Goal: Task Accomplishment & Management: Complete application form

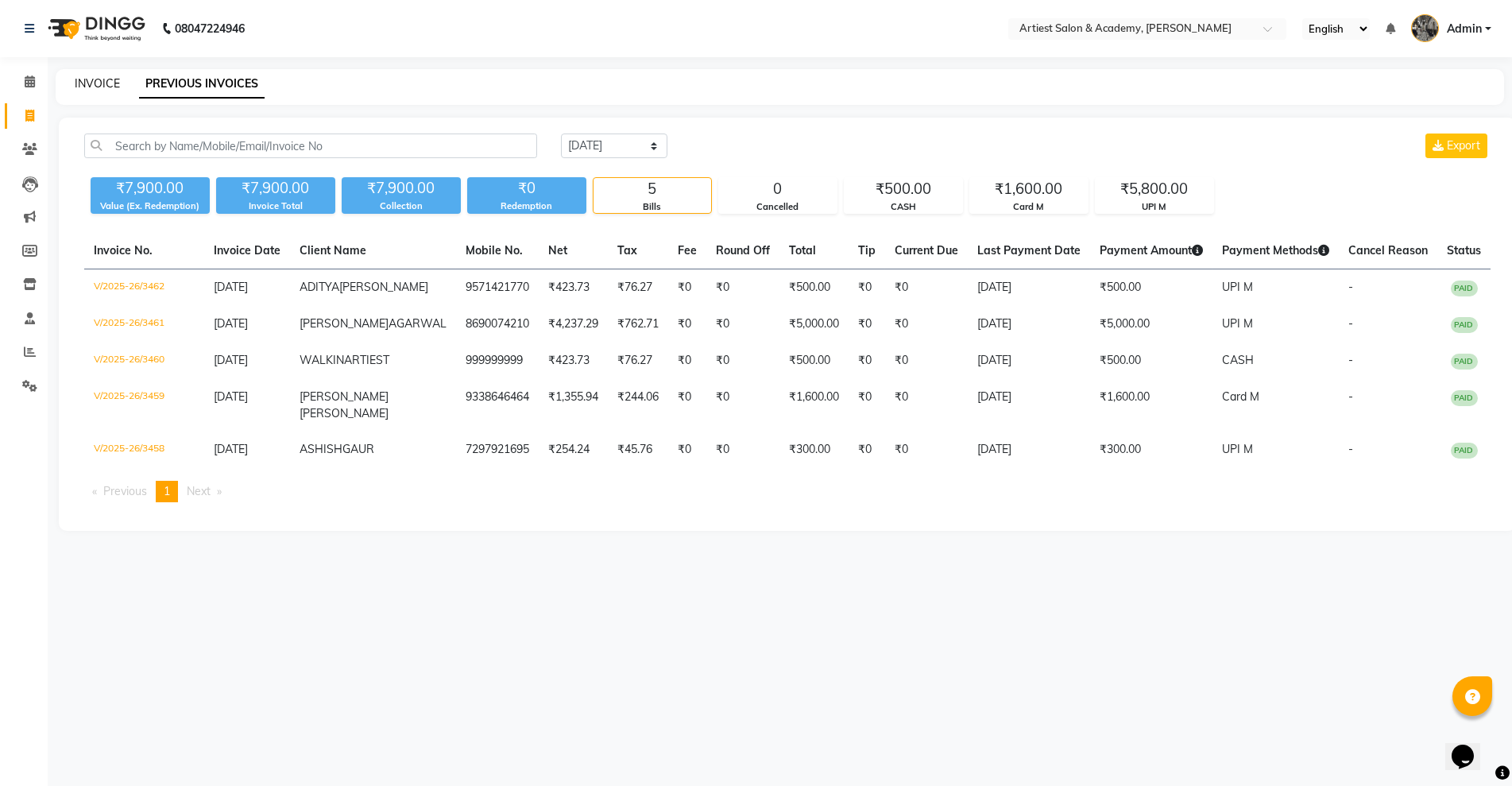
click at [98, 81] on link "INVOICE" at bounding box center [97, 83] width 45 height 14
select select "service"
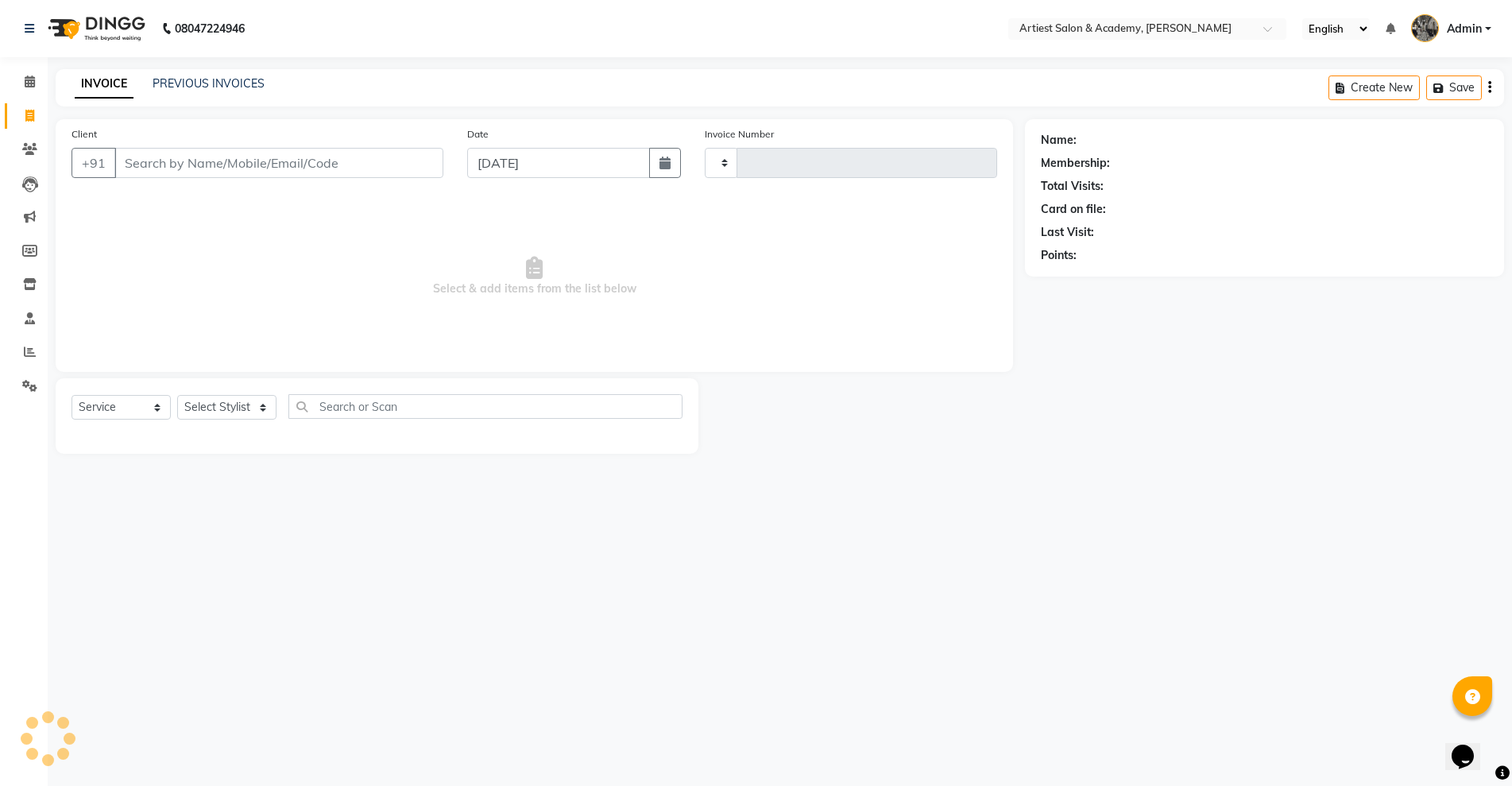
type input "3463"
select select "5123"
click at [224, 79] on link "PREVIOUS INVOICES" at bounding box center [208, 83] width 112 height 14
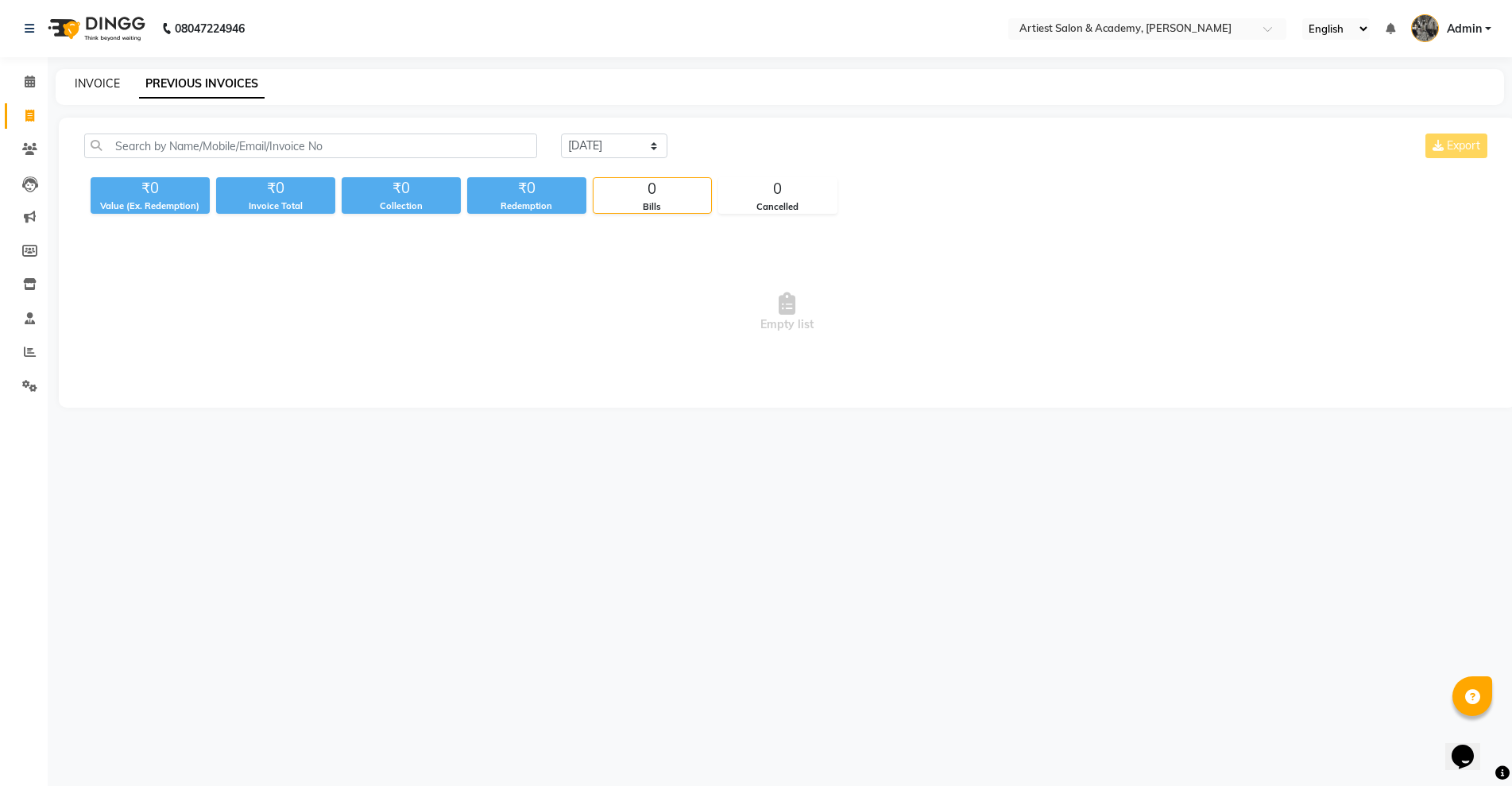
click at [101, 83] on link "INVOICE" at bounding box center [97, 83] width 45 height 14
select select "service"
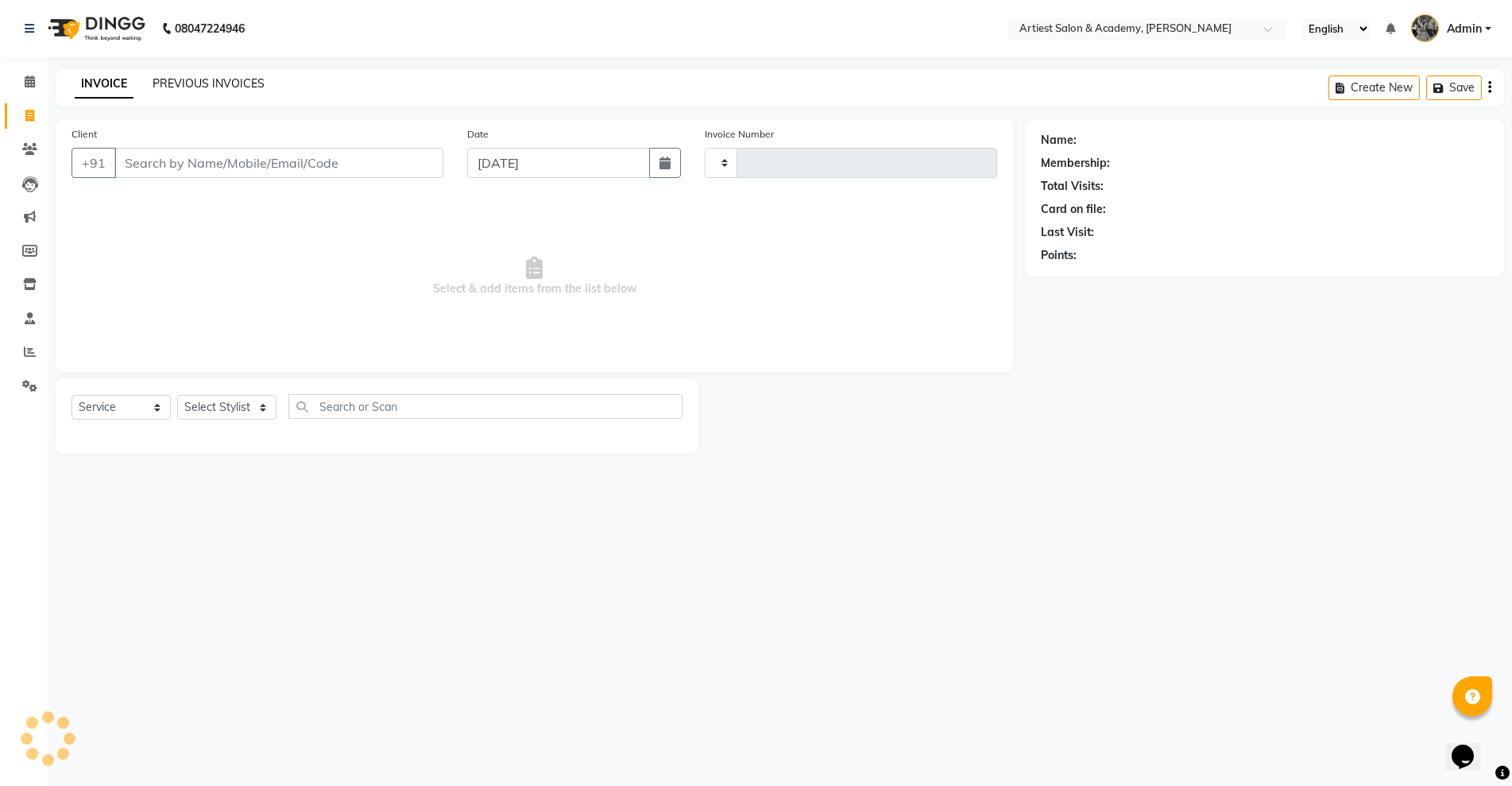
type input "3463"
select select "5123"
click at [228, 84] on link "PREVIOUS INVOICES" at bounding box center [208, 83] width 112 height 14
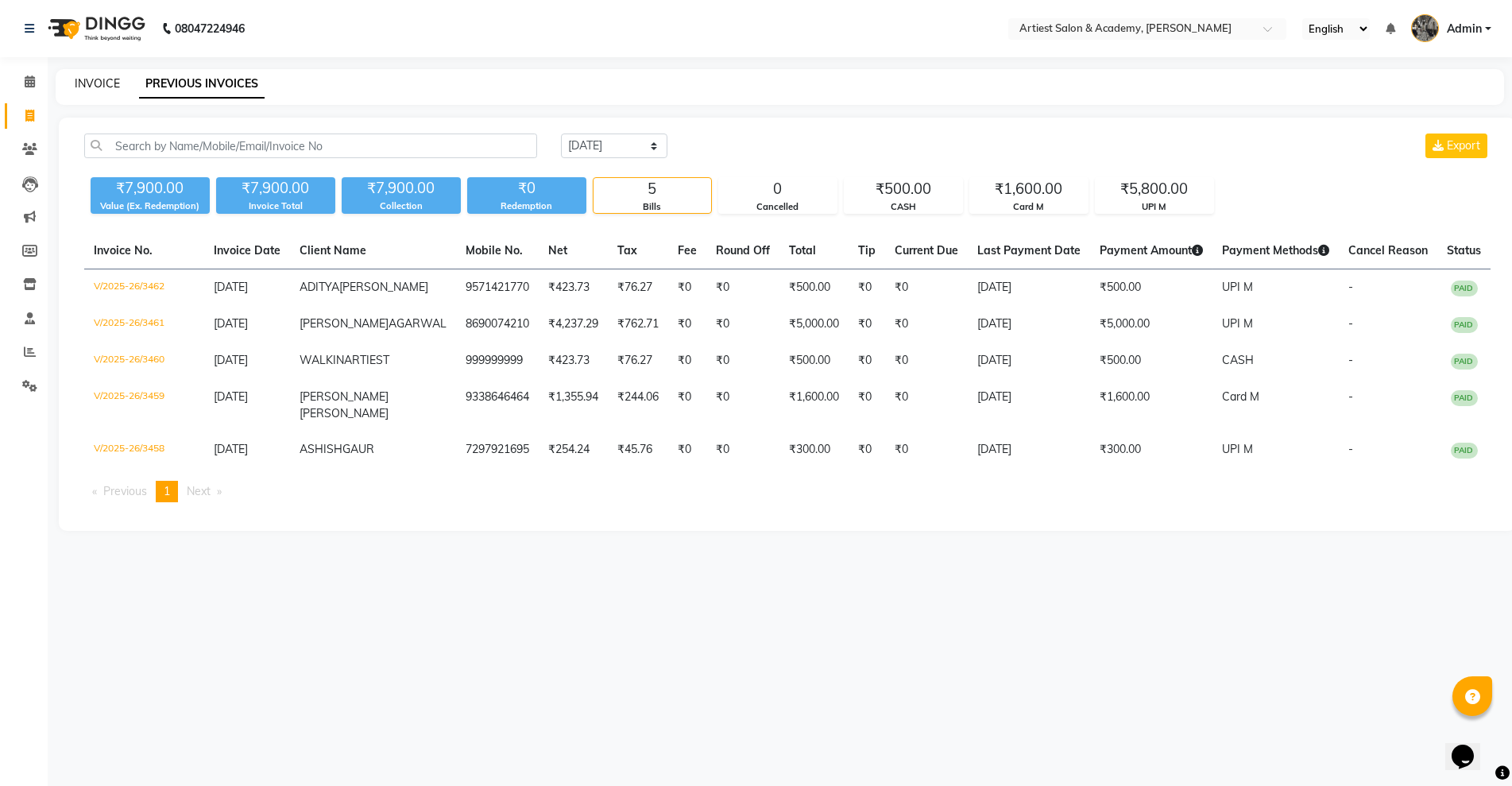
click at [116, 83] on link "INVOICE" at bounding box center [97, 83] width 45 height 14
select select "5123"
select select "service"
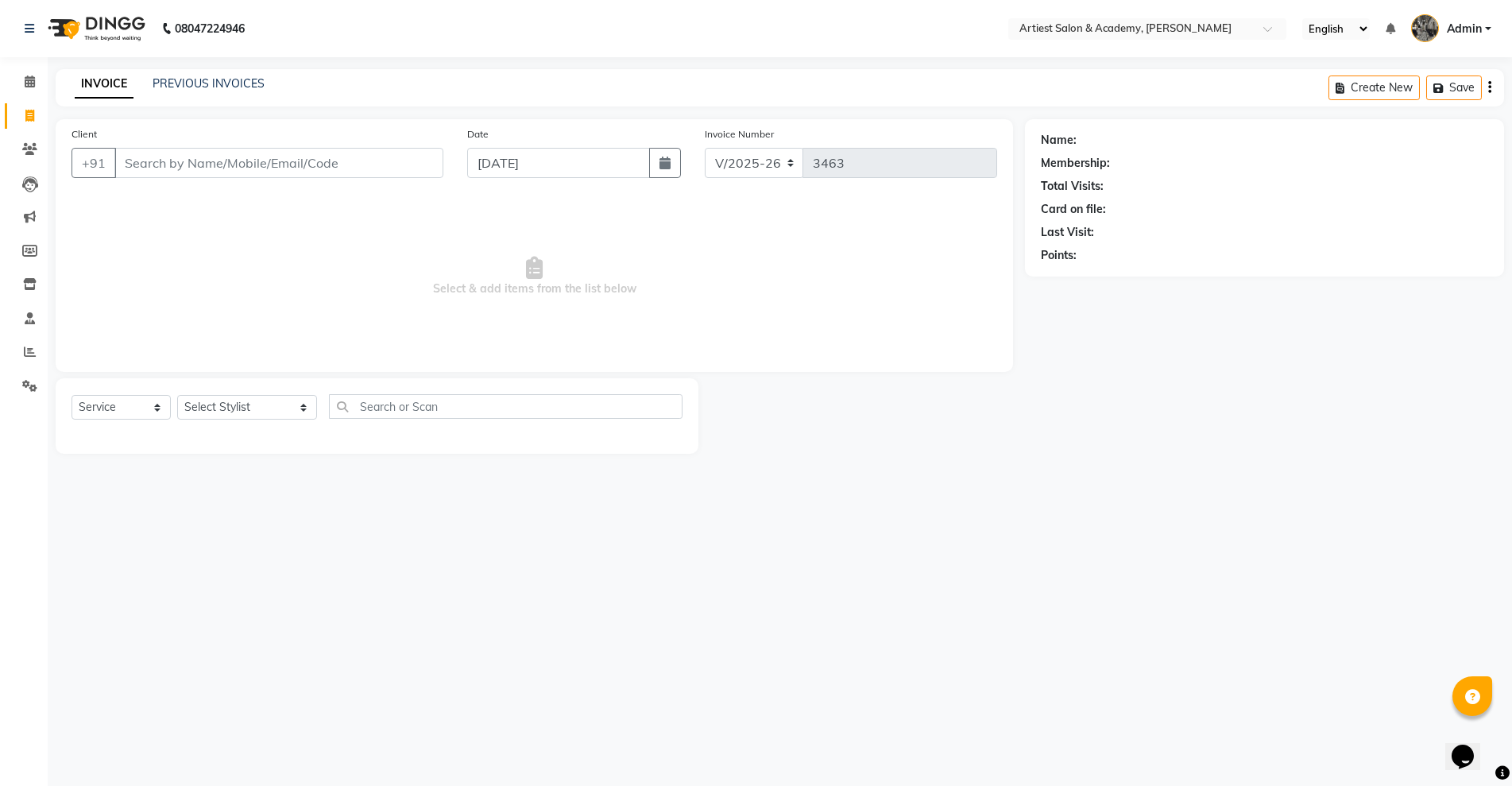
click at [144, 159] on input "Client" at bounding box center [278, 163] width 329 height 30
click at [168, 163] on input "Client" at bounding box center [278, 163] width 329 height 30
type input "7610903657"
click at [407, 164] on span "Add Client" at bounding box center [402, 162] width 63 height 16
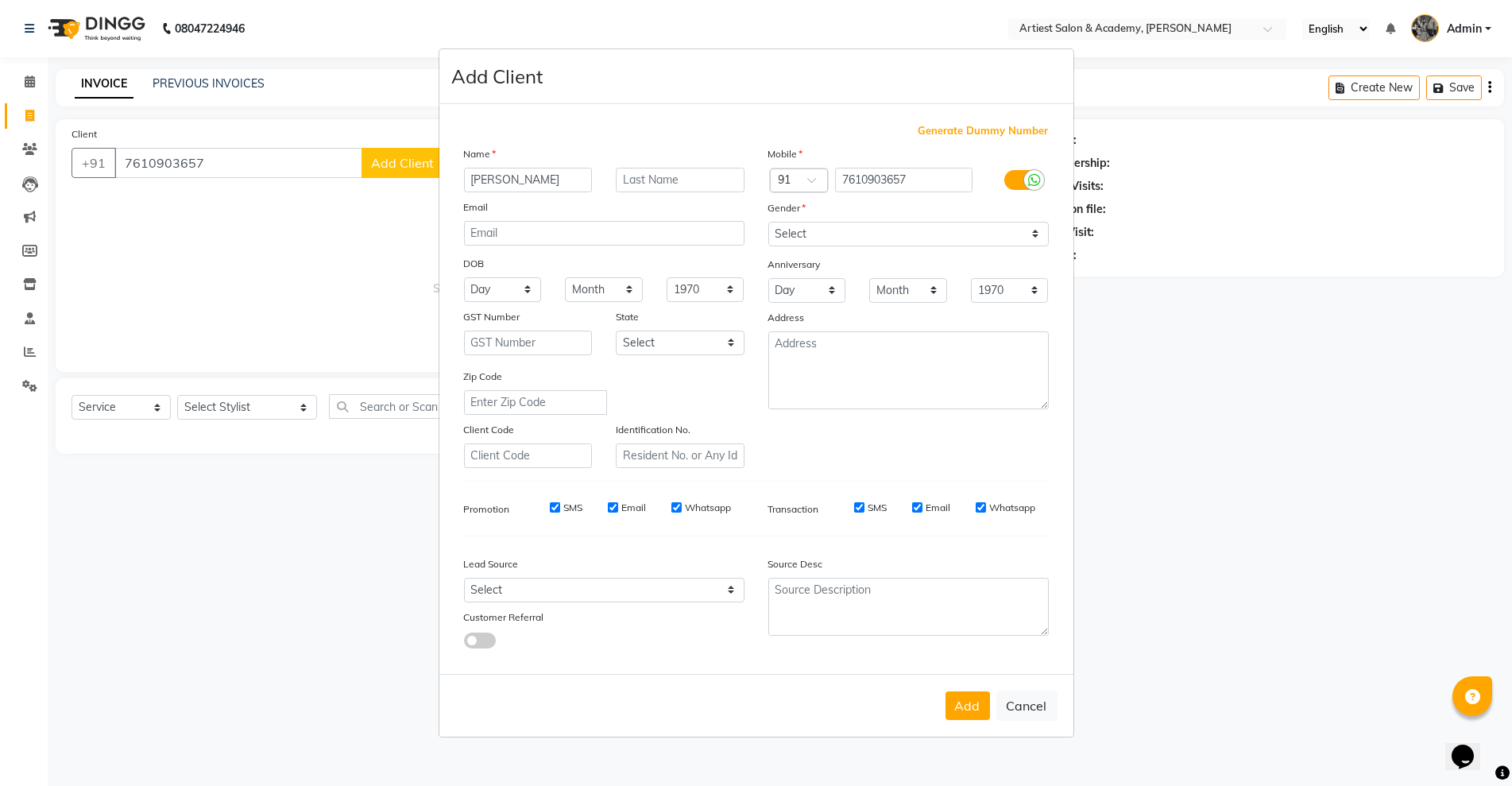
type input "[PERSON_NAME]"
click at [664, 175] on input "text" at bounding box center [680, 180] width 128 height 25
type input "[PERSON_NAME]"
click at [854, 236] on select "Select [DEMOGRAPHIC_DATA] [DEMOGRAPHIC_DATA] Other Prefer Not To Say" at bounding box center [908, 234] width 280 height 25
select select "[DEMOGRAPHIC_DATA]"
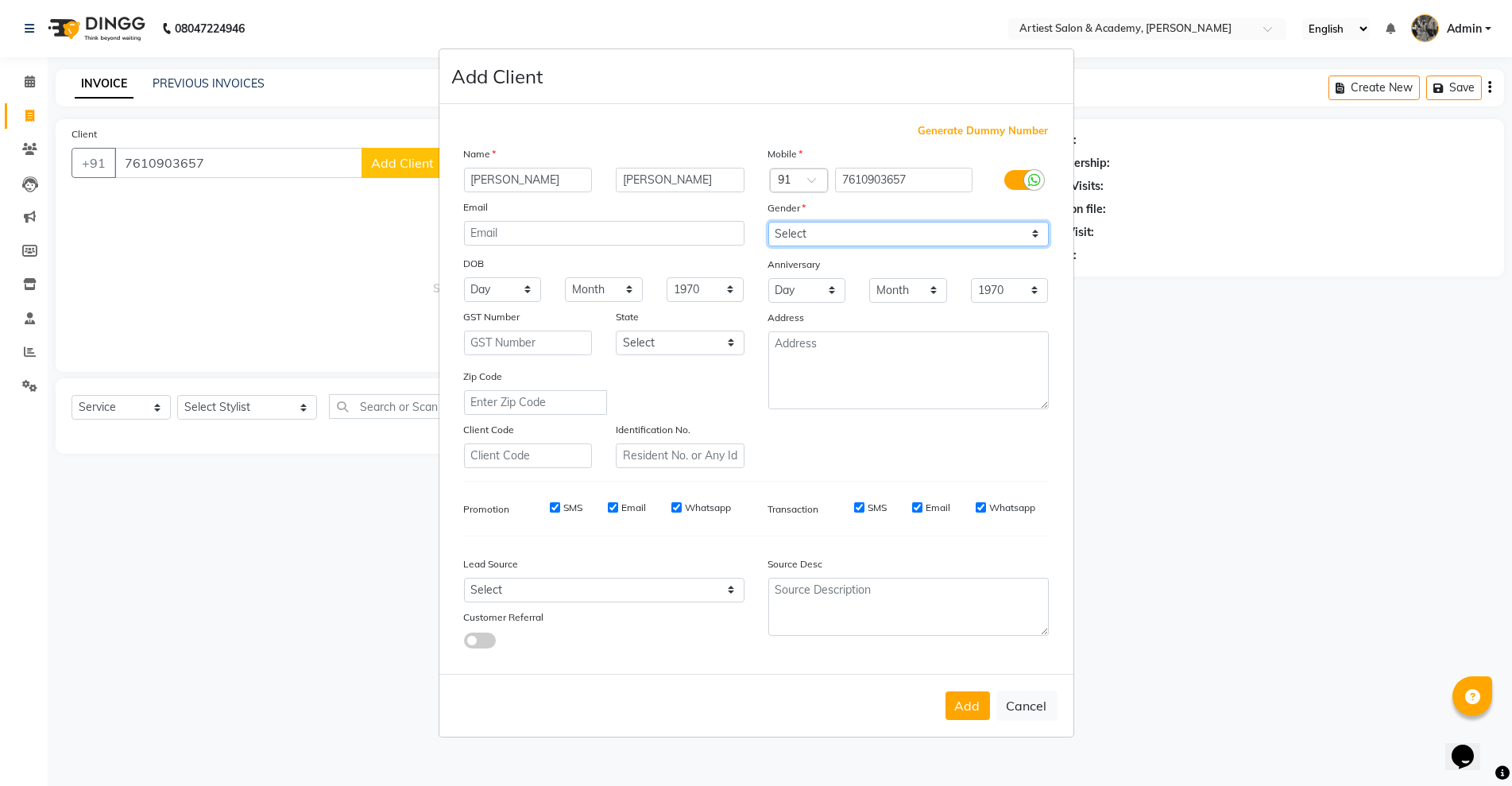
click at [769, 222] on select "Select [DEMOGRAPHIC_DATA] [DEMOGRAPHIC_DATA] Other Prefer Not To Say" at bounding box center [908, 234] width 280 height 25
click at [975, 711] on button "Add" at bounding box center [967, 706] width 44 height 28
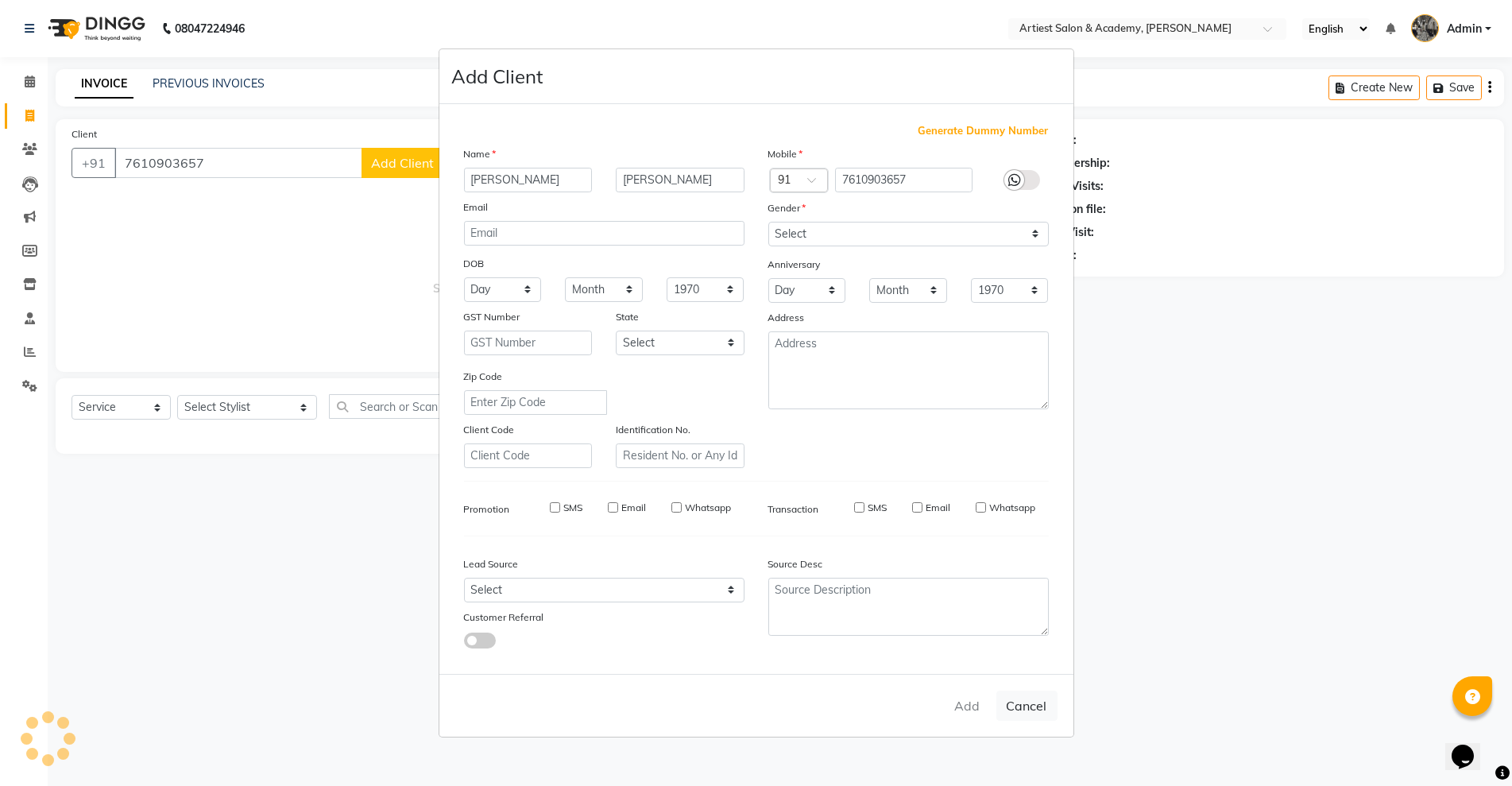
select select
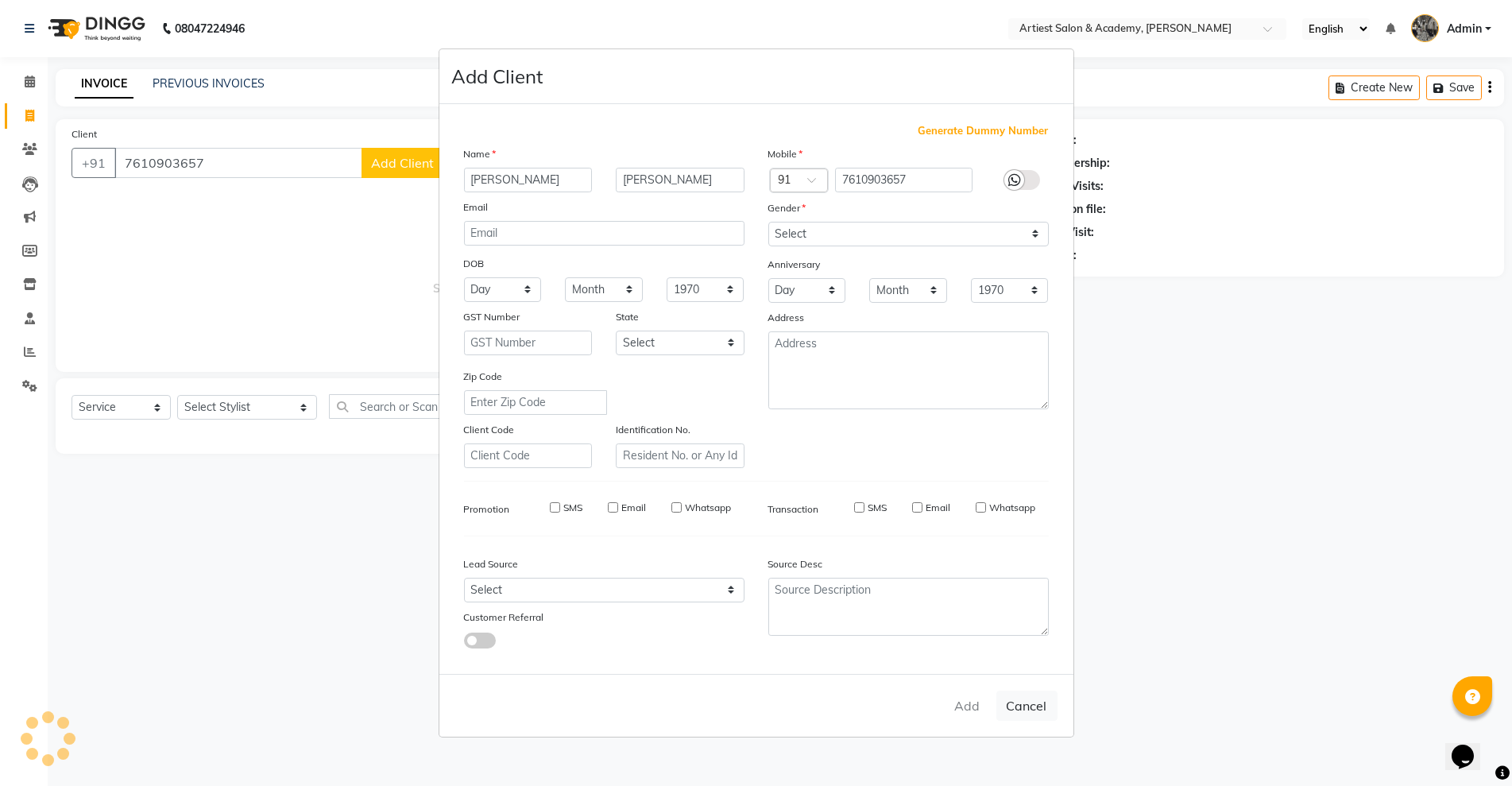
select select
checkbox input "false"
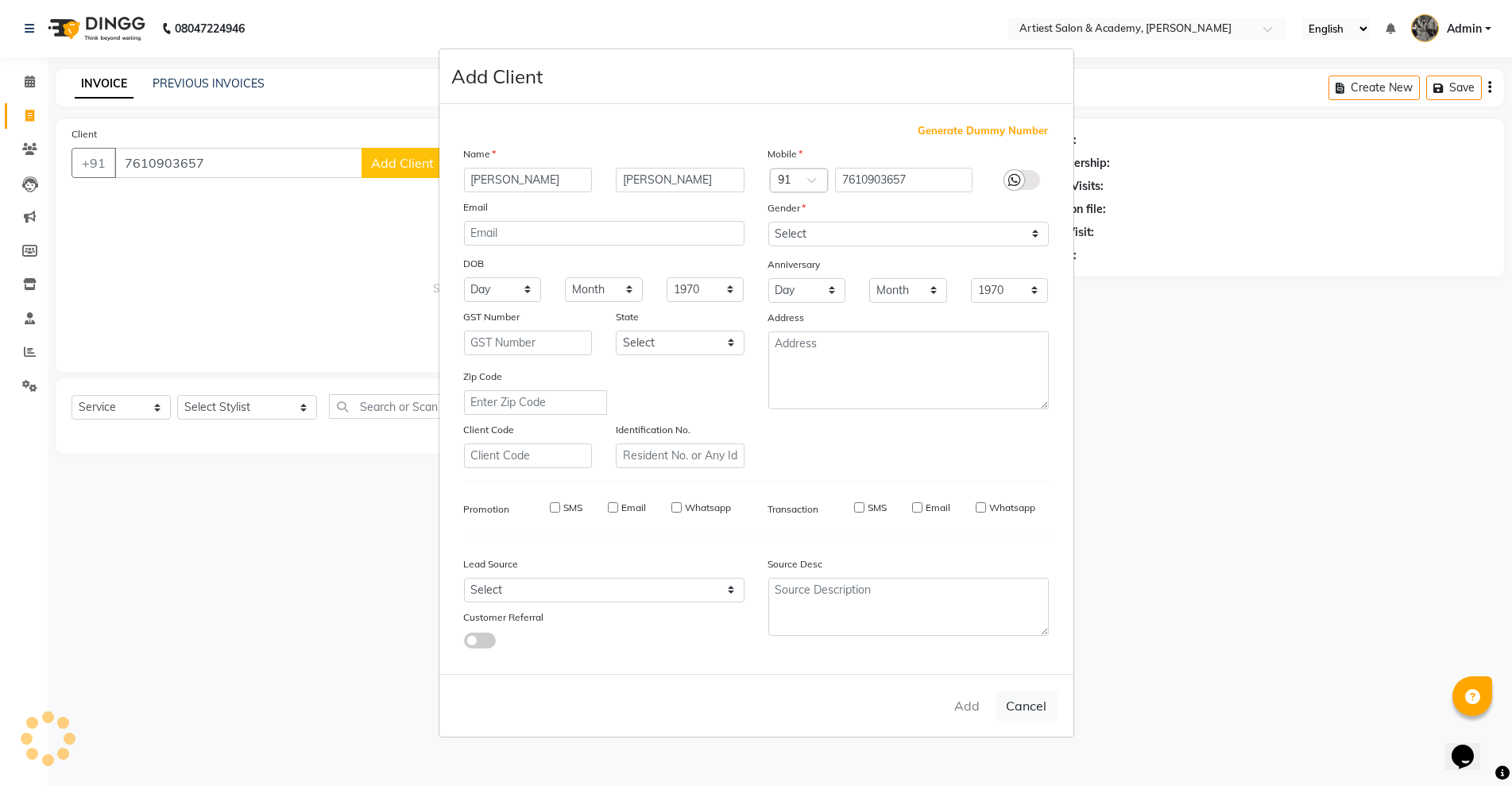
checkbox input "false"
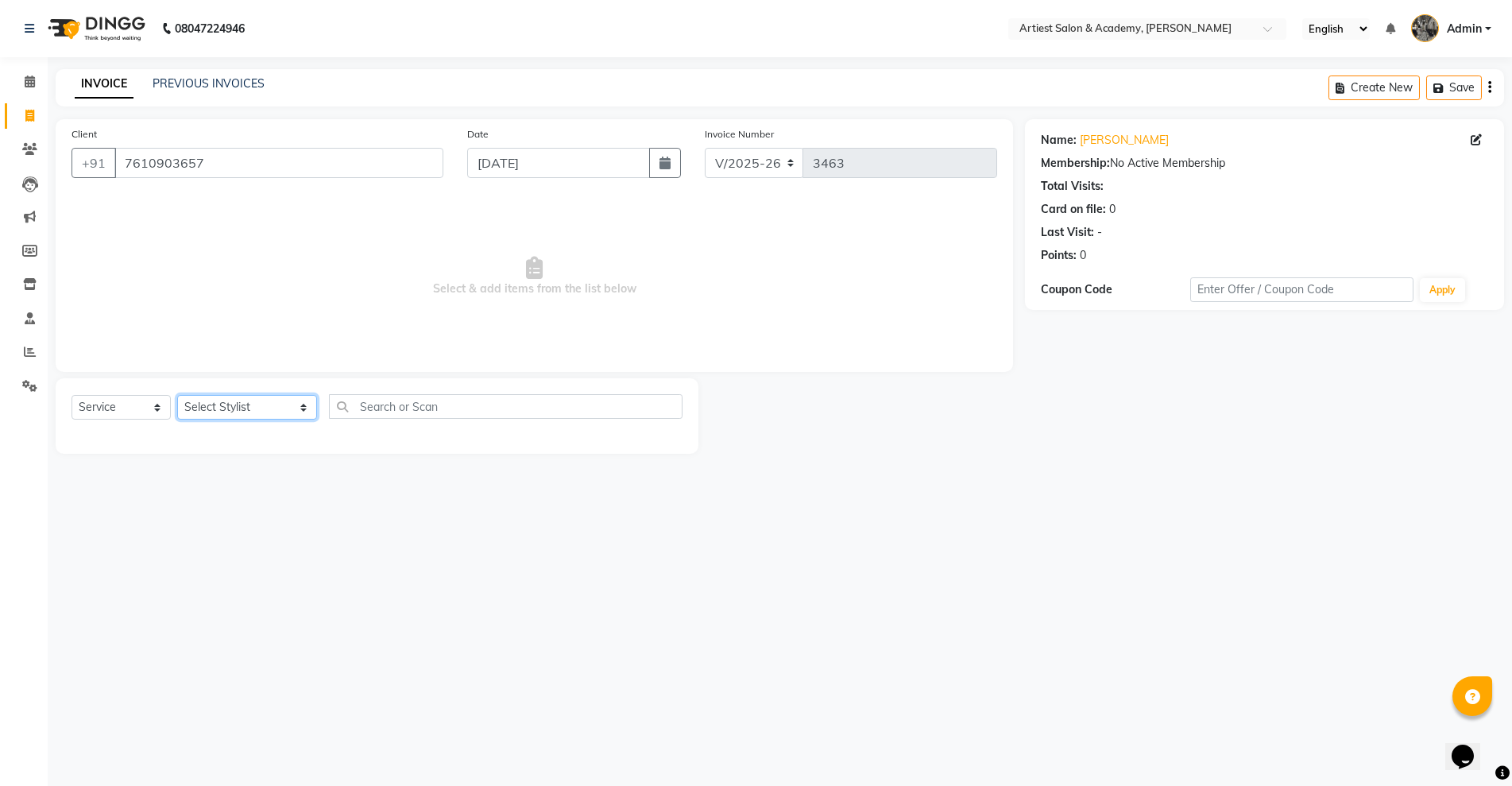
click at [266, 401] on select "Select Stylist [PERSON_NAME] (M) [PERSON_NAME] (F) [PERSON_NAME] [PERSON_NAME] …" at bounding box center [247, 408] width 140 height 25
select select "33211"
click at [177, 395] on select "Select Stylist [PERSON_NAME] (M) [PERSON_NAME] (F) [PERSON_NAME] [PERSON_NAME] …" at bounding box center [247, 408] width 140 height 25
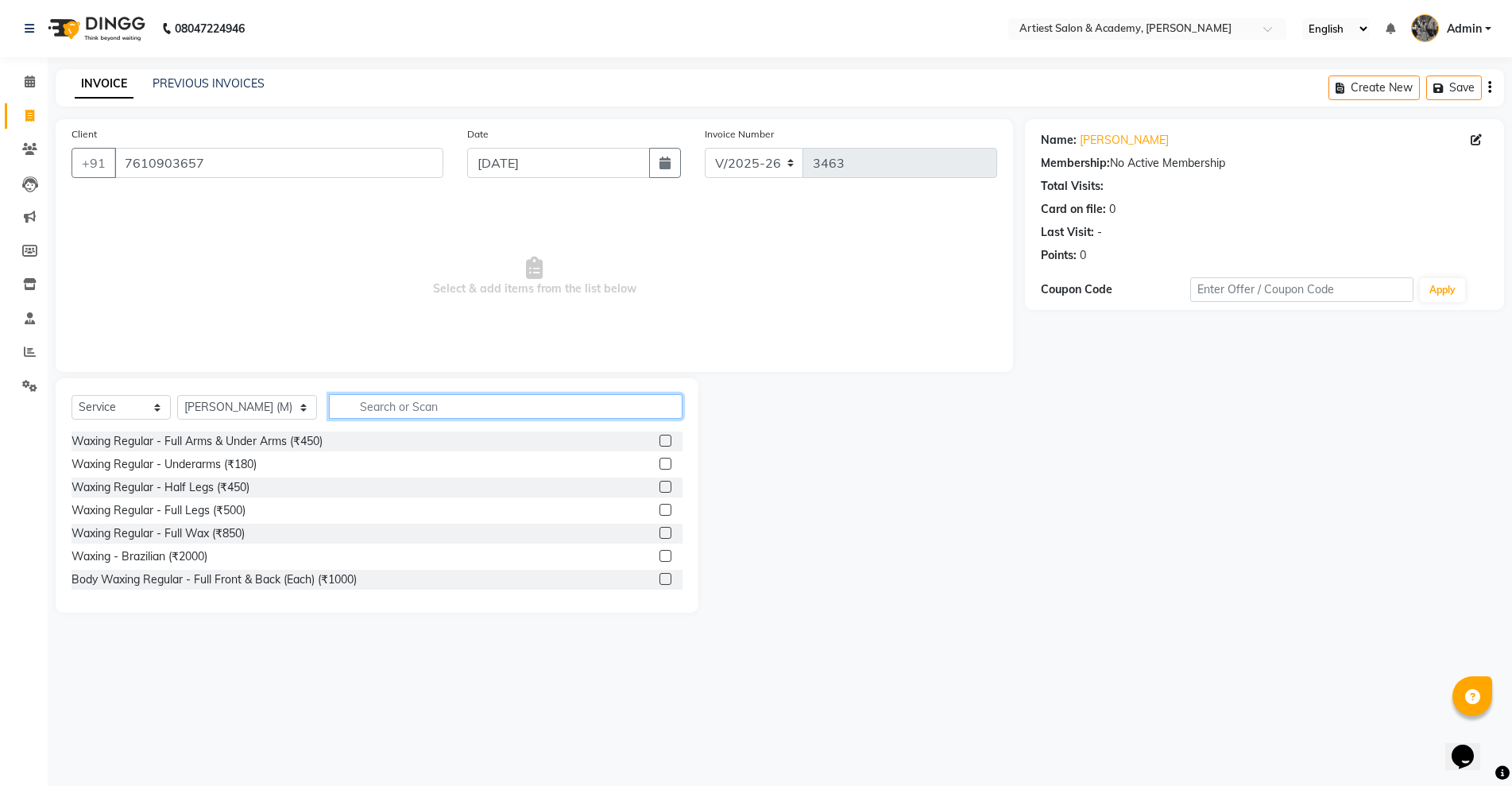
click at [349, 407] on input "text" at bounding box center [506, 407] width 353 height 25
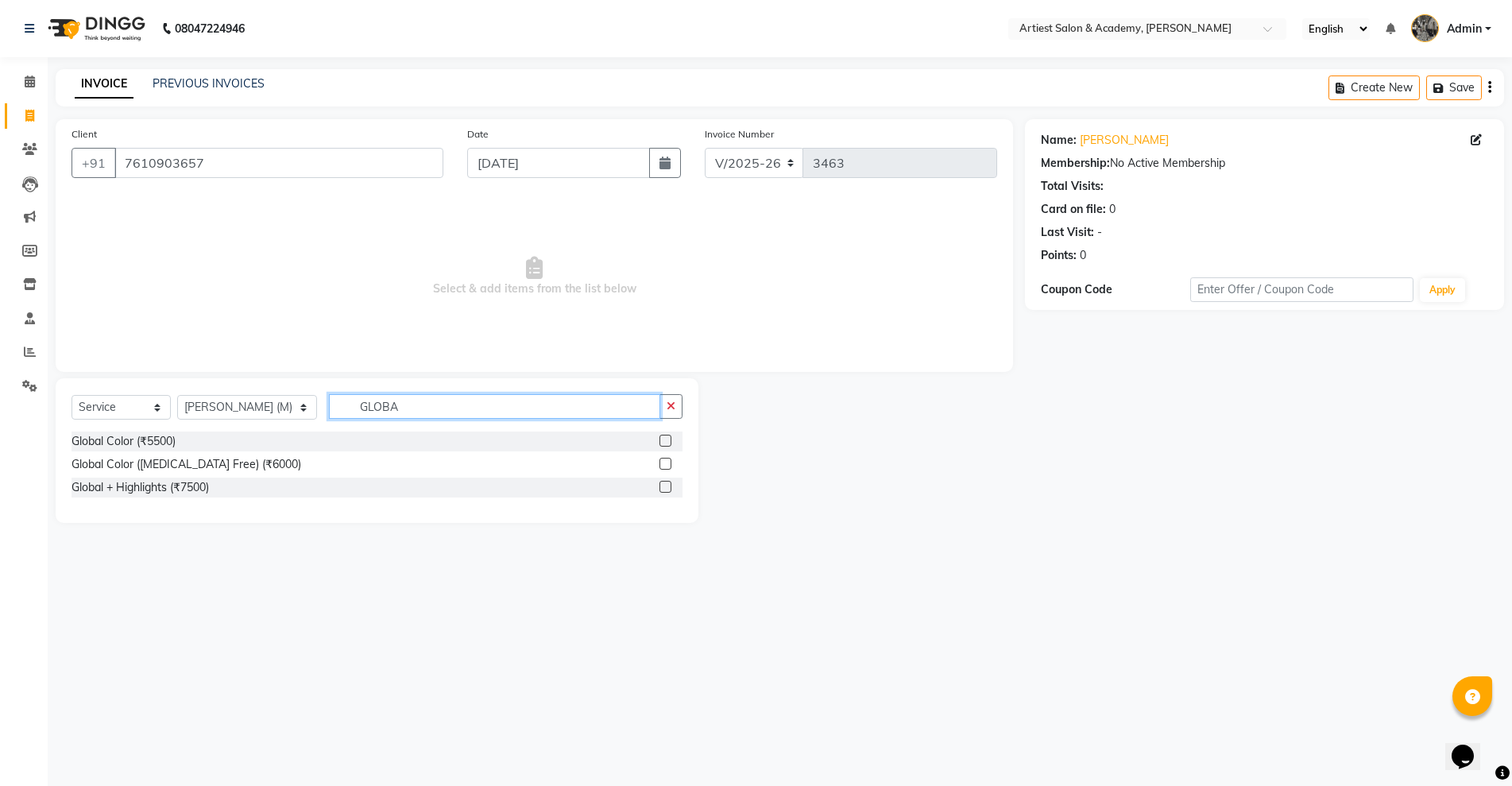
type input "GLOBA"
click at [664, 438] on label at bounding box center [665, 441] width 12 height 12
click at [664, 438] on input "checkbox" at bounding box center [664, 441] width 10 height 10
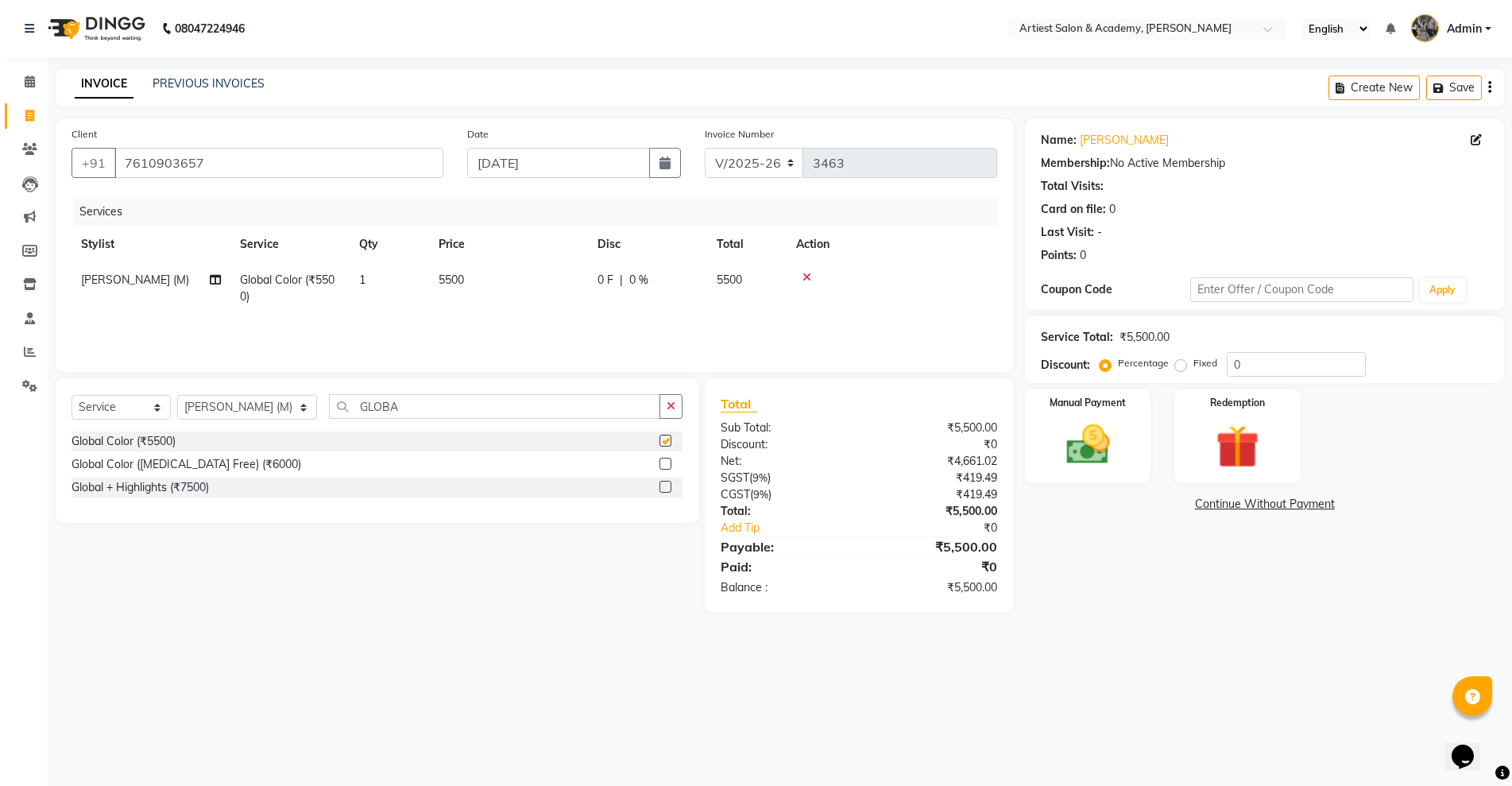
checkbox input "false"
click at [454, 276] on span "5500" at bounding box center [451, 279] width 25 height 14
select select "33211"
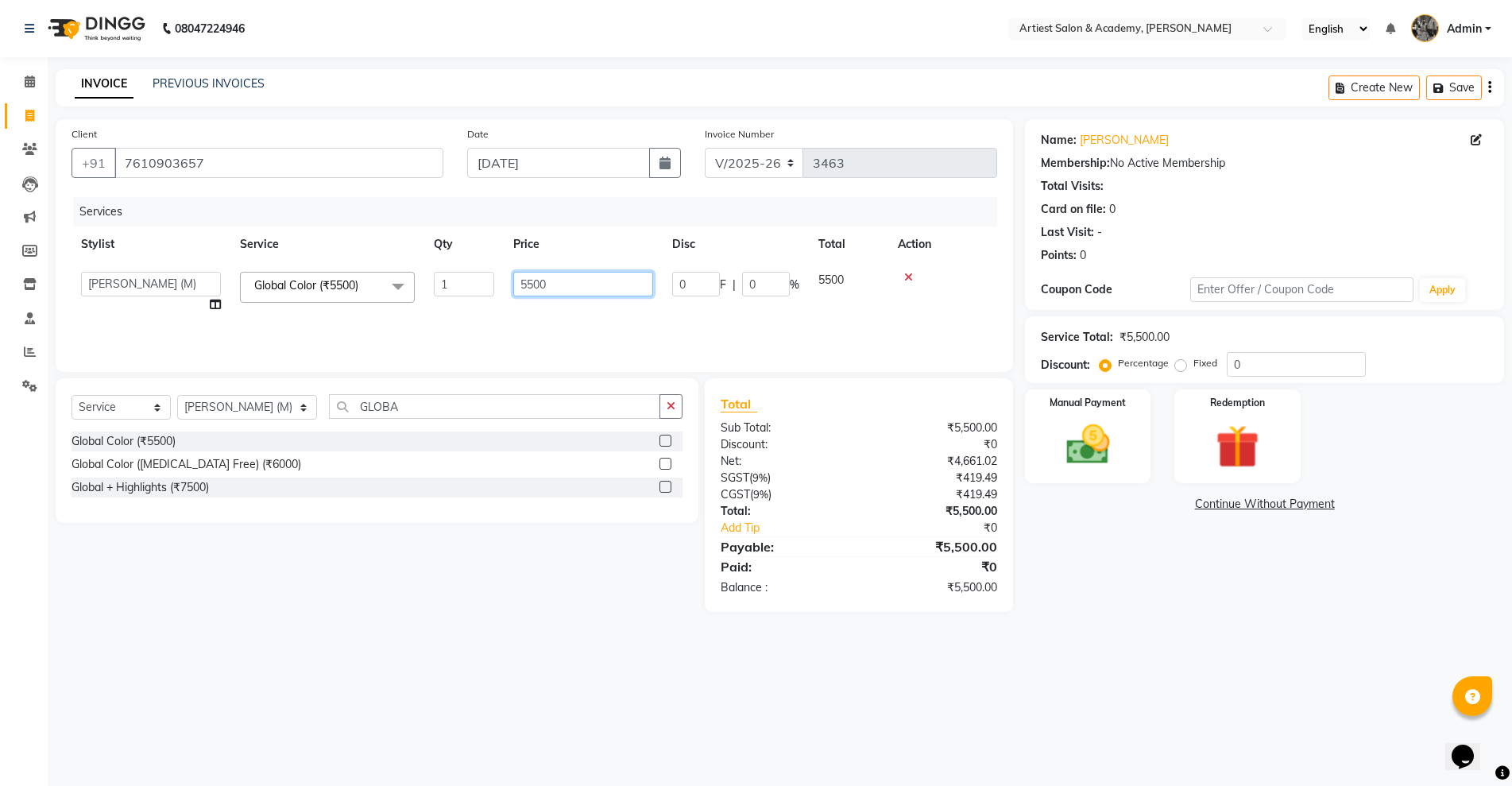
drag, startPoint x: 525, startPoint y: 281, endPoint x: 550, endPoint y: 303, distance: 33.3
click at [526, 281] on input "5500" at bounding box center [583, 284] width 140 height 25
type input "8500"
click at [1270, 618] on main "INVOICE PREVIOUS INVOICES Create New Save Client [PHONE_NUMBER] Date [DATE] Inv…" at bounding box center [780, 352] width 1464 height 567
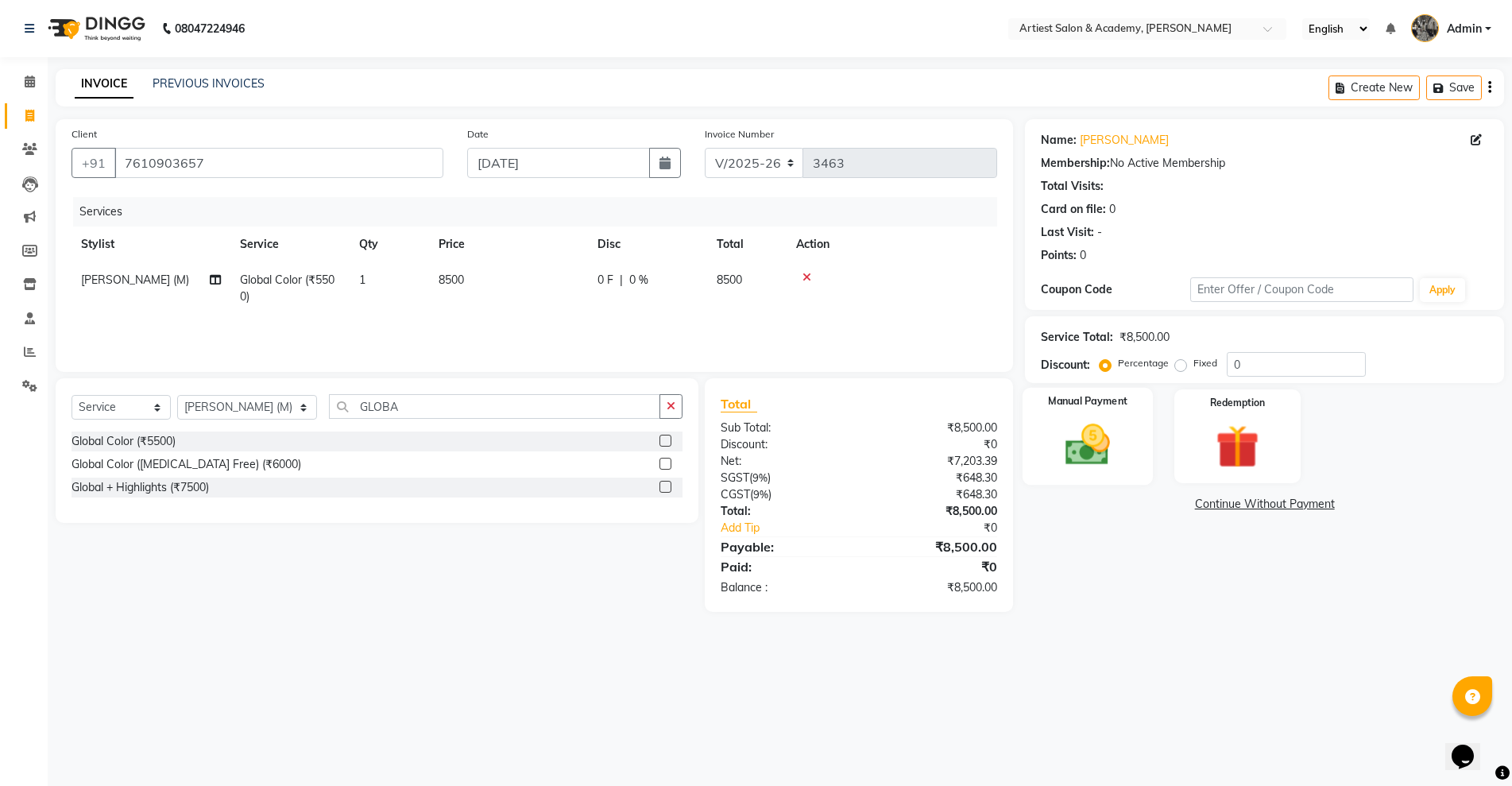
click at [1079, 451] on img at bounding box center [1087, 444] width 73 height 52
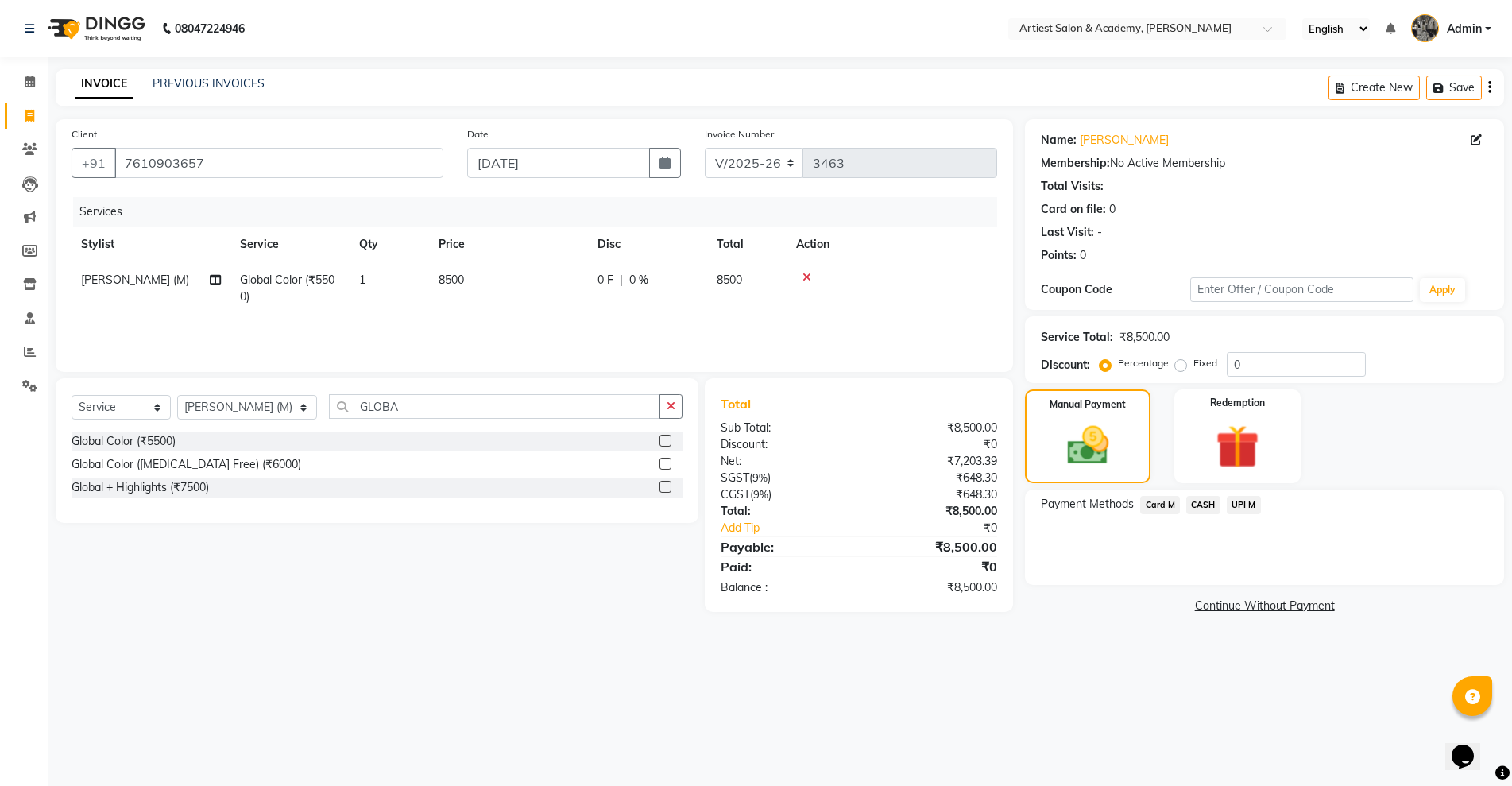
click at [1241, 510] on span "UPI M" at bounding box center [1244, 505] width 34 height 18
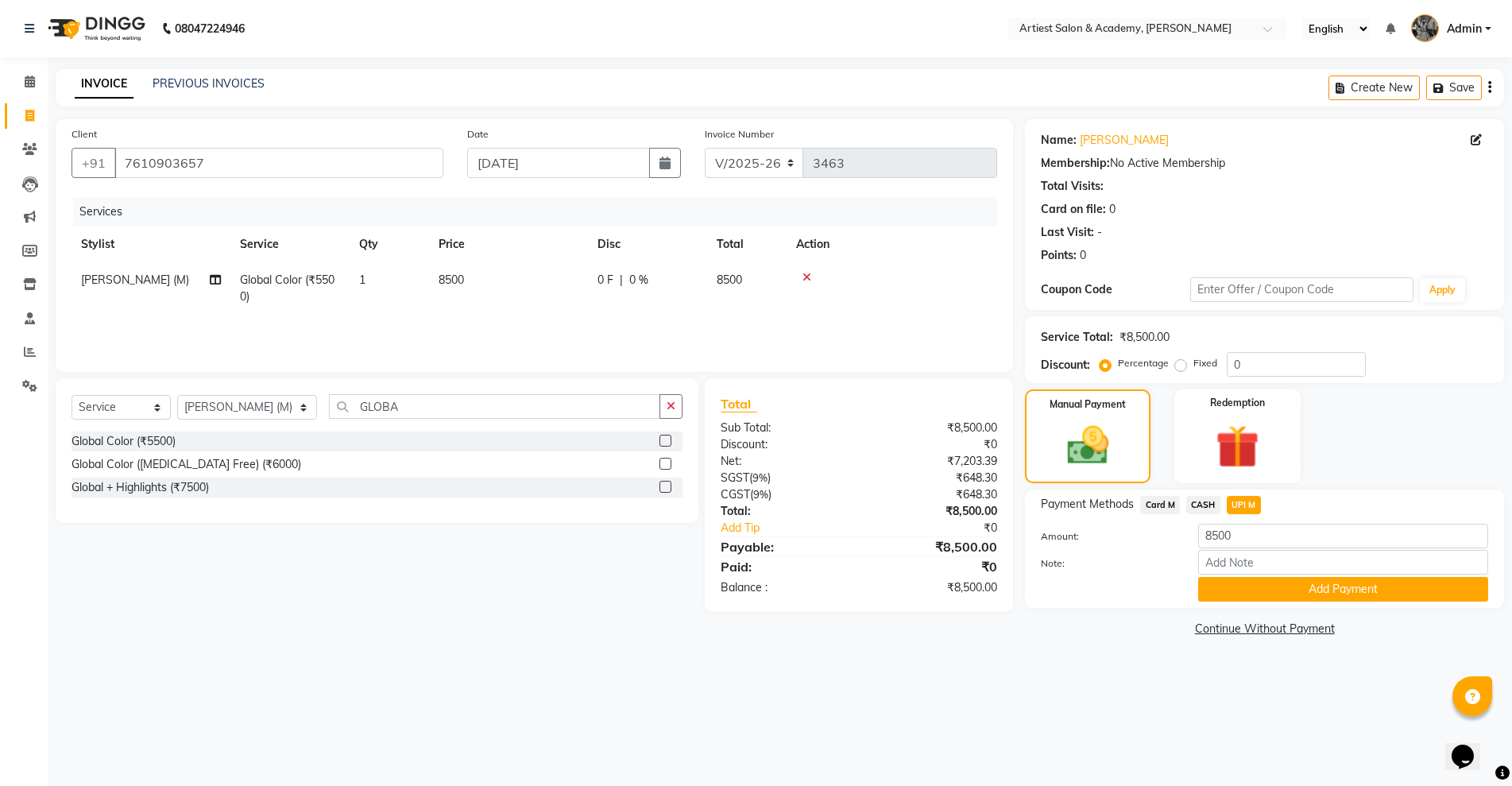
click at [1321, 589] on button "Add Payment" at bounding box center [1342, 590] width 290 height 25
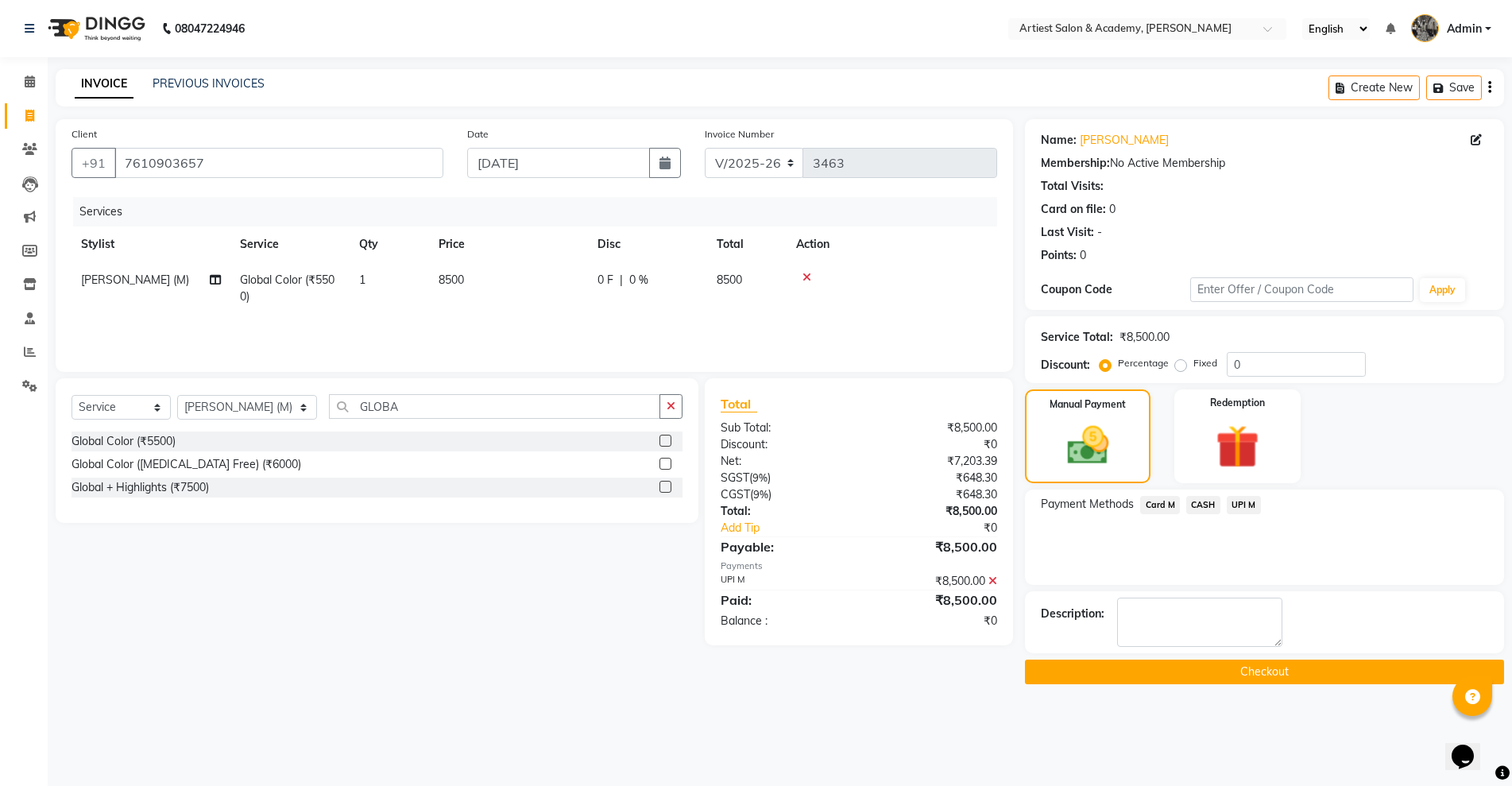
drag, startPoint x: 1260, startPoint y: 674, endPoint x: 1271, endPoint y: 674, distance: 11.0
click at [1262, 674] on button "Checkout" at bounding box center [1265, 672] width 479 height 25
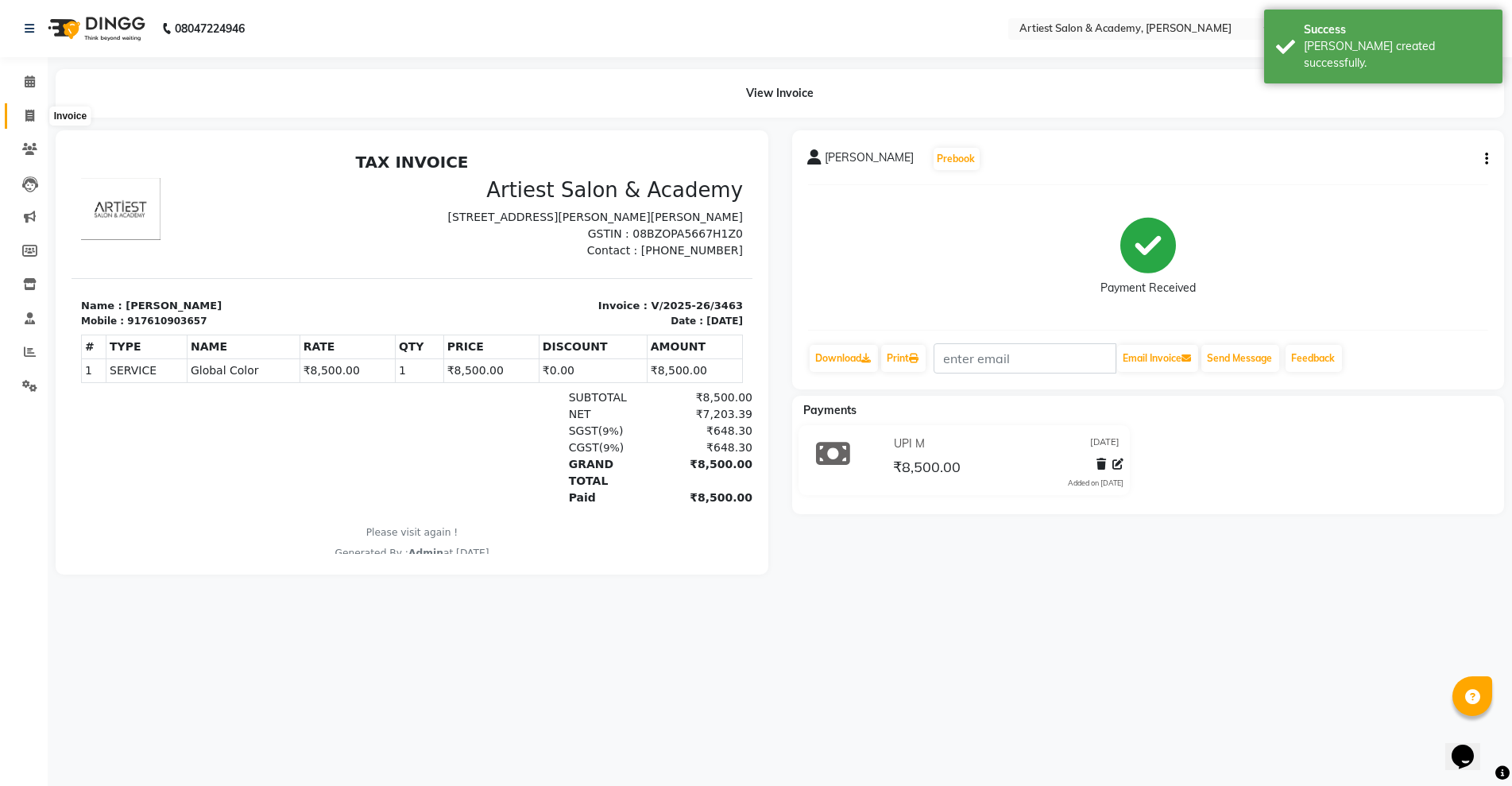
click at [25, 111] on icon at bounding box center [29, 115] width 8 height 12
select select "service"
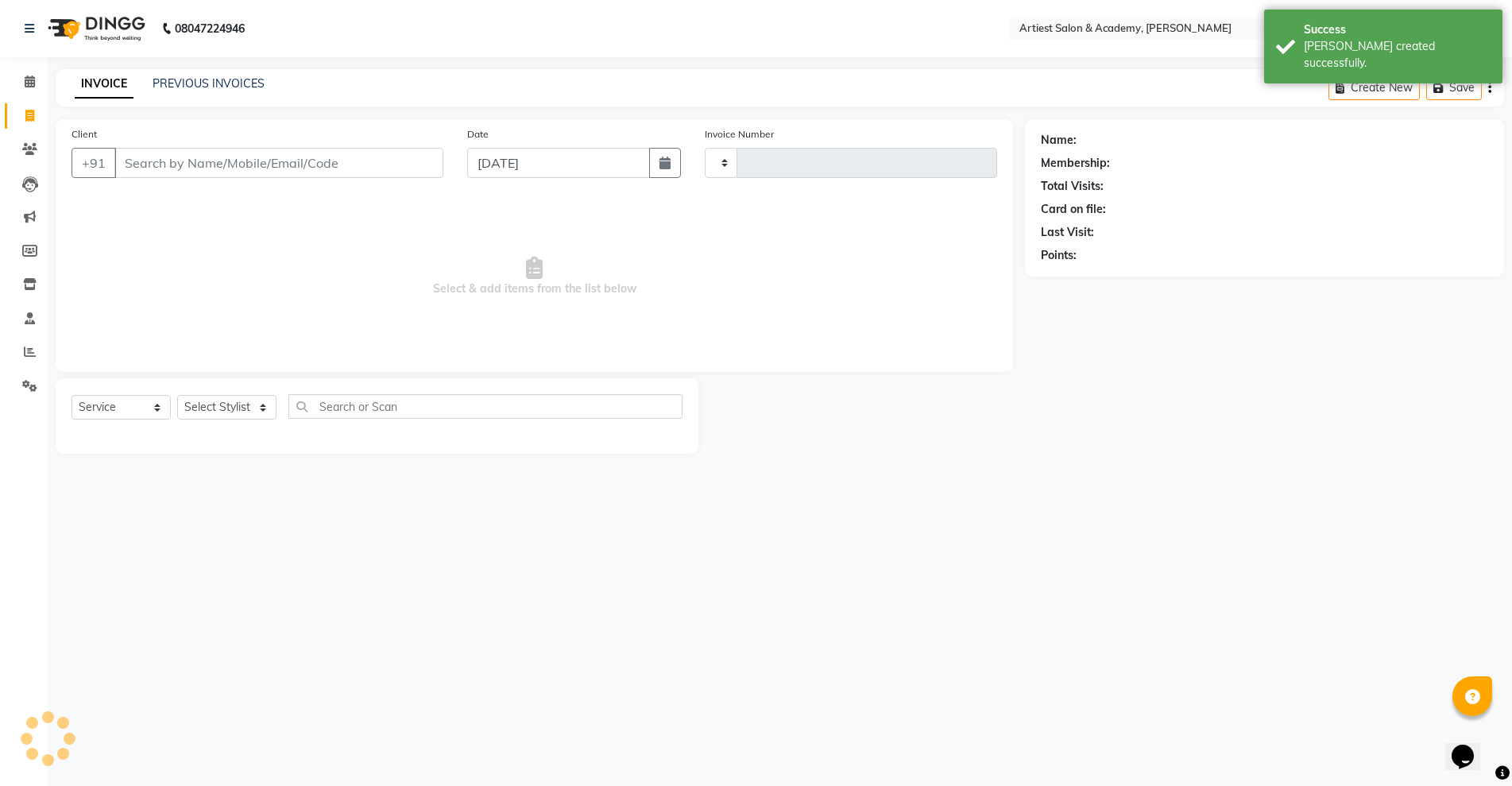
type input "3464"
select select "5123"
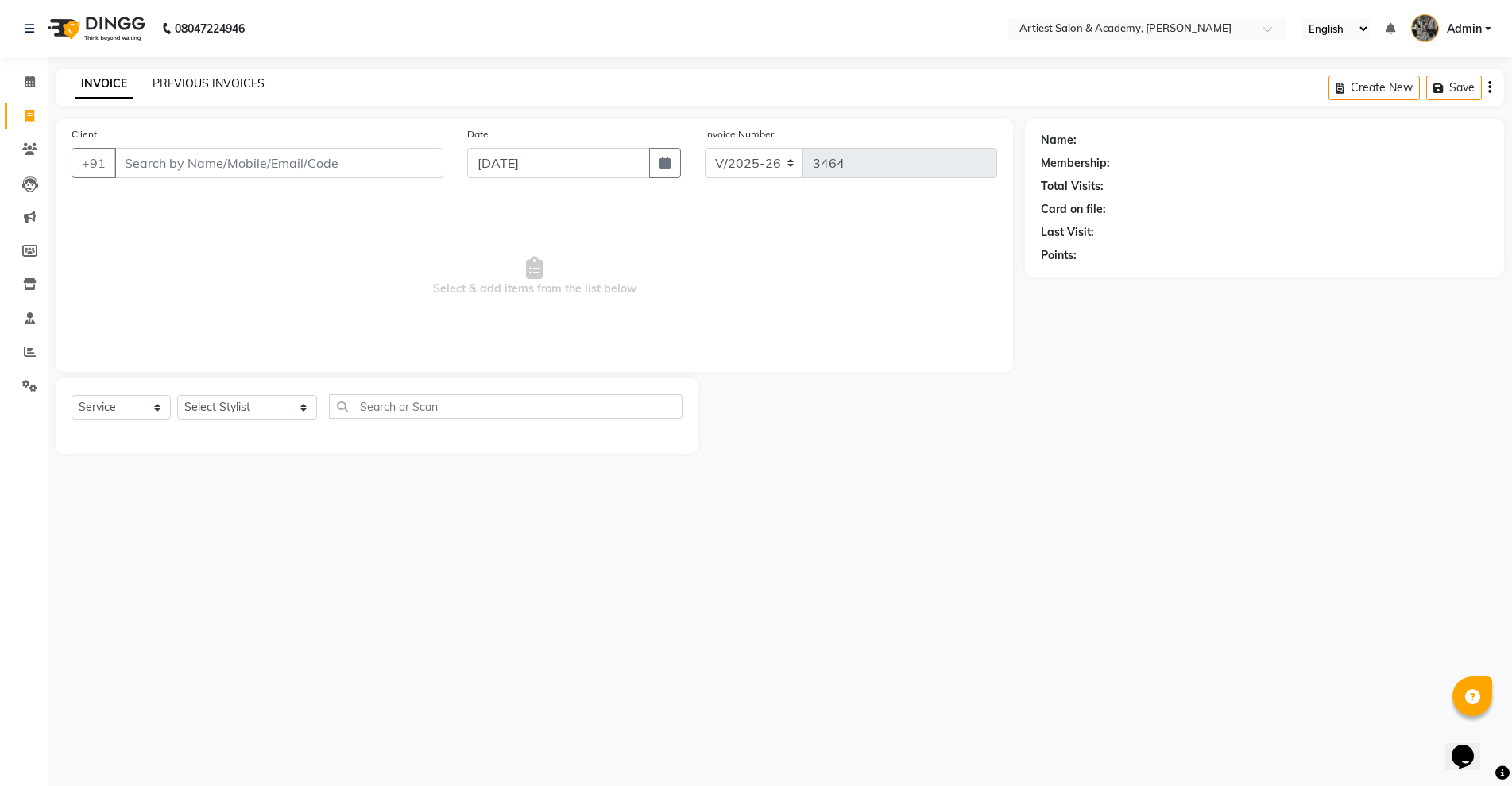
click at [222, 83] on link "PREVIOUS INVOICES" at bounding box center [208, 83] width 112 height 14
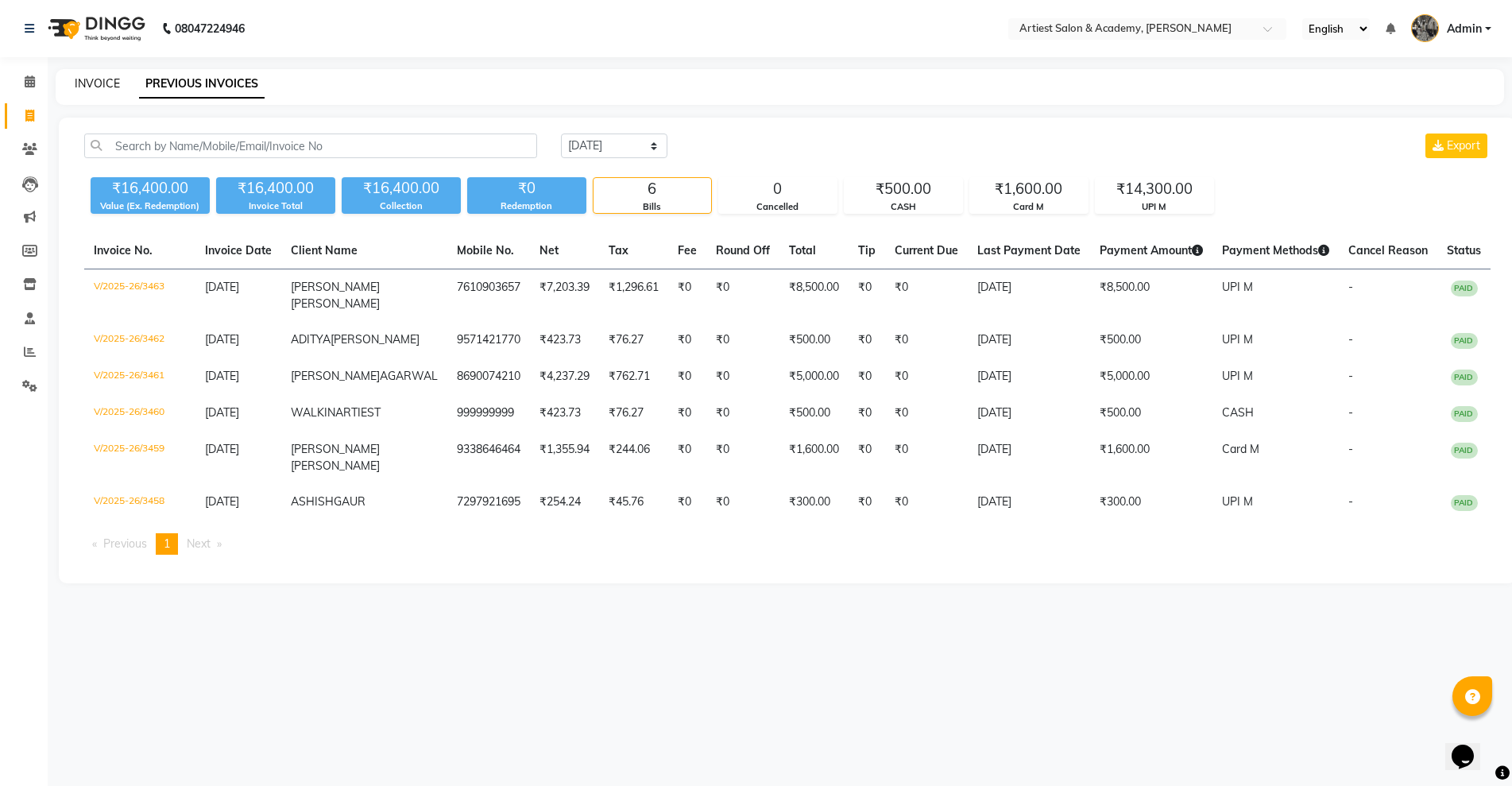
click at [101, 84] on link "INVOICE" at bounding box center [97, 83] width 45 height 14
select select "5123"
select select "service"
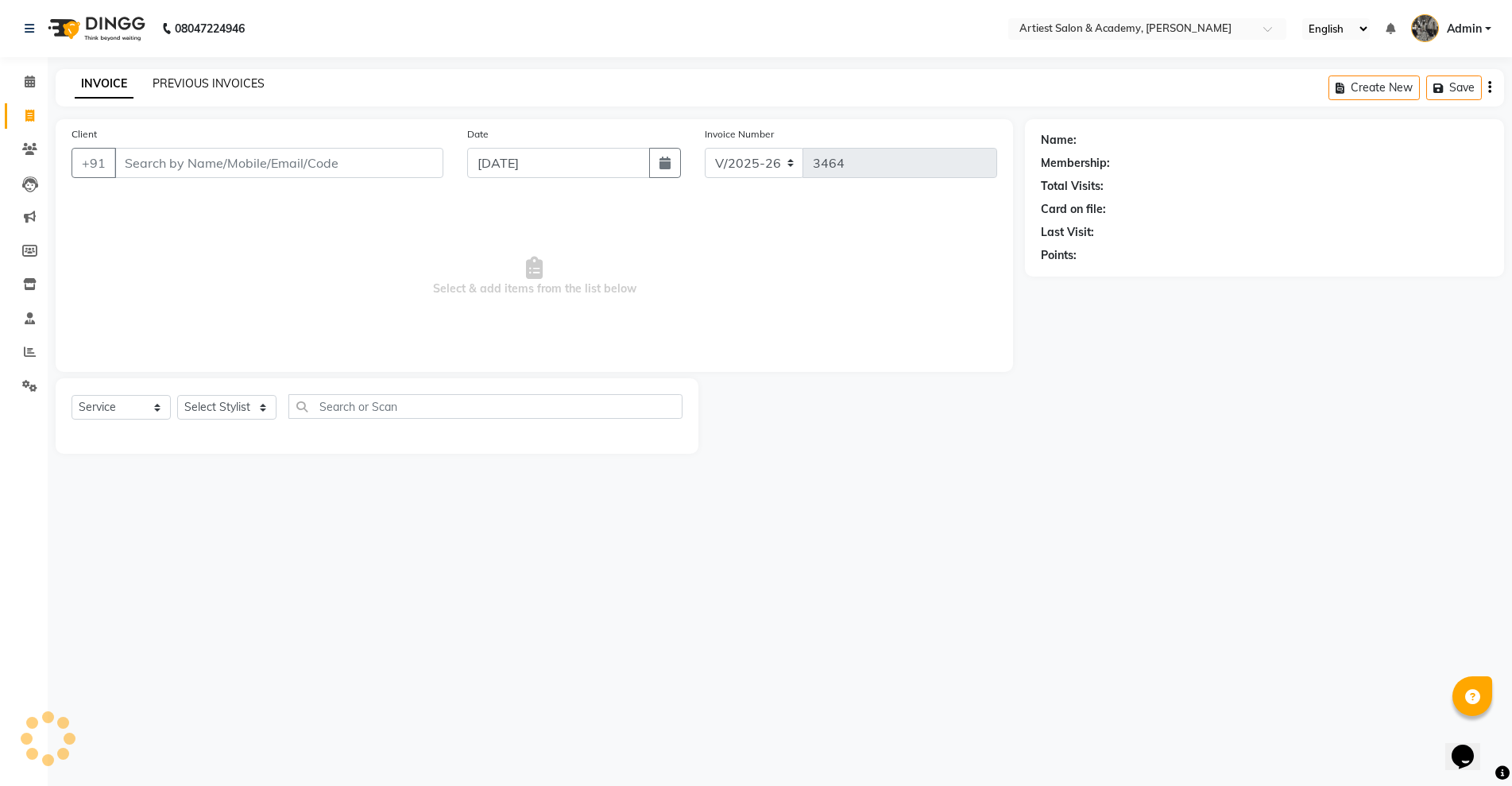
click at [240, 85] on link "PREVIOUS INVOICES" at bounding box center [208, 83] width 112 height 14
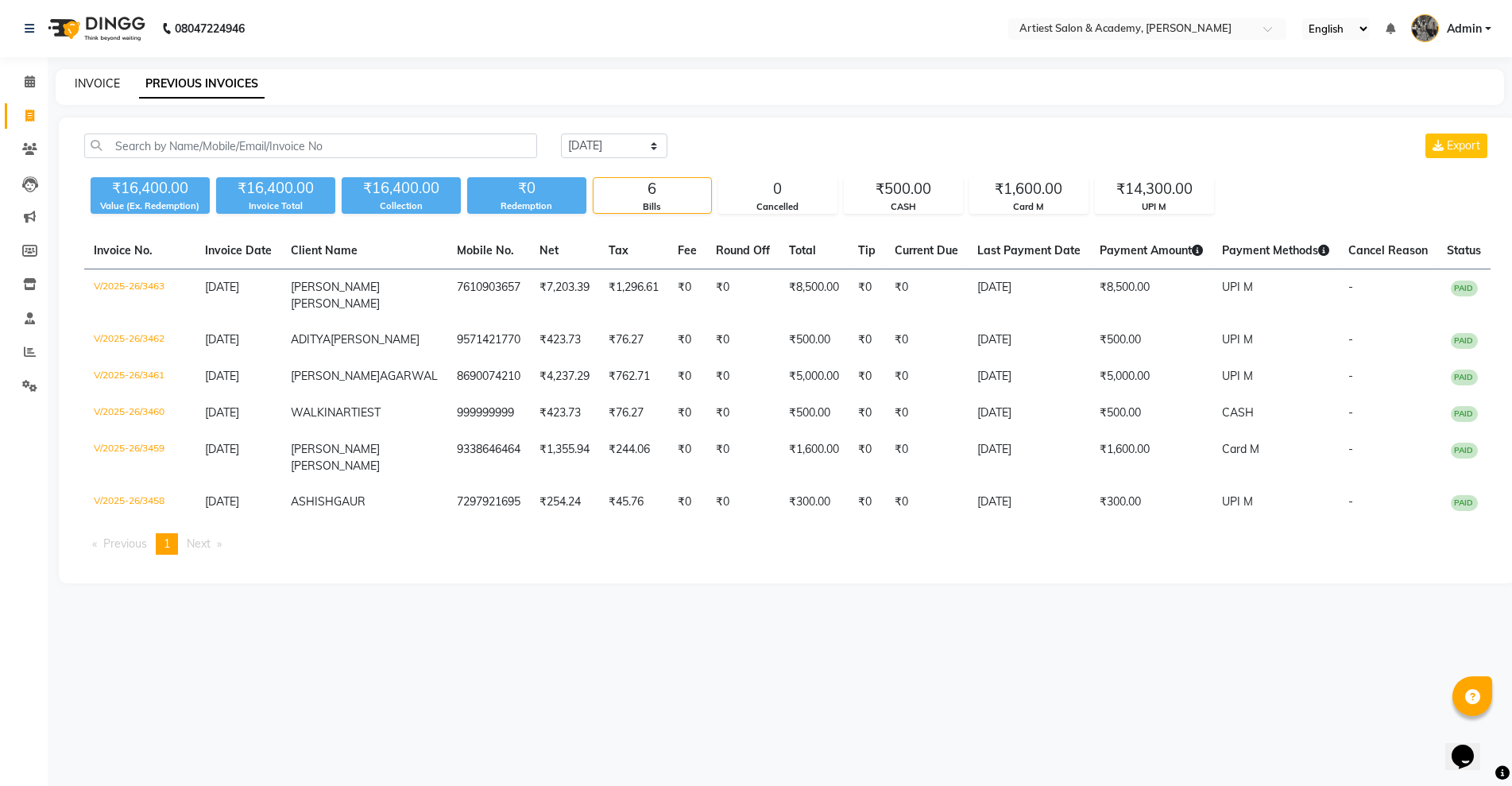
click at [93, 78] on link "INVOICE" at bounding box center [97, 83] width 45 height 14
select select "5123"
select select "service"
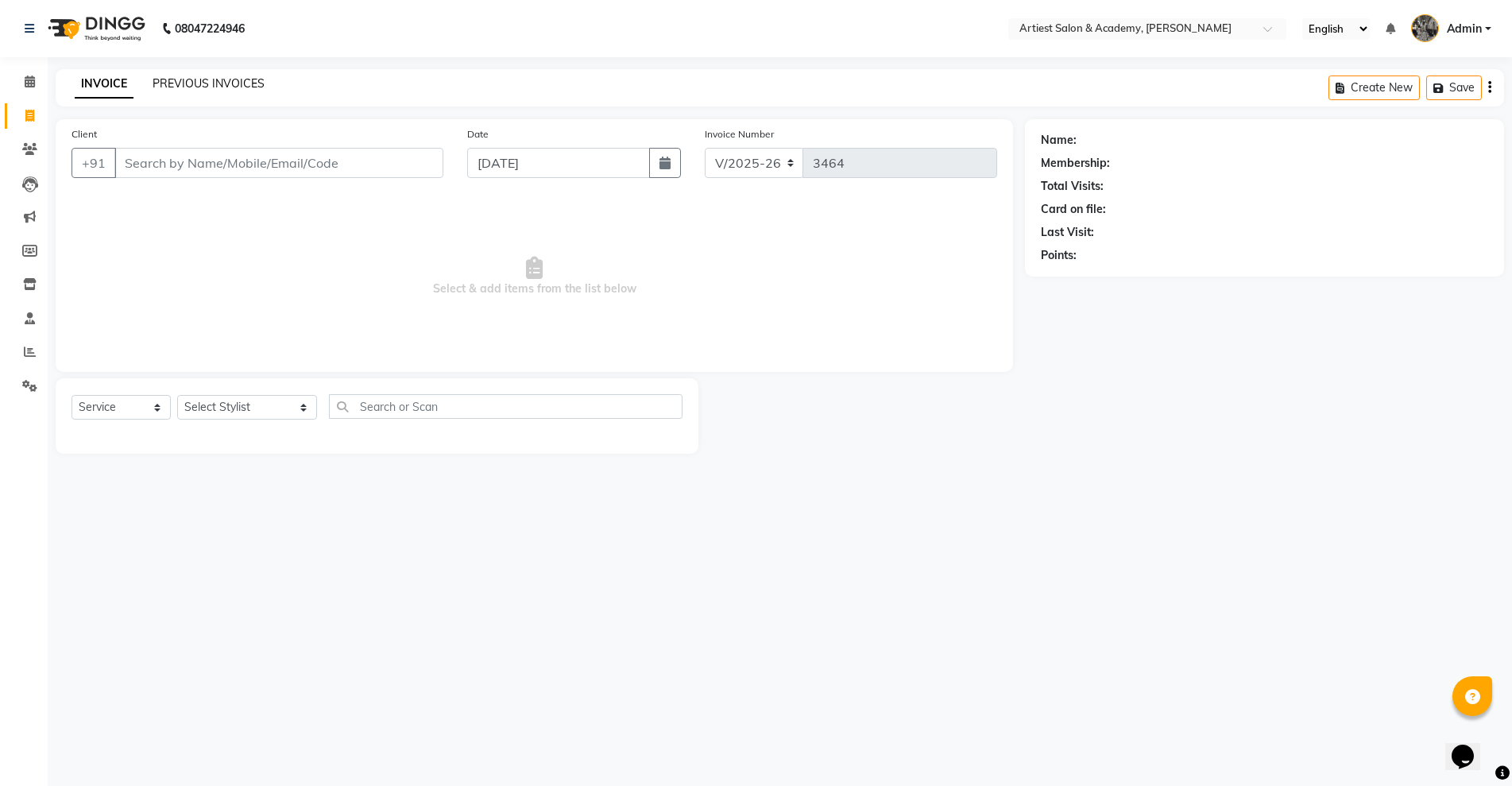
click at [211, 83] on link "PREVIOUS INVOICES" at bounding box center [208, 83] width 112 height 14
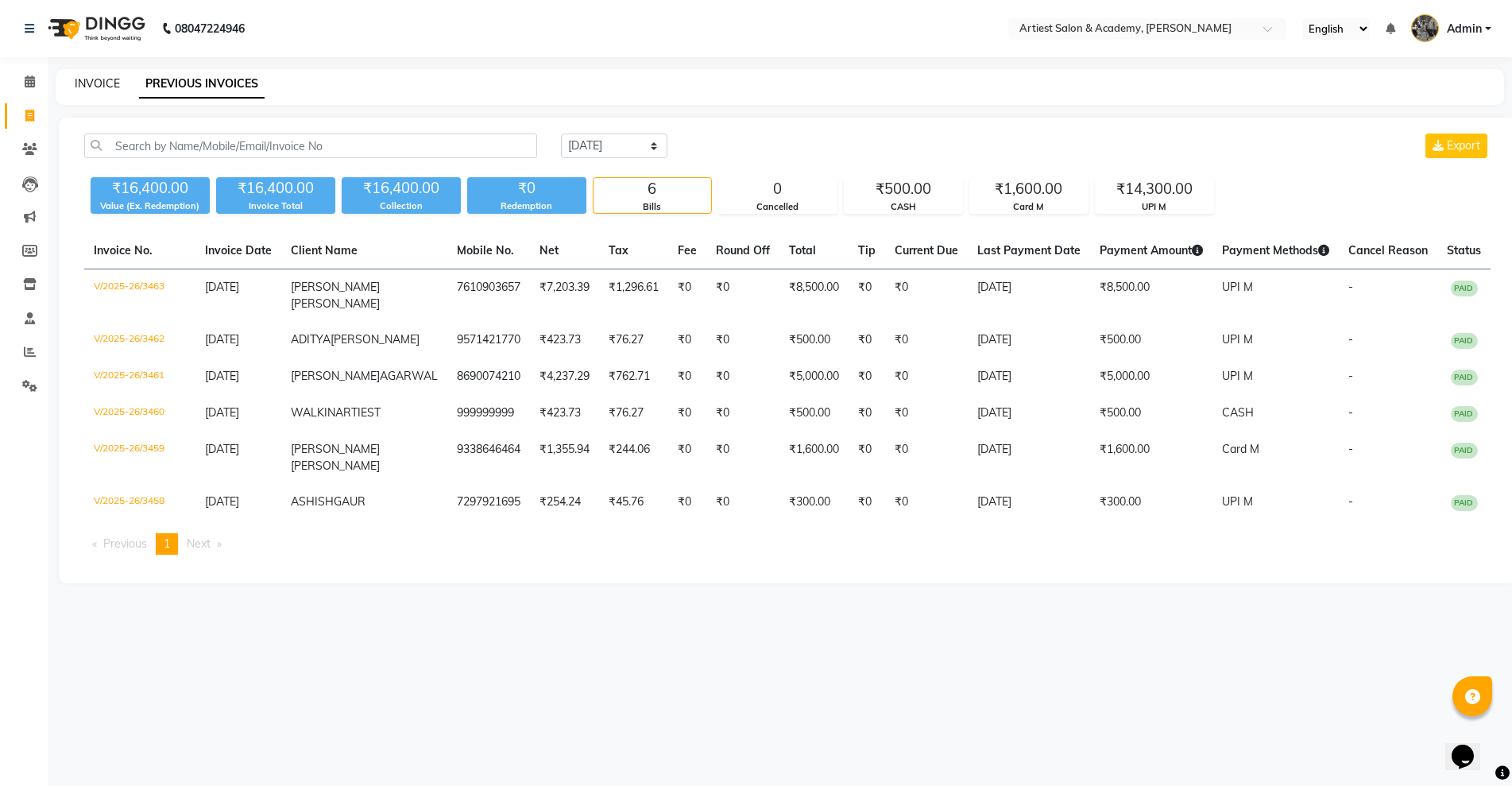
click at [97, 80] on link "INVOICE" at bounding box center [97, 83] width 45 height 14
select select "5123"
select select "service"
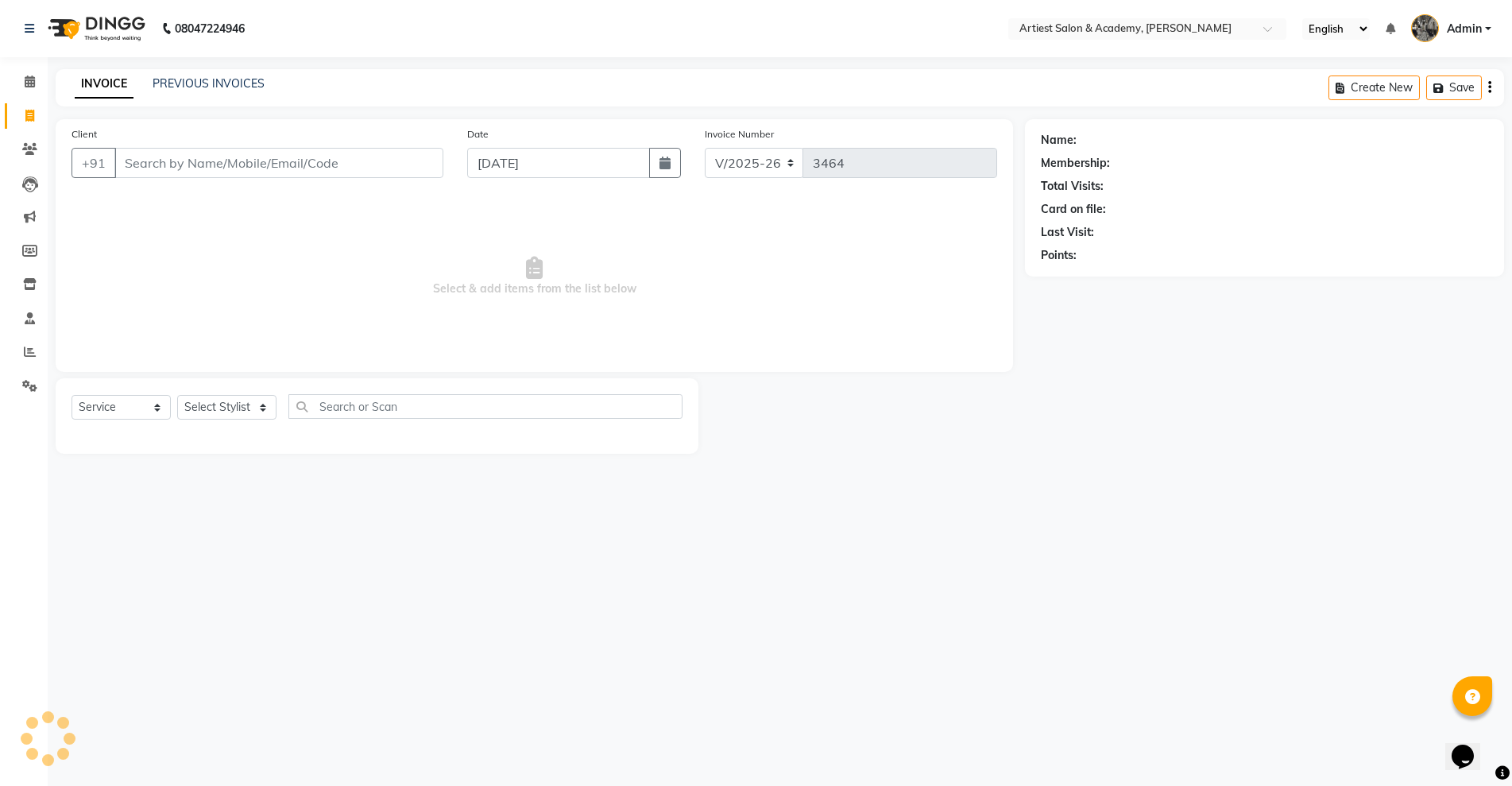
click at [187, 75] on div "PREVIOUS INVOICES" at bounding box center [208, 84] width 112 height 17
click at [201, 83] on link "PREVIOUS INVOICES" at bounding box center [208, 83] width 112 height 14
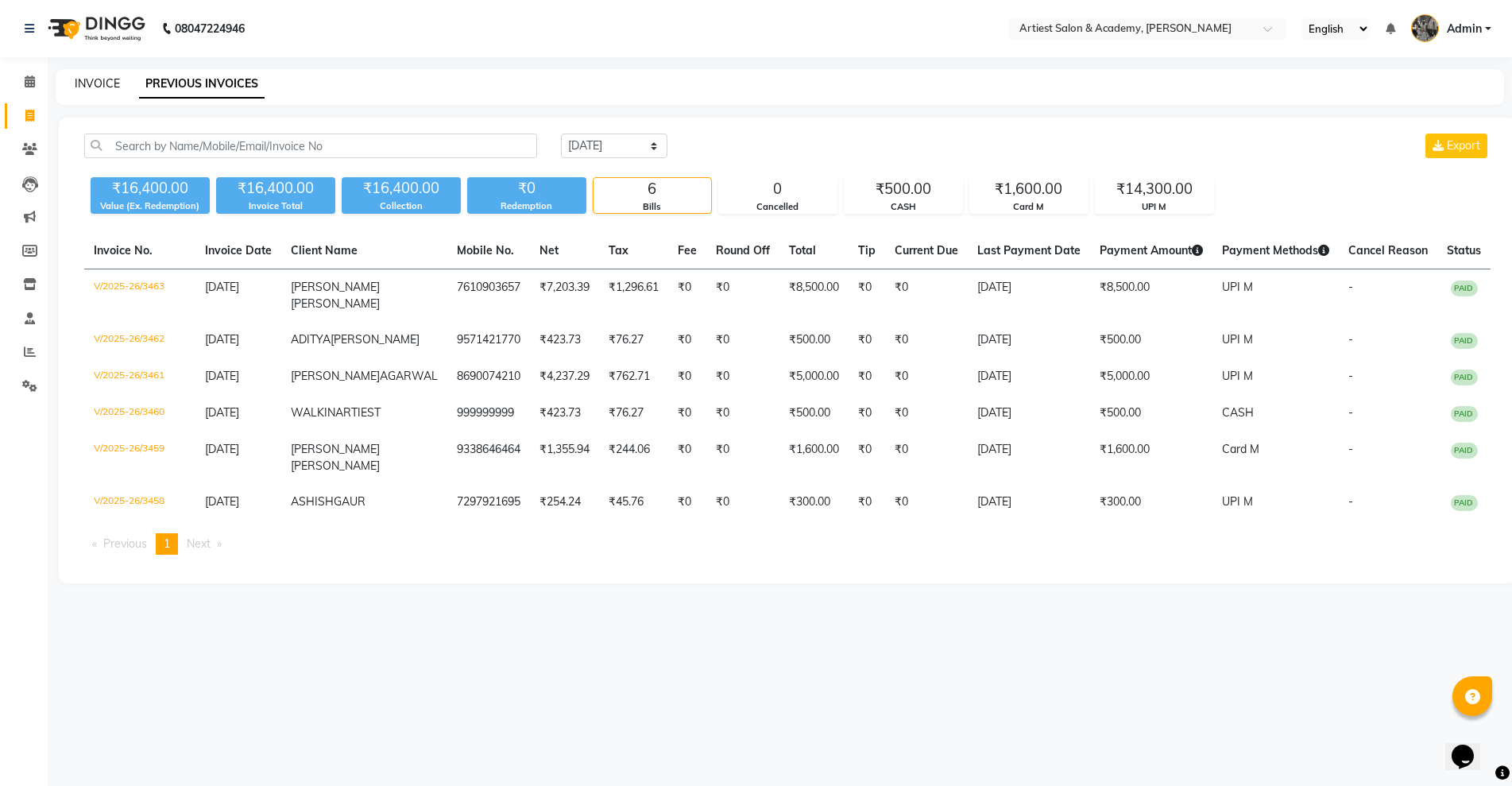
click at [101, 81] on link "INVOICE" at bounding box center [97, 83] width 45 height 14
select select "5123"
select select "service"
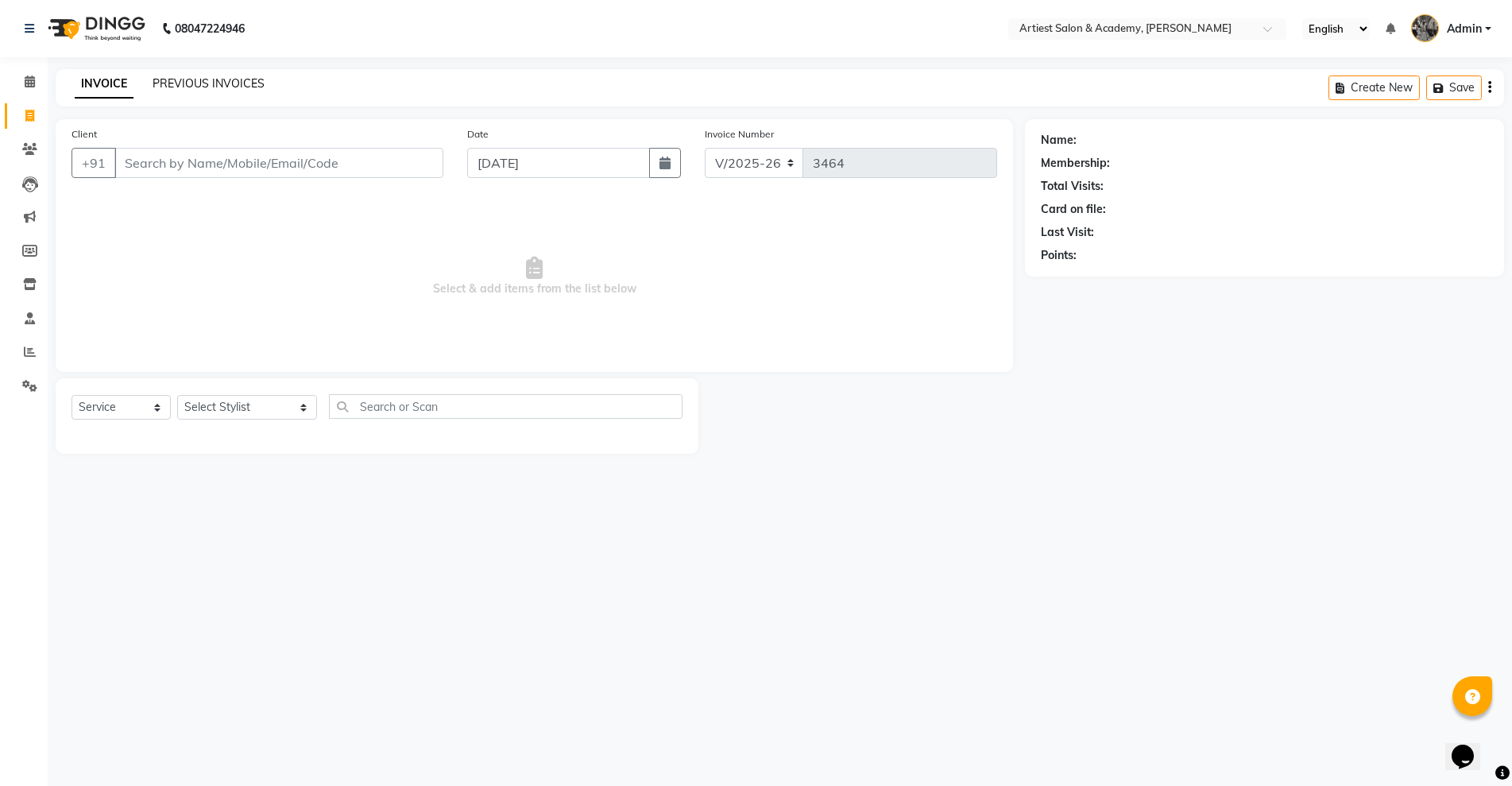
click at [232, 85] on link "PREVIOUS INVOICES" at bounding box center [208, 83] width 112 height 14
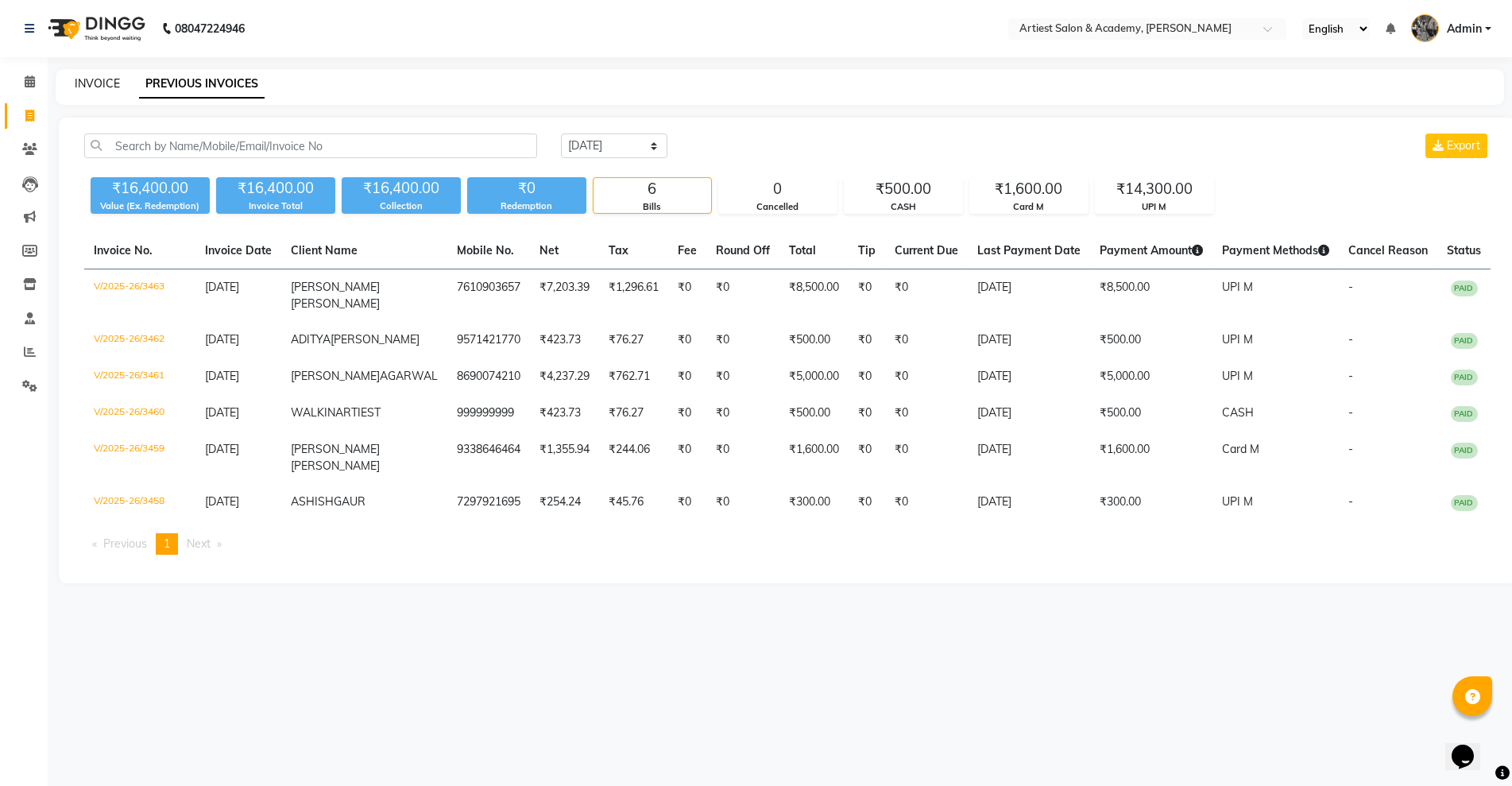
click at [97, 83] on link "INVOICE" at bounding box center [97, 83] width 45 height 14
select select "5123"
select select "service"
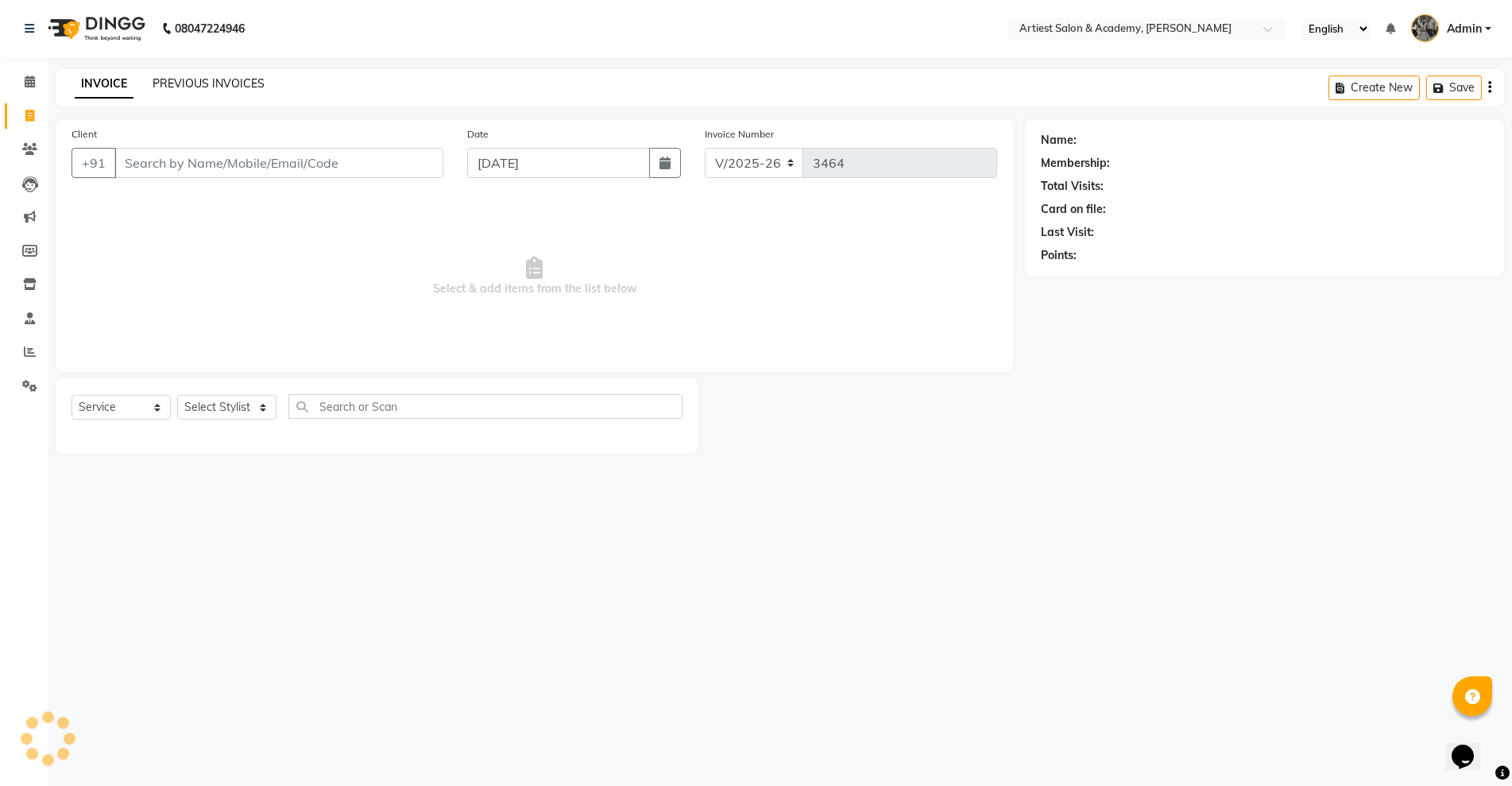
click at [222, 83] on link "PREVIOUS INVOICES" at bounding box center [208, 83] width 112 height 14
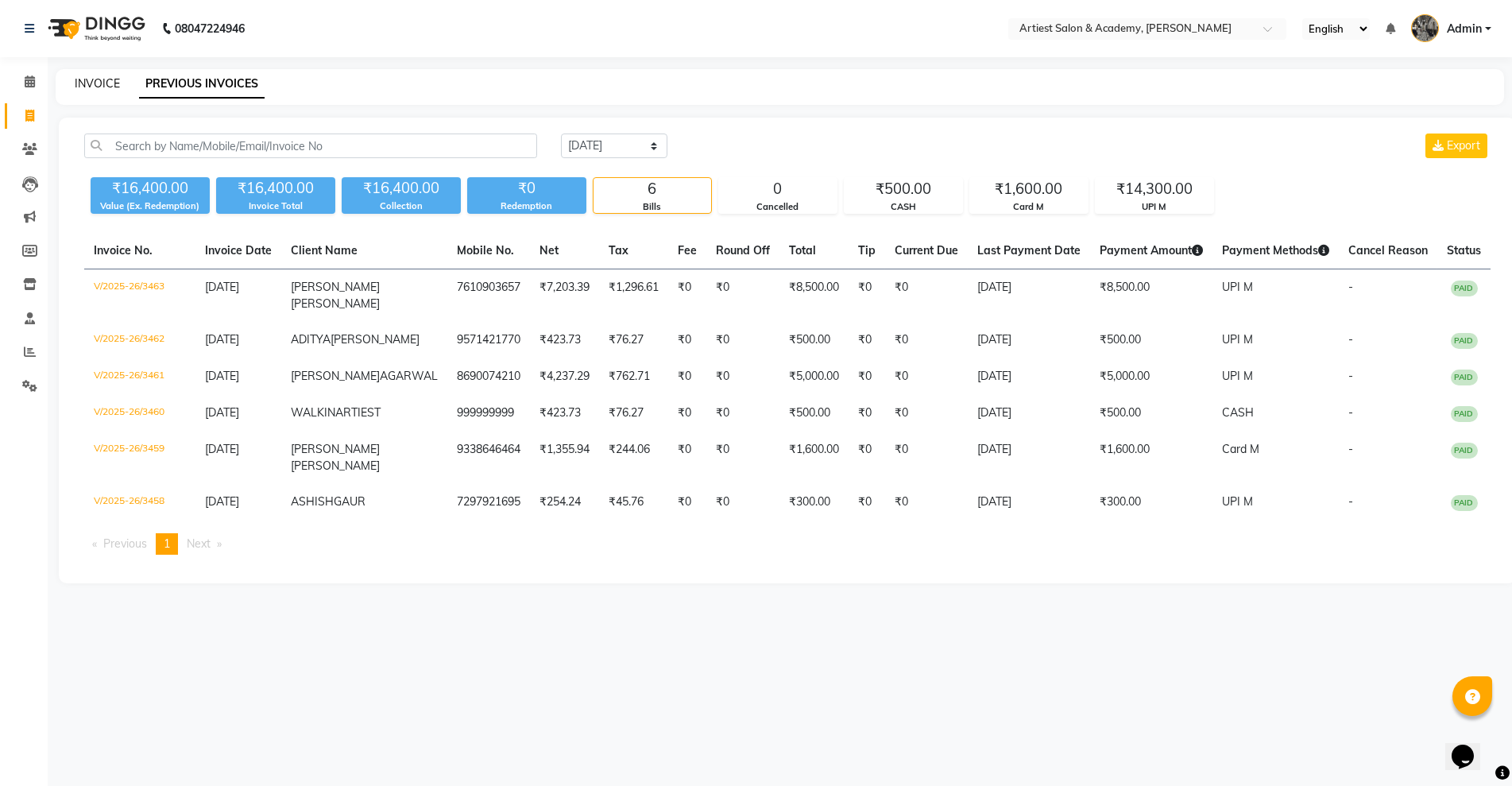
click at [99, 82] on link "INVOICE" at bounding box center [97, 83] width 45 height 14
select select "service"
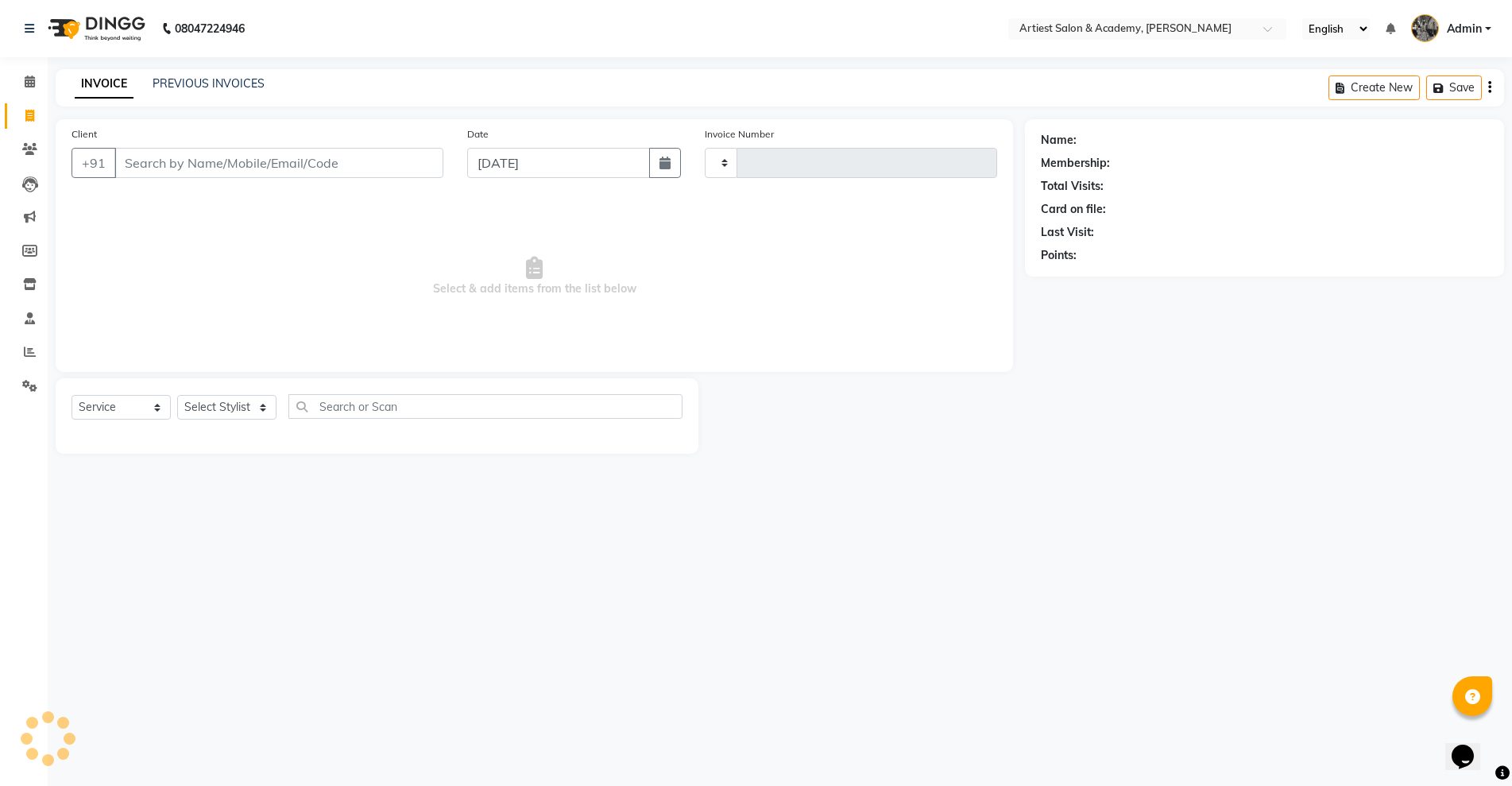
type input "3464"
select select "5123"
click at [196, 84] on link "PREVIOUS INVOICES" at bounding box center [208, 83] width 112 height 14
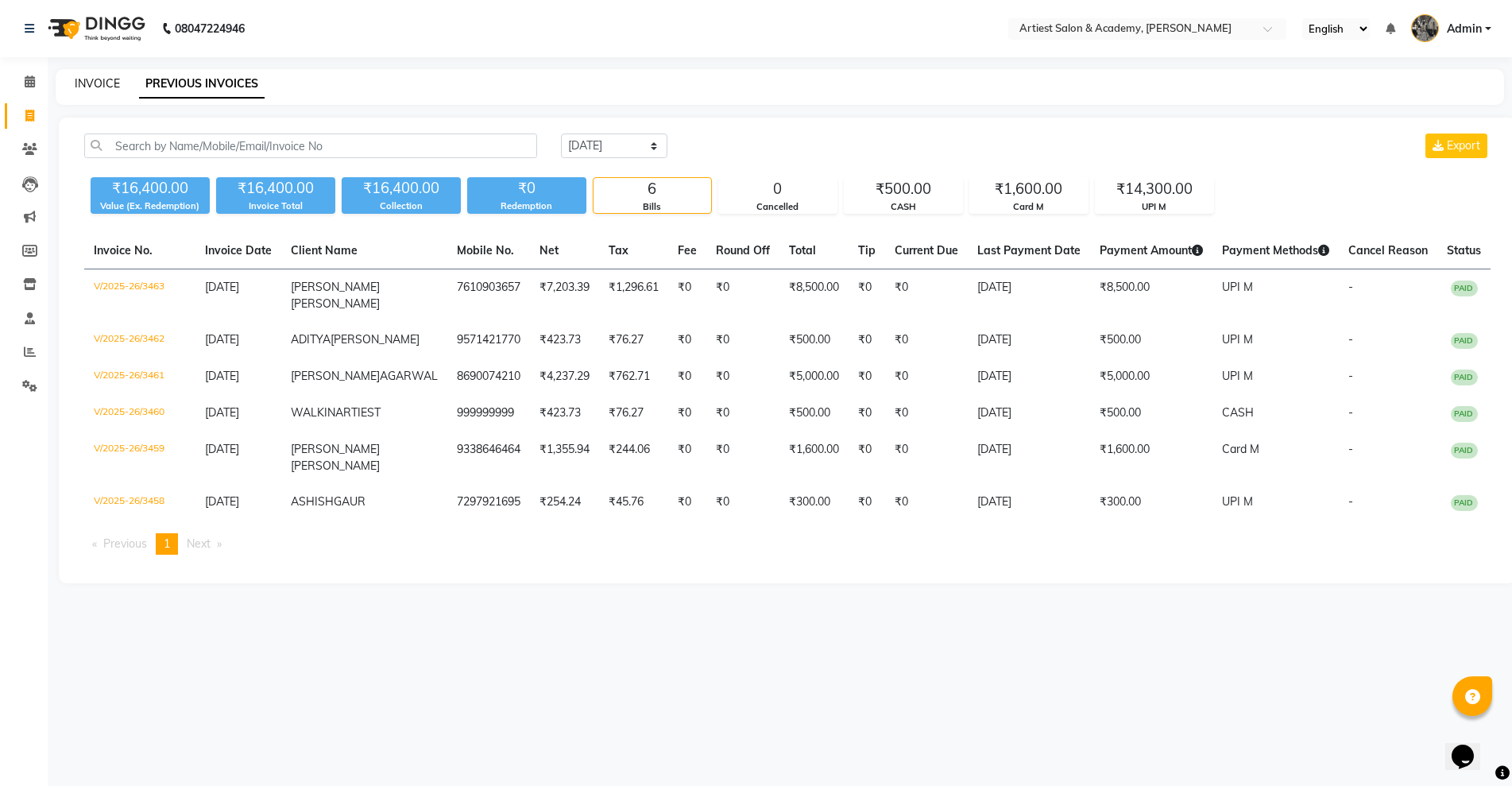
click at [88, 81] on link "INVOICE" at bounding box center [97, 83] width 45 height 14
select select "5123"
select select "service"
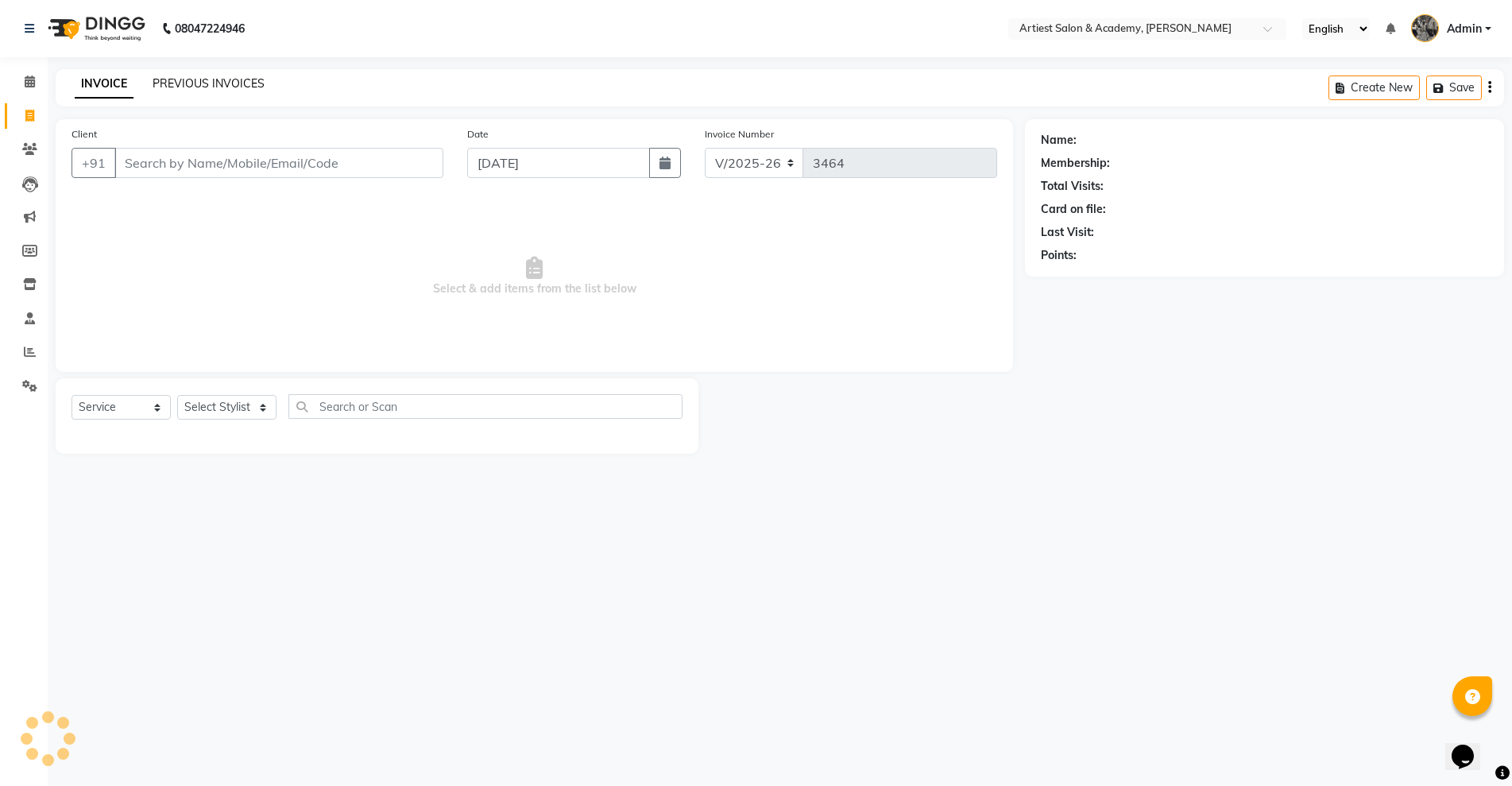
click at [196, 80] on link "PREVIOUS INVOICES" at bounding box center [208, 83] width 112 height 14
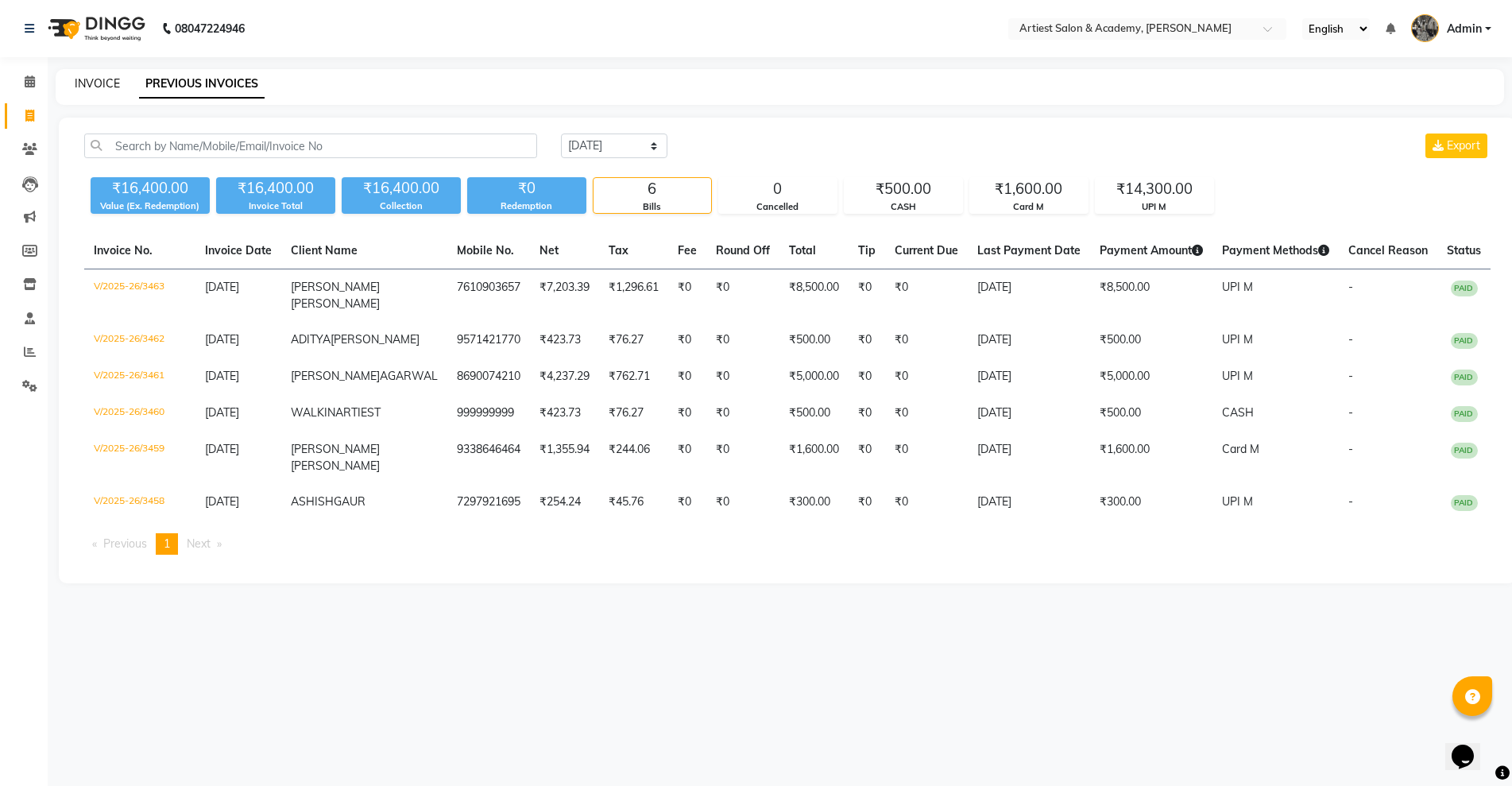
click at [96, 82] on link "INVOICE" at bounding box center [97, 83] width 45 height 14
select select "service"
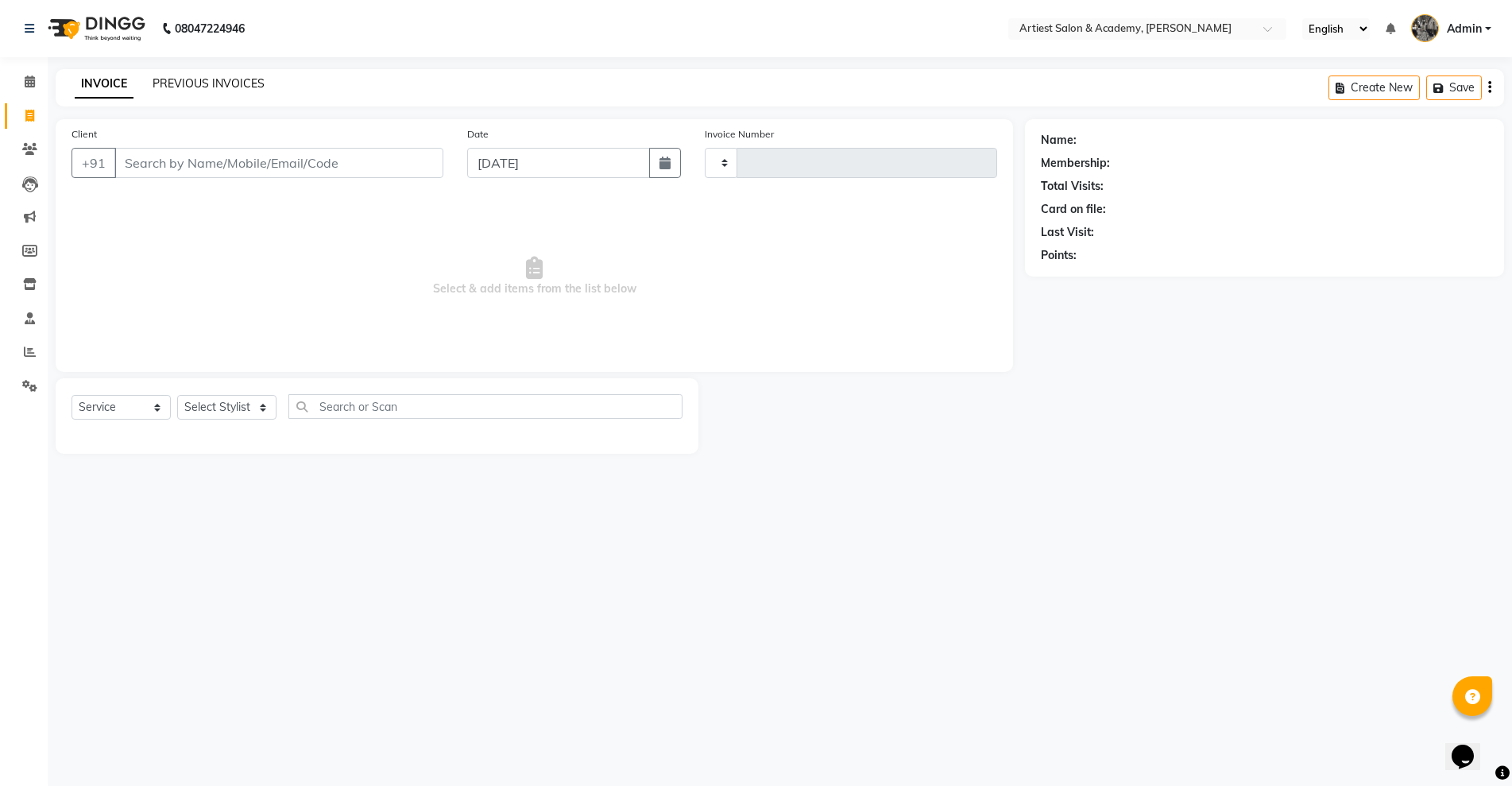
type input "3464"
select select "5123"
click at [204, 82] on link "PREVIOUS INVOICES" at bounding box center [208, 83] width 112 height 14
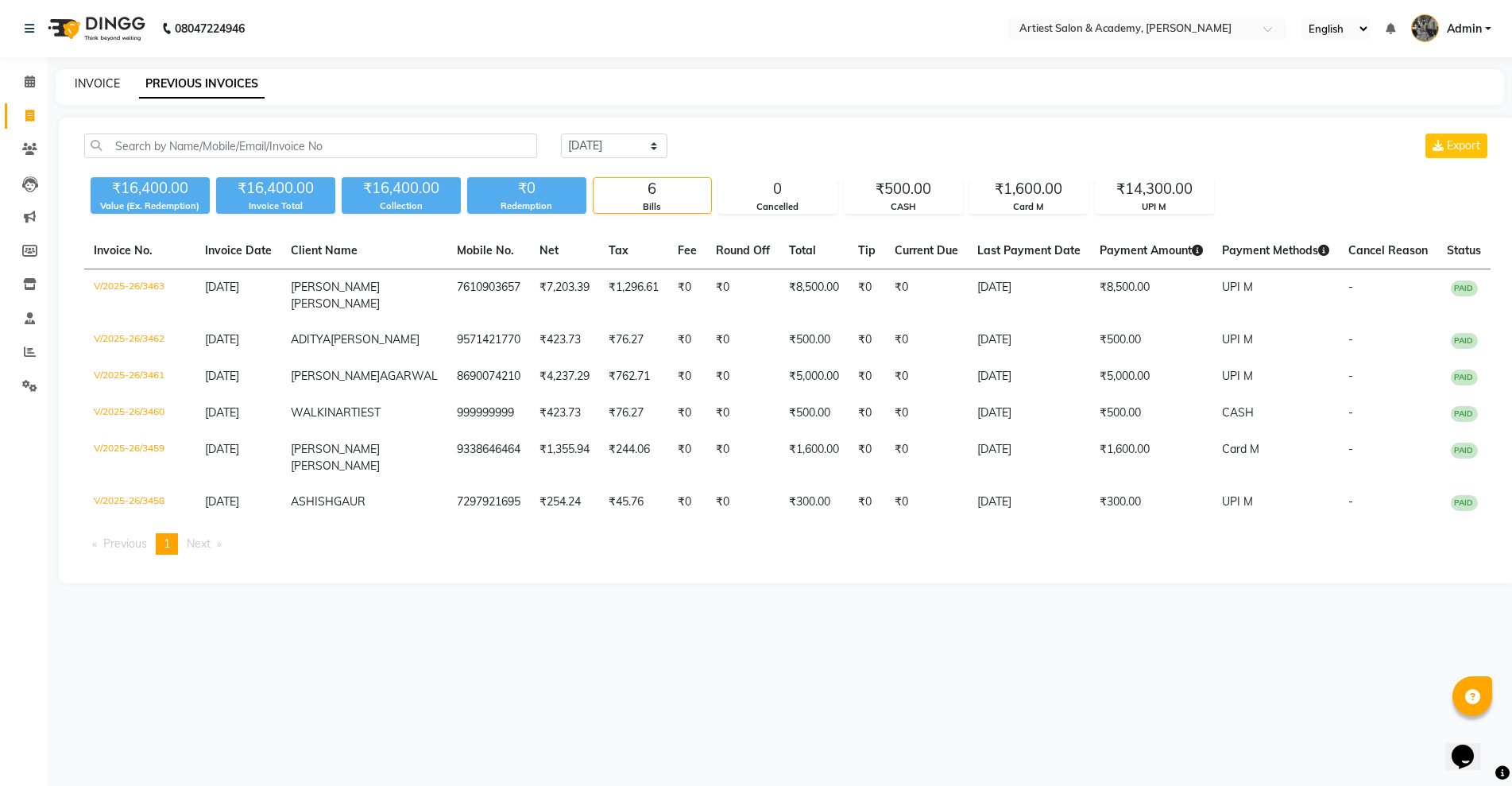
click at [97, 82] on link "INVOICE" at bounding box center [97, 83] width 45 height 14
select select "5123"
select select "service"
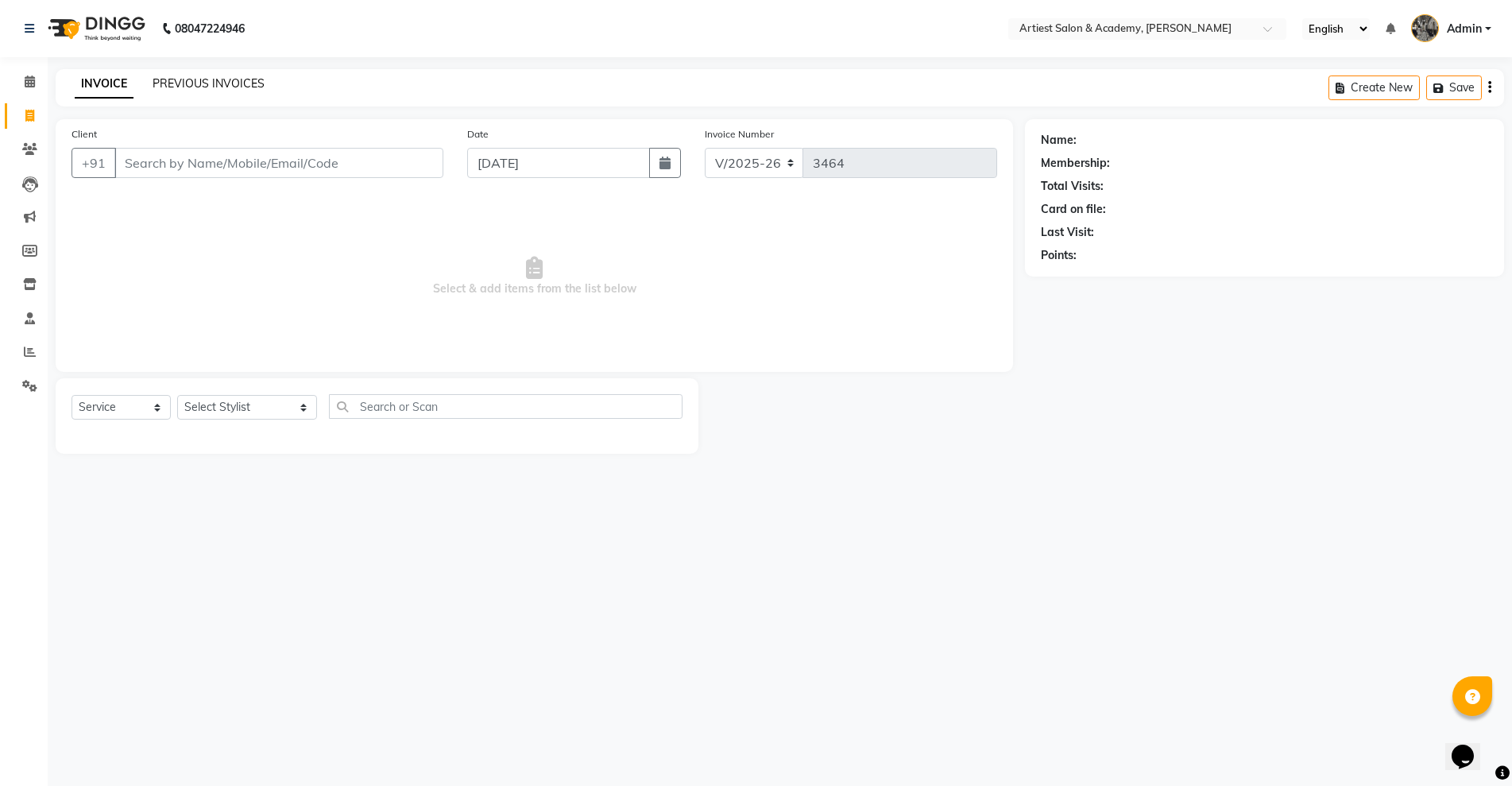
click at [194, 89] on link "PREVIOUS INVOICES" at bounding box center [208, 83] width 112 height 14
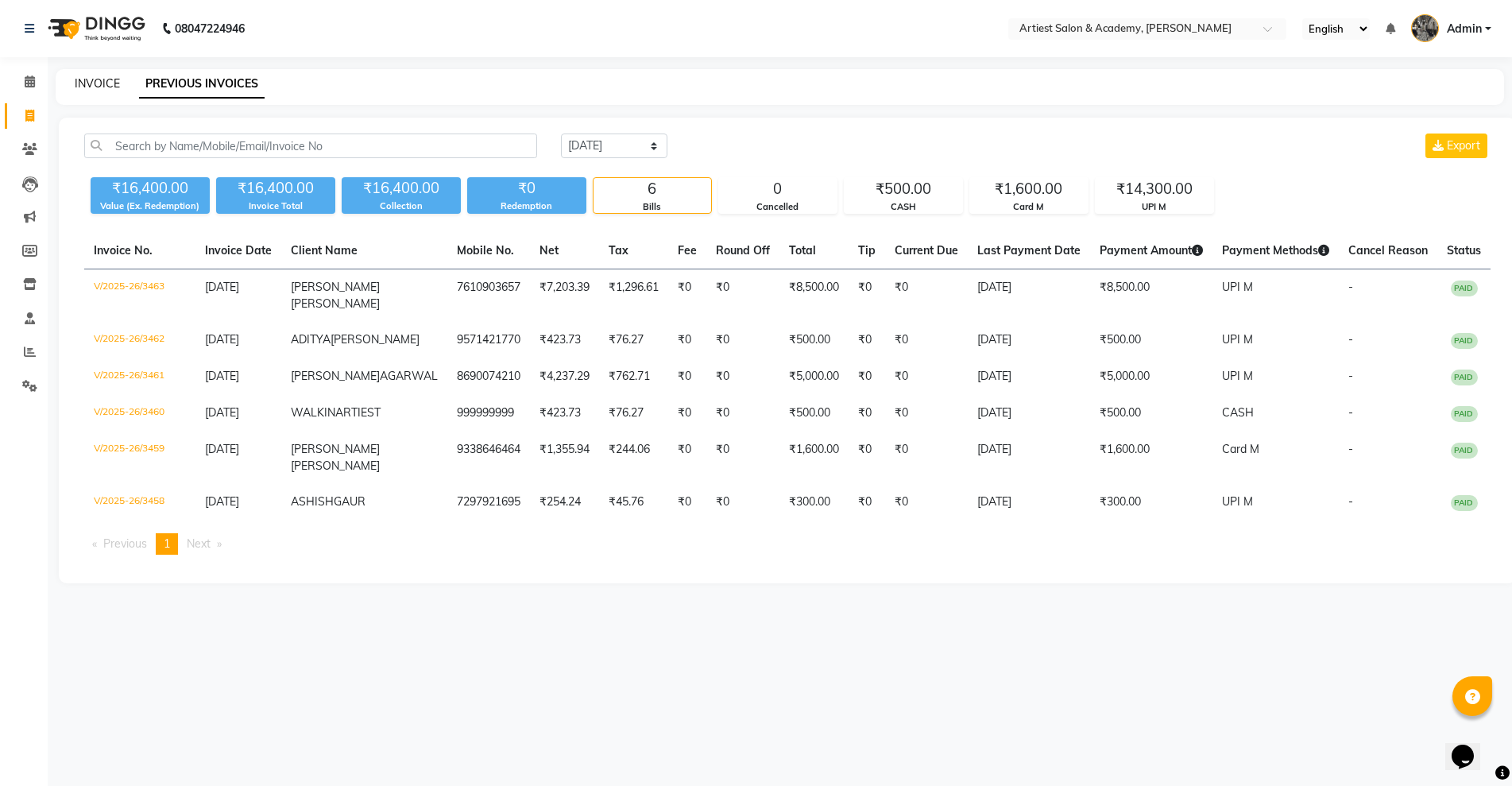
click at [98, 79] on link "INVOICE" at bounding box center [97, 83] width 45 height 14
select select "service"
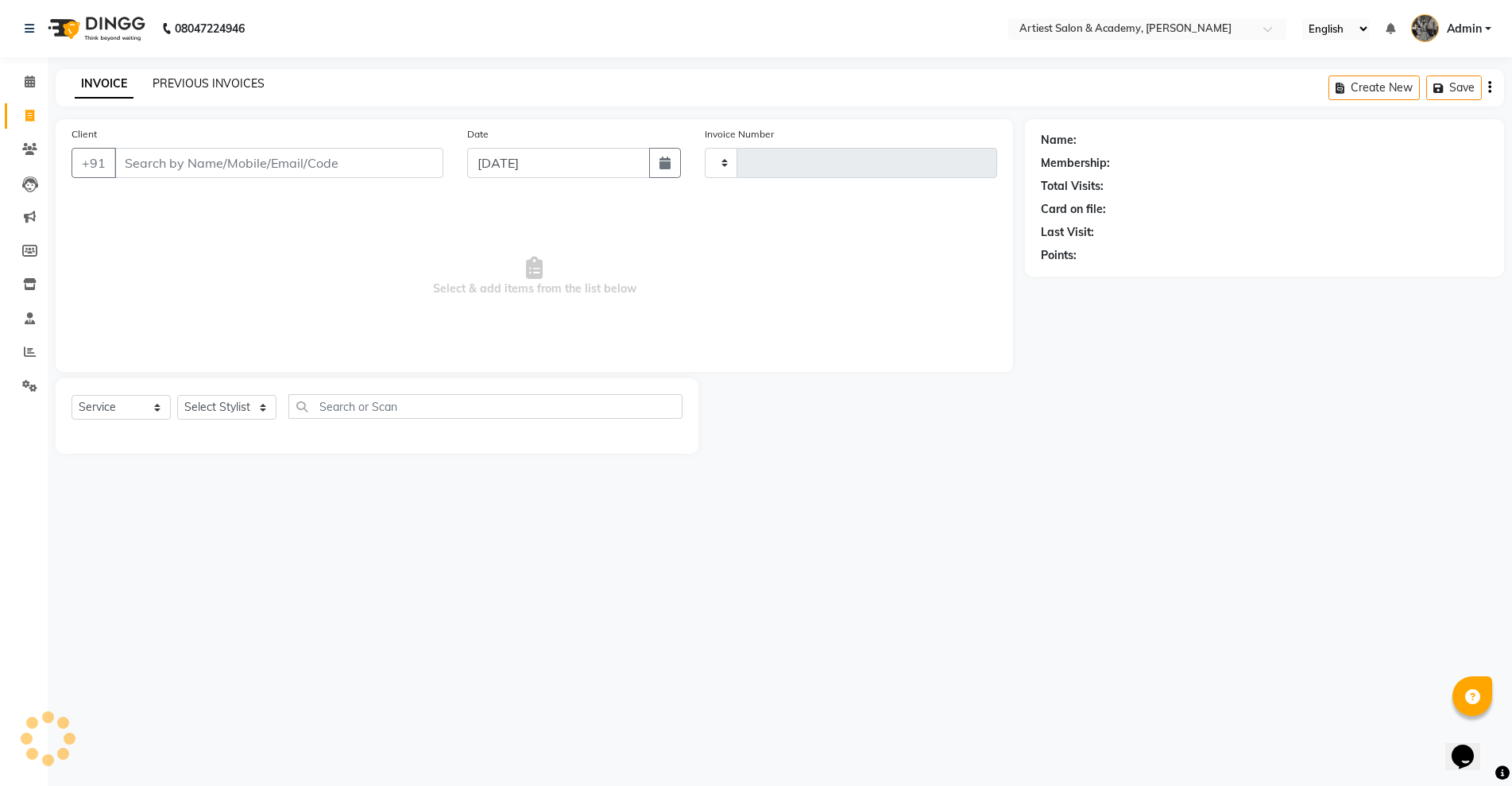
type input "3464"
select select "5123"
click at [185, 79] on link "PREVIOUS INVOICES" at bounding box center [208, 83] width 112 height 14
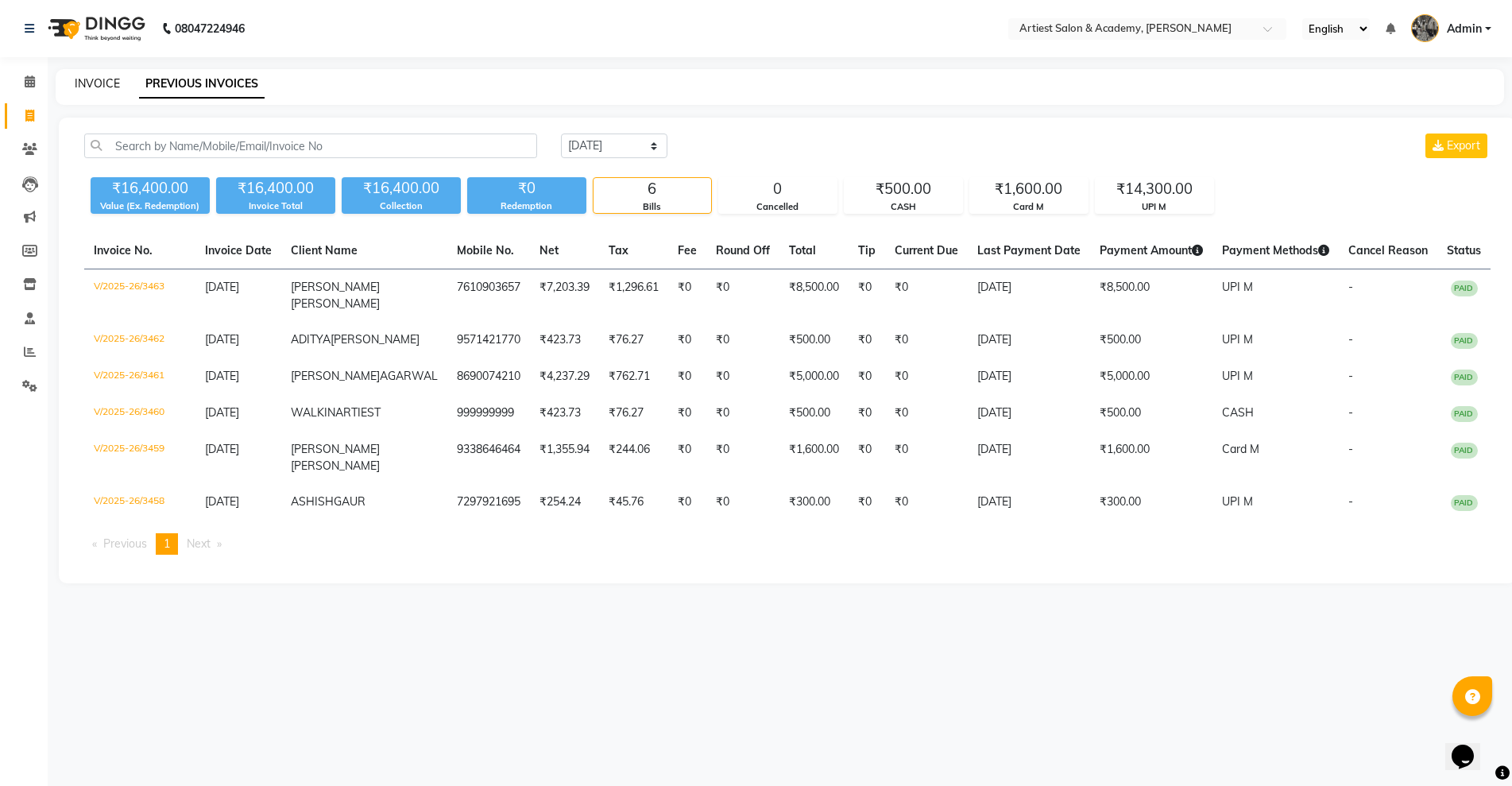
click at [106, 82] on link "INVOICE" at bounding box center [97, 83] width 45 height 14
select select "service"
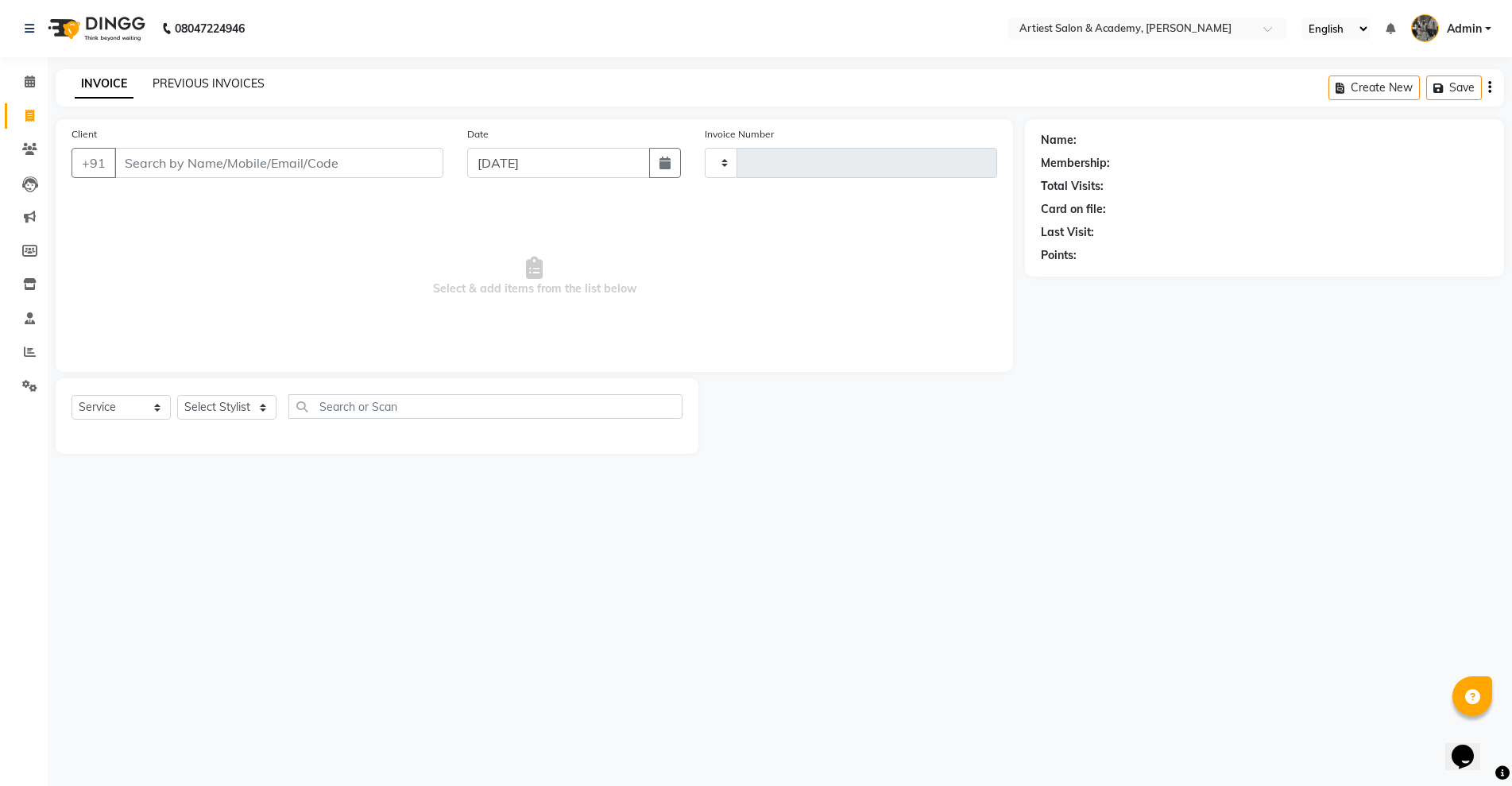
type input "3464"
select select "5123"
click at [179, 82] on link "PREVIOUS INVOICES" at bounding box center [208, 83] width 112 height 14
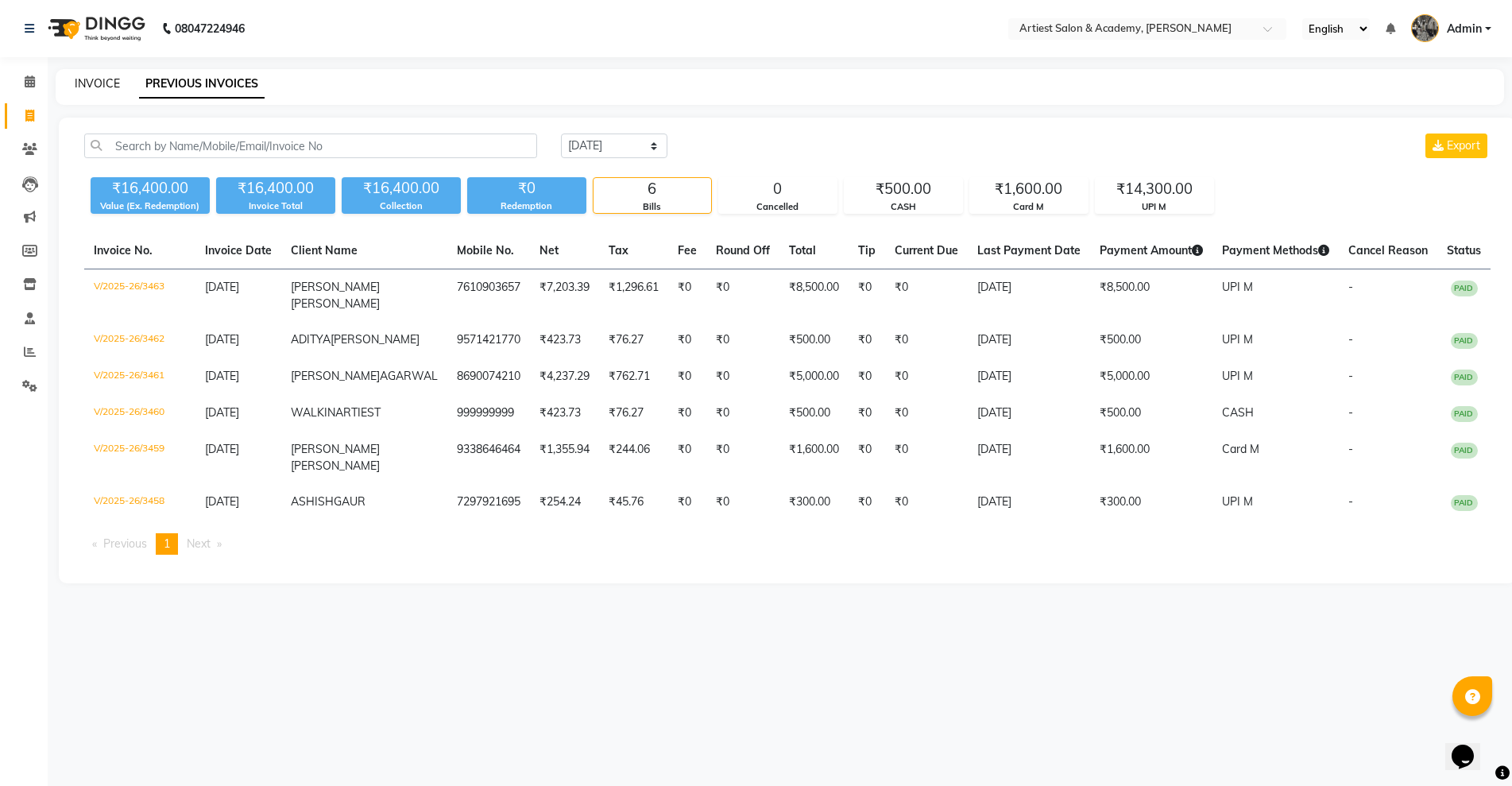
click at [104, 80] on link "INVOICE" at bounding box center [97, 83] width 45 height 14
select select "5123"
select select "service"
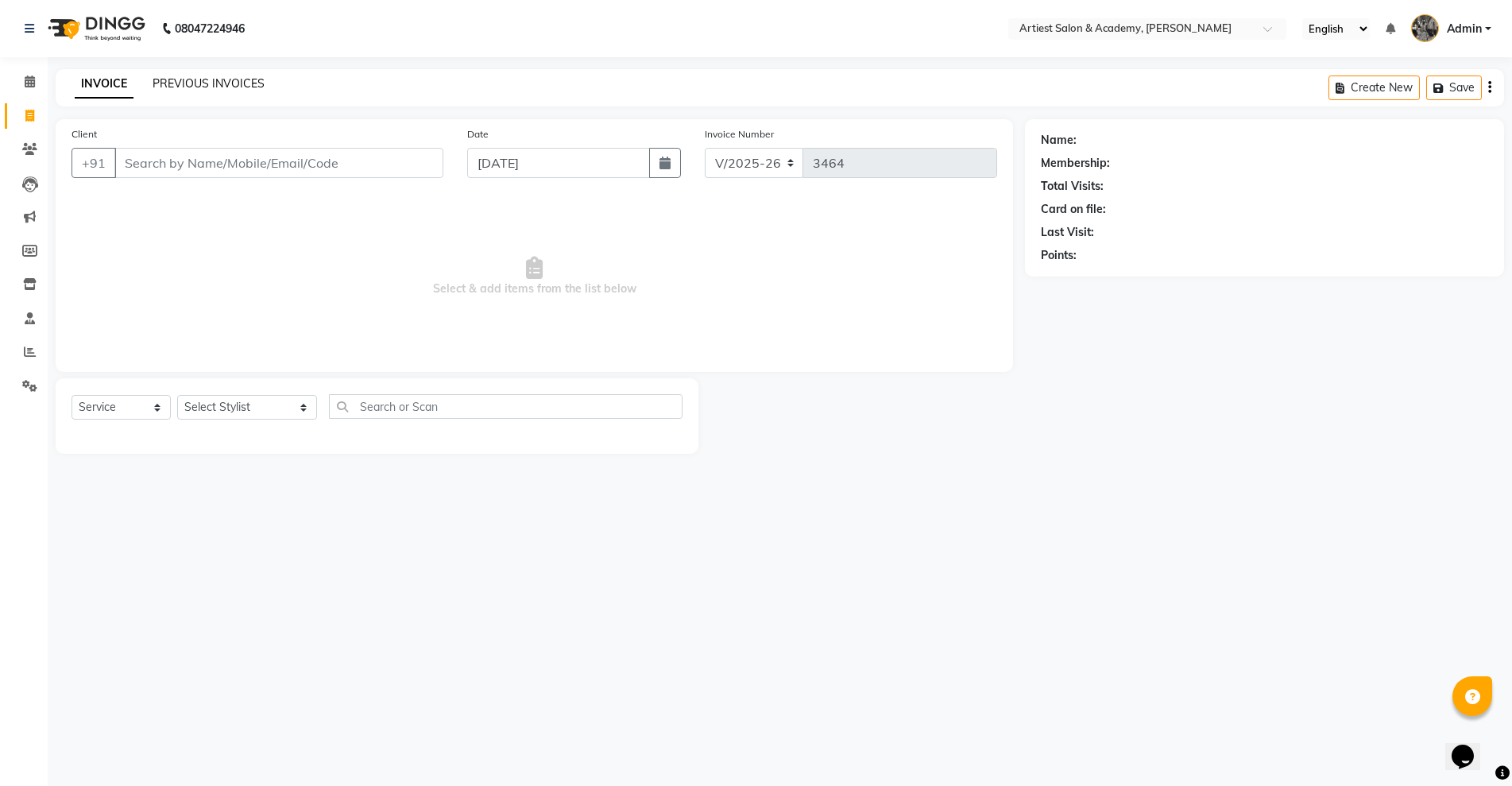
click at [189, 85] on link "PREVIOUS INVOICES" at bounding box center [208, 83] width 112 height 14
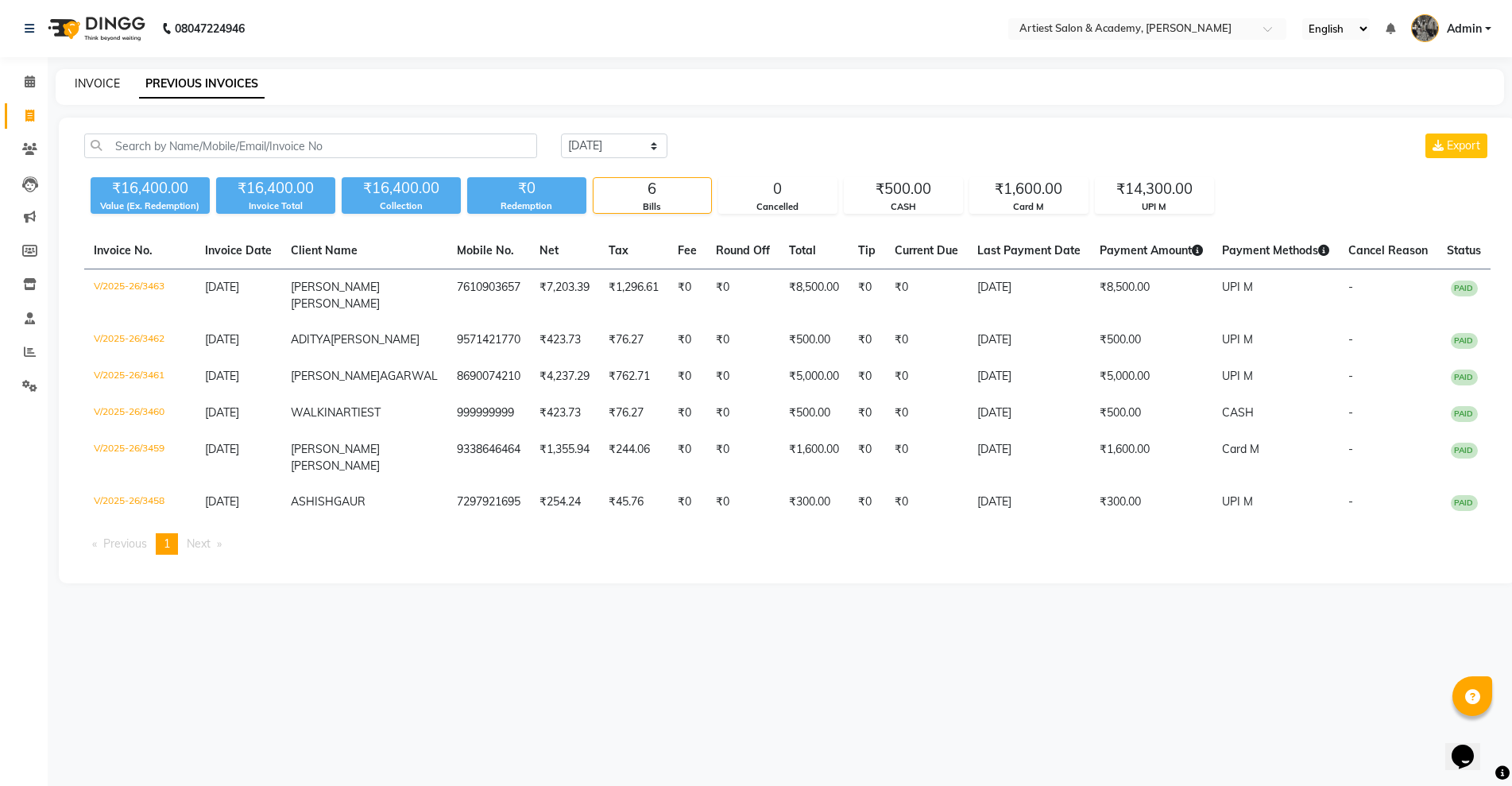
click at [91, 82] on link "INVOICE" at bounding box center [97, 83] width 45 height 14
select select "5123"
select select "service"
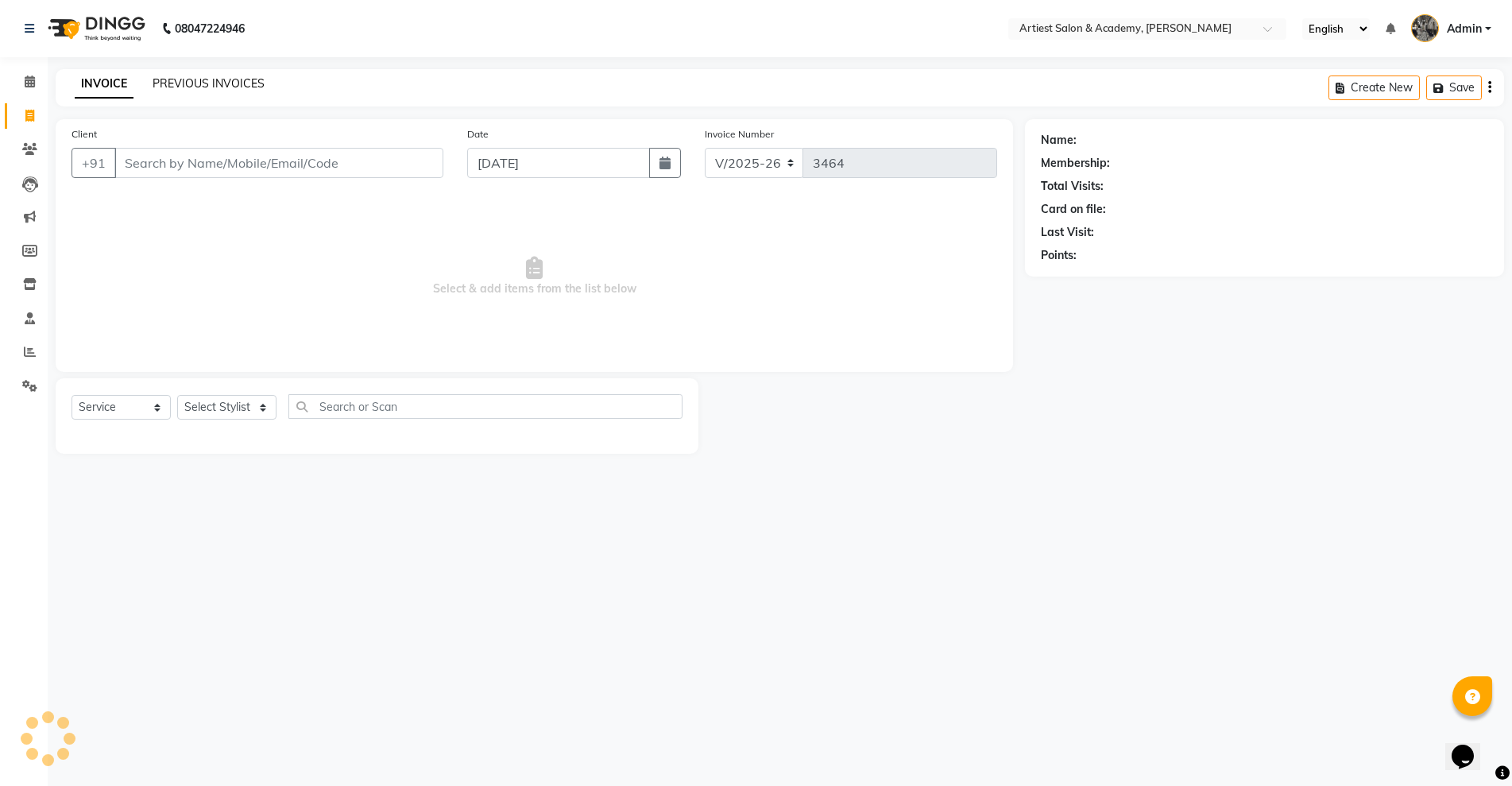
click at [189, 83] on link "PREVIOUS INVOICES" at bounding box center [208, 83] width 112 height 14
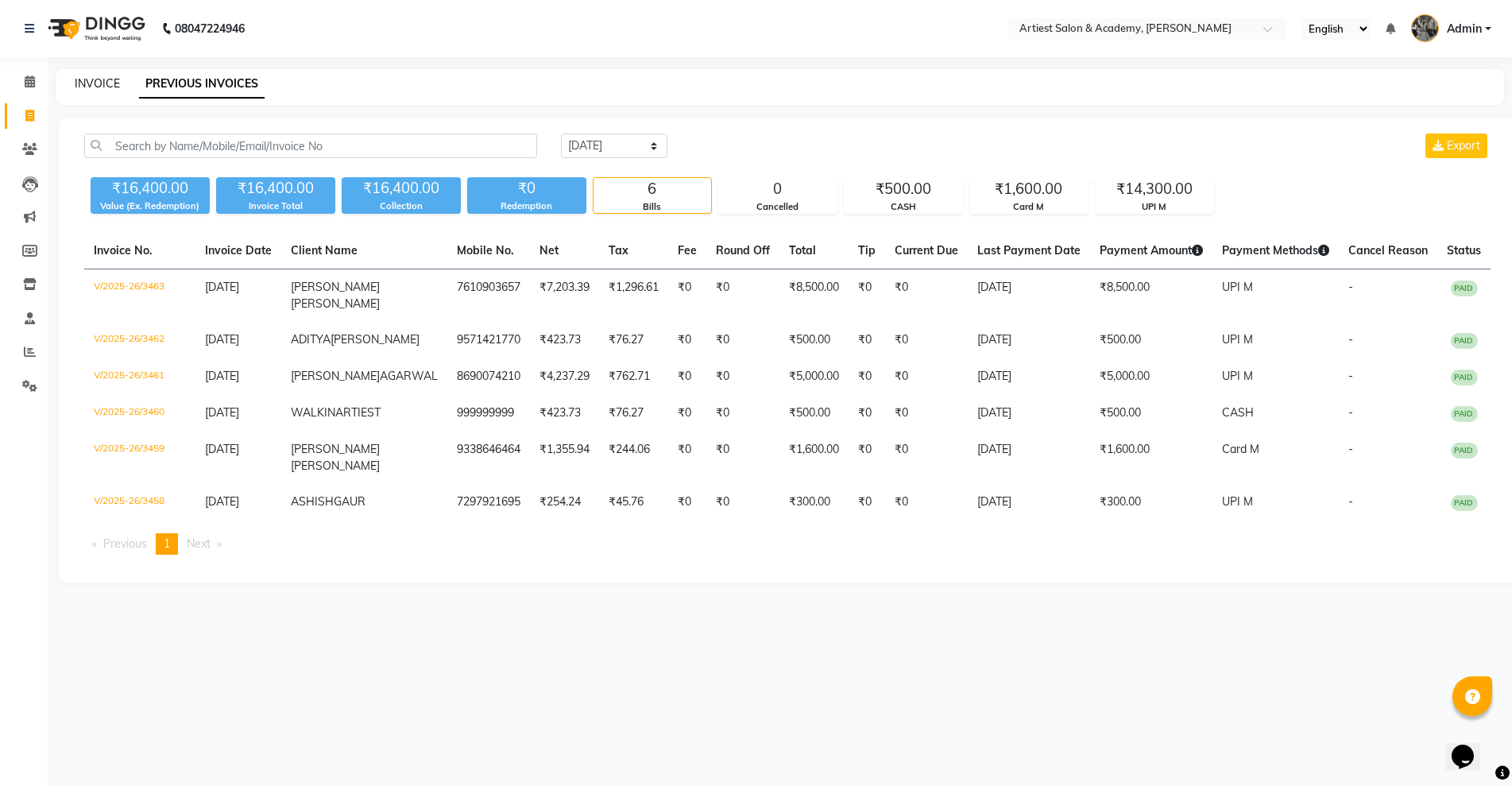
click at [78, 81] on link "INVOICE" at bounding box center [97, 83] width 45 height 14
select select "service"
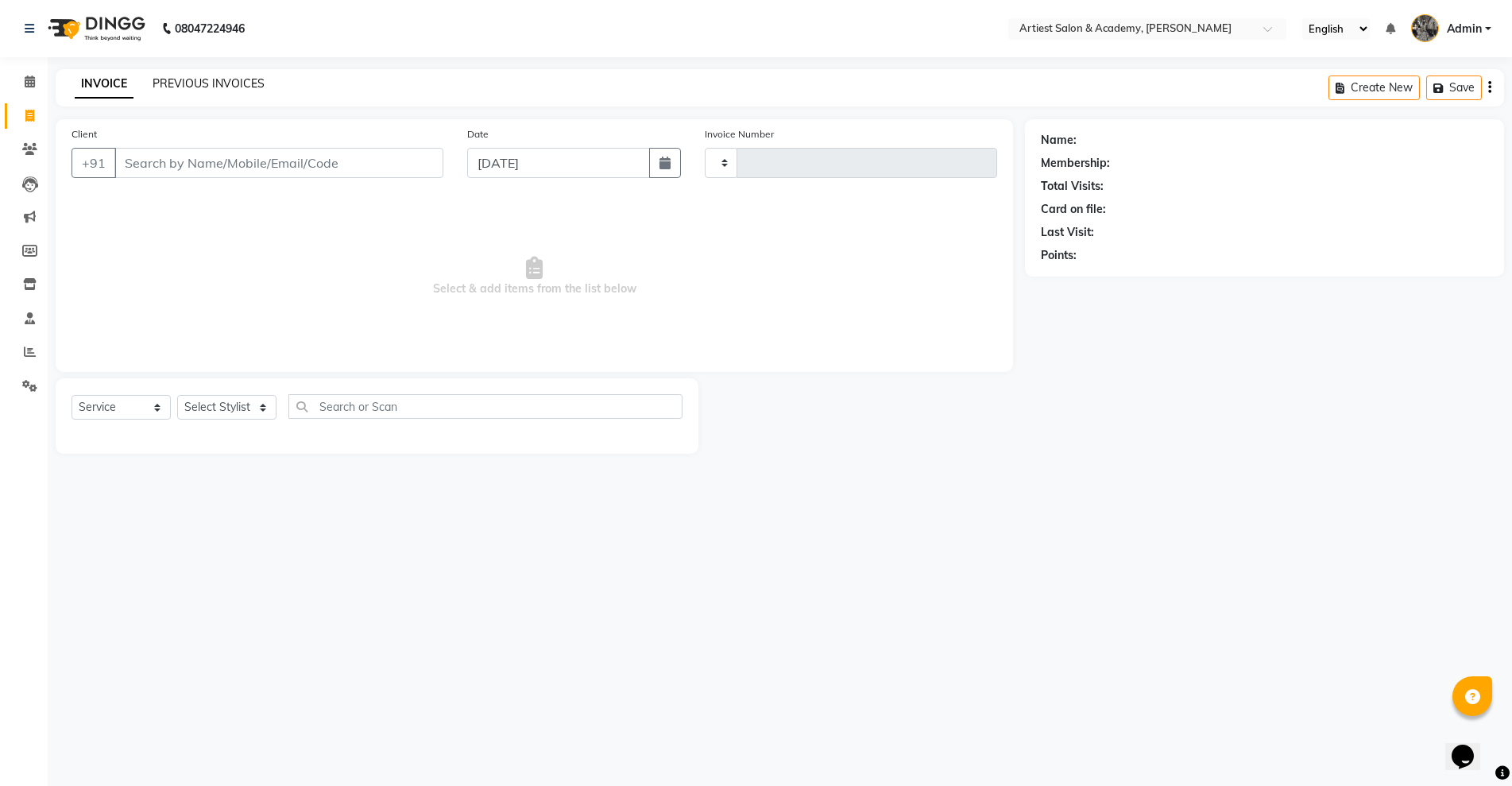
type input "3464"
select select "5123"
click at [198, 82] on link "PREVIOUS INVOICES" at bounding box center [208, 83] width 112 height 14
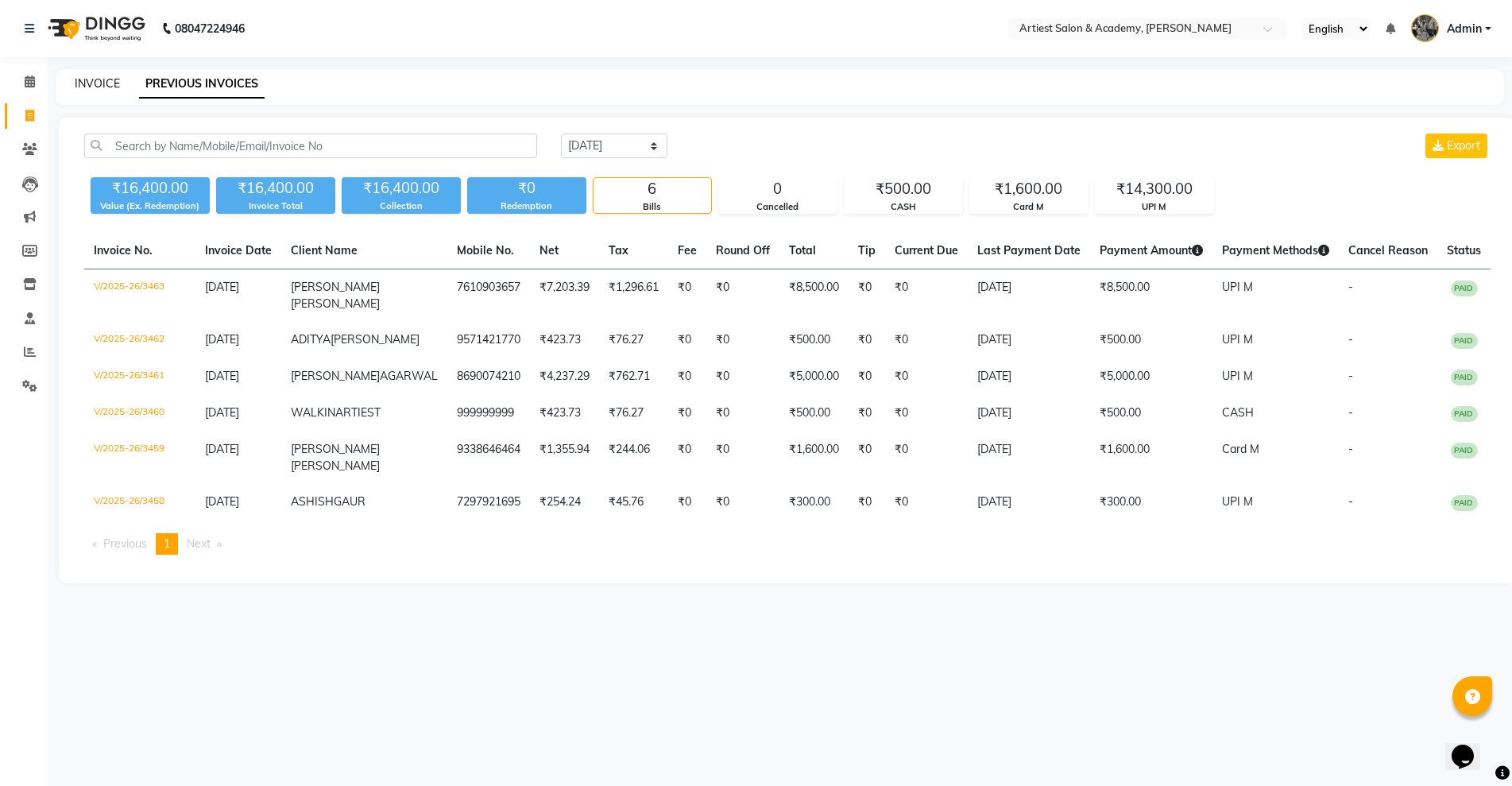
click at [93, 87] on link "INVOICE" at bounding box center [97, 83] width 45 height 14
select select "5123"
select select "service"
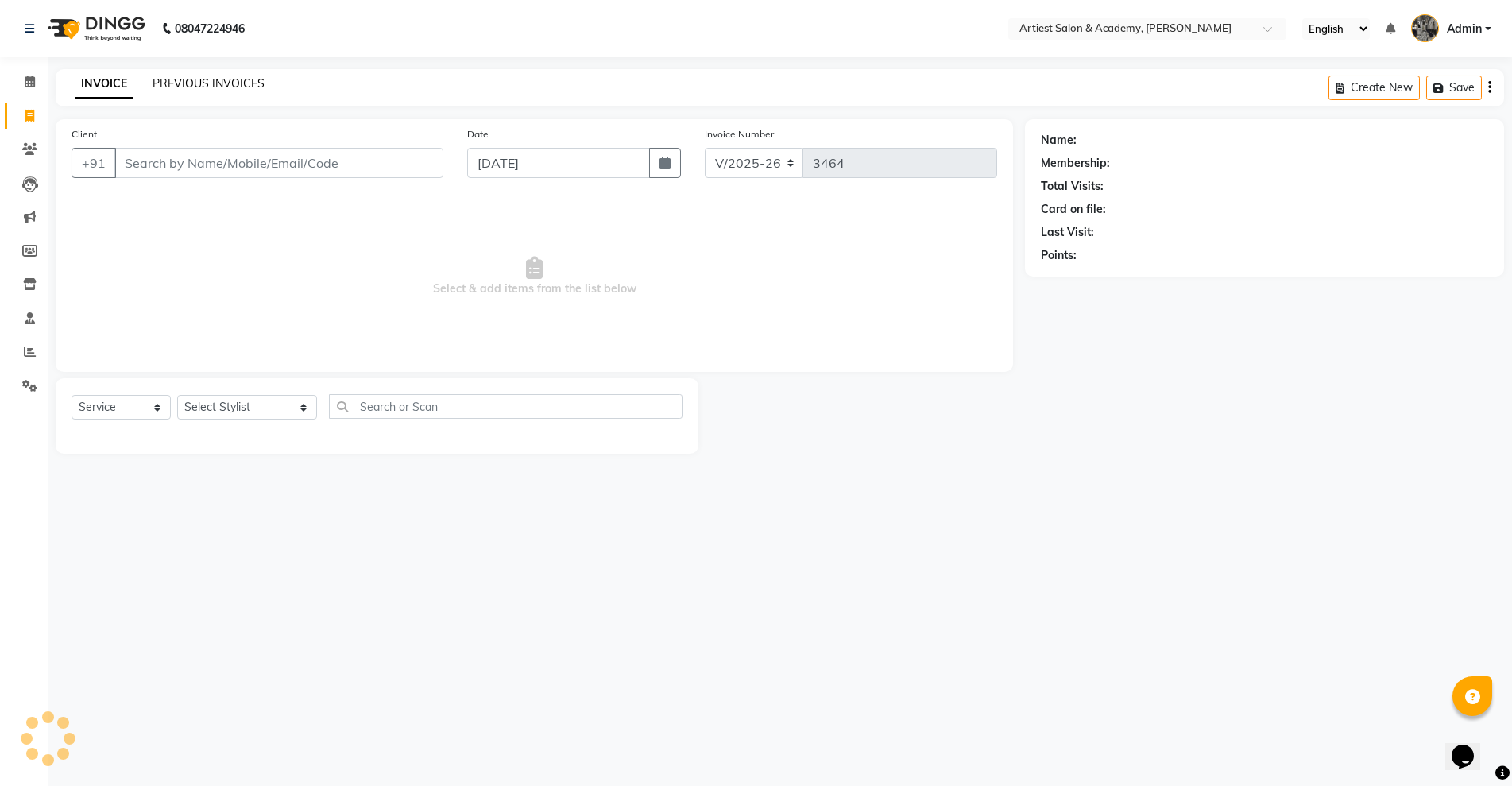
click at [179, 87] on link "PREVIOUS INVOICES" at bounding box center [208, 83] width 112 height 14
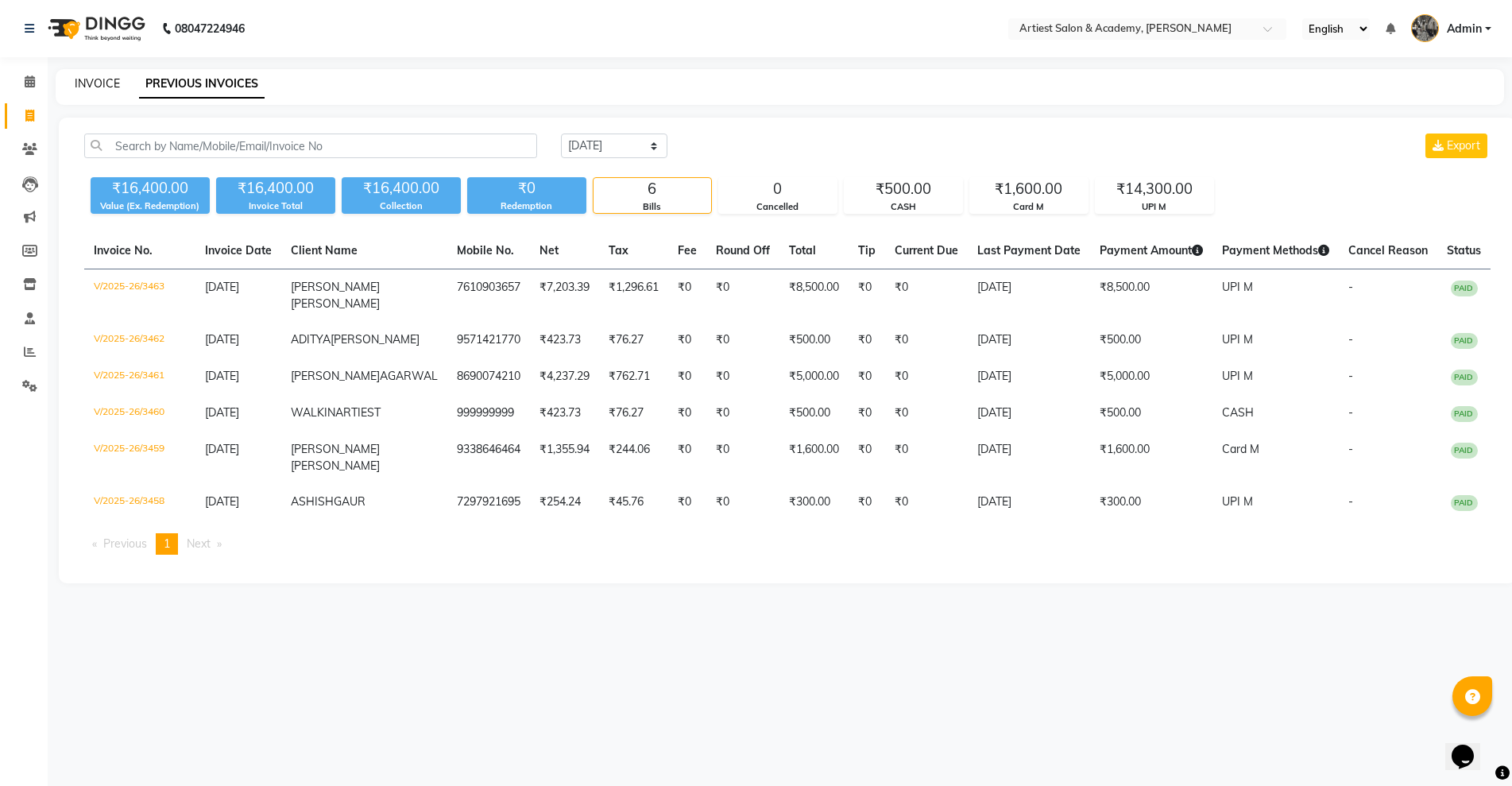
click at [105, 80] on link "INVOICE" at bounding box center [97, 83] width 45 height 14
select select "5123"
select select "service"
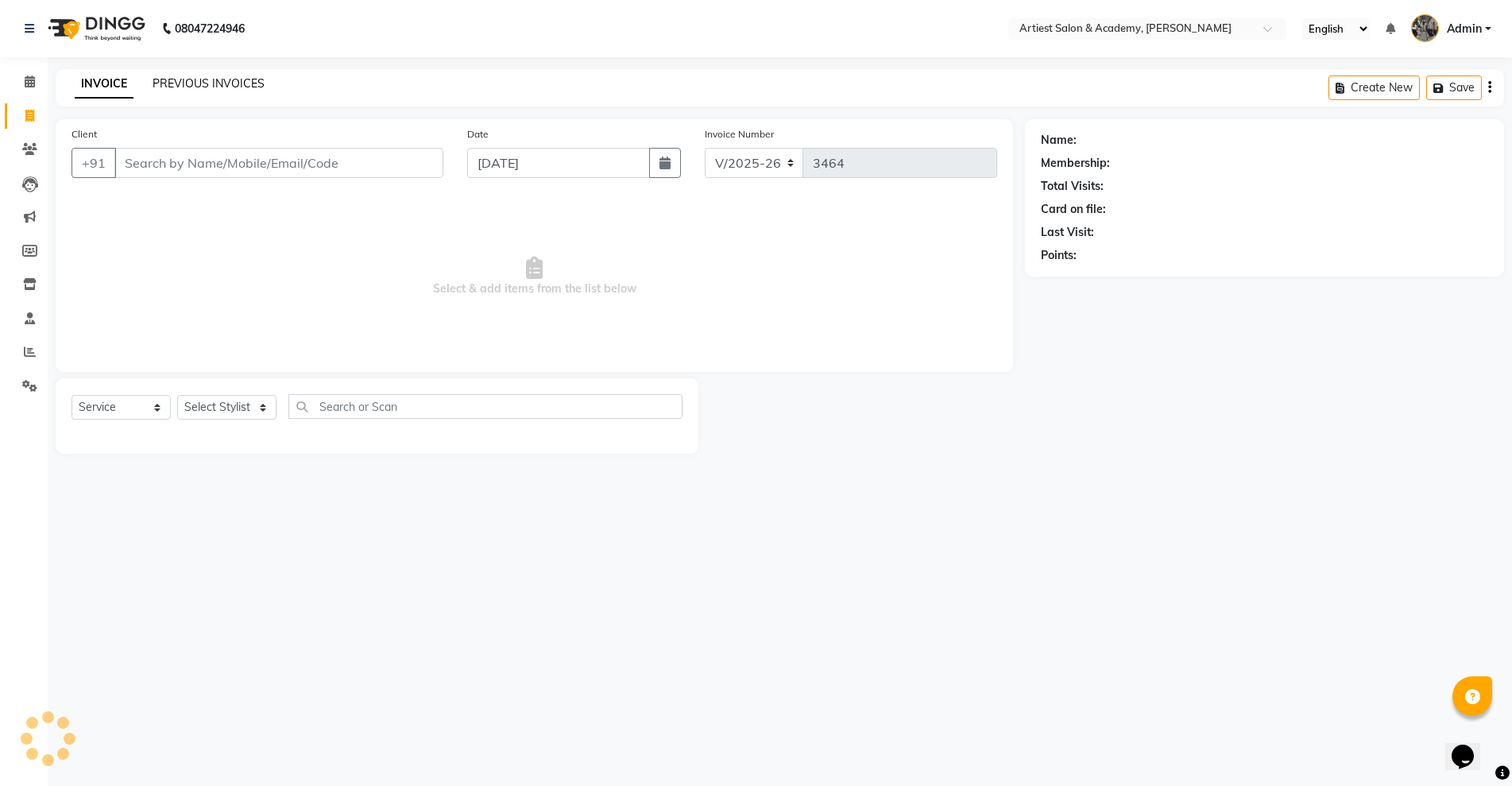
click at [184, 84] on link "PREVIOUS INVOICES" at bounding box center [208, 83] width 112 height 14
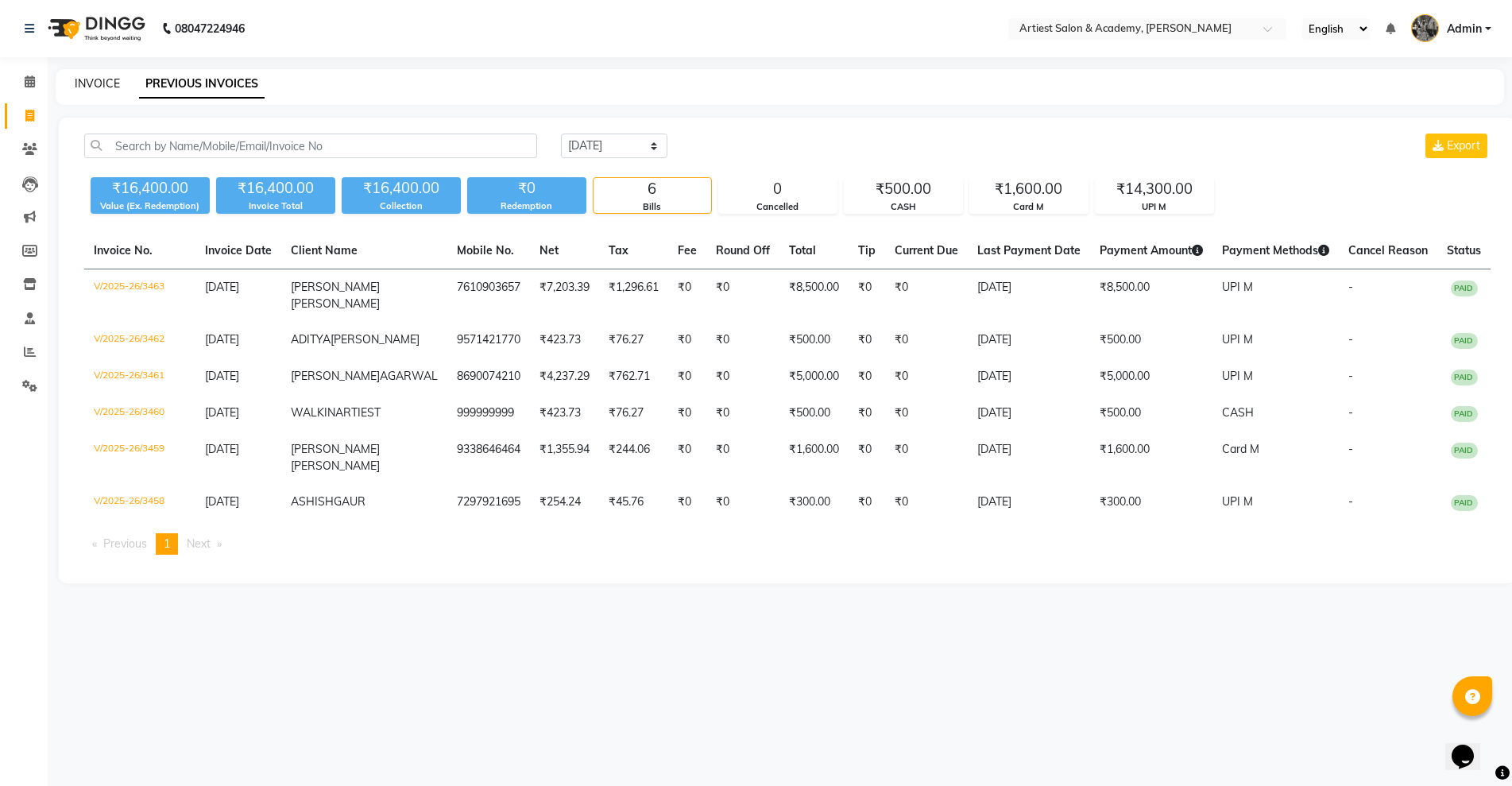
click at [113, 84] on link "INVOICE" at bounding box center [97, 83] width 45 height 14
select select "service"
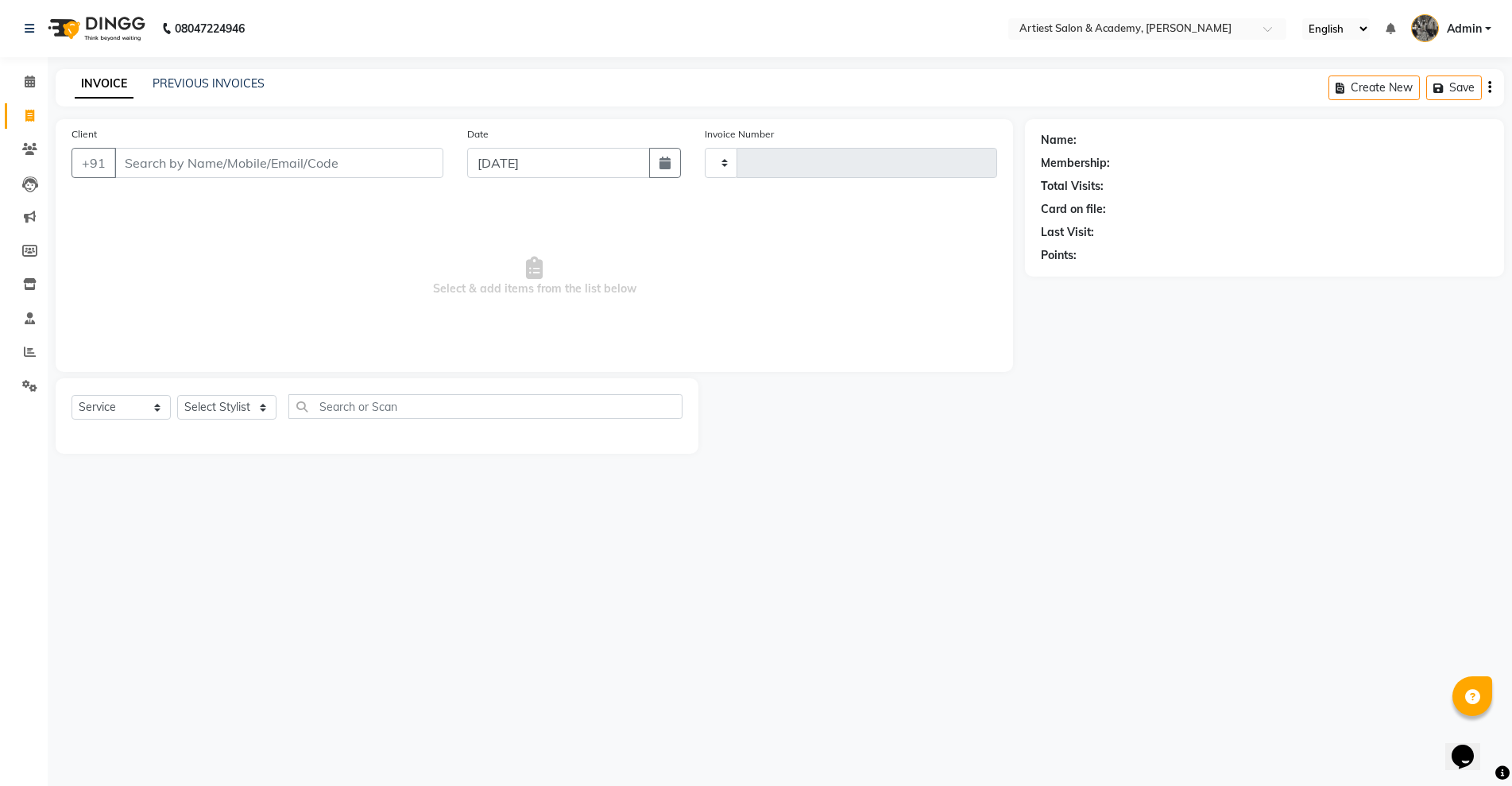
type input "3464"
select select "5123"
click at [209, 90] on div "PREVIOUS INVOICES" at bounding box center [208, 84] width 112 height 17
click at [190, 80] on link "PREVIOUS INVOICES" at bounding box center [208, 83] width 112 height 14
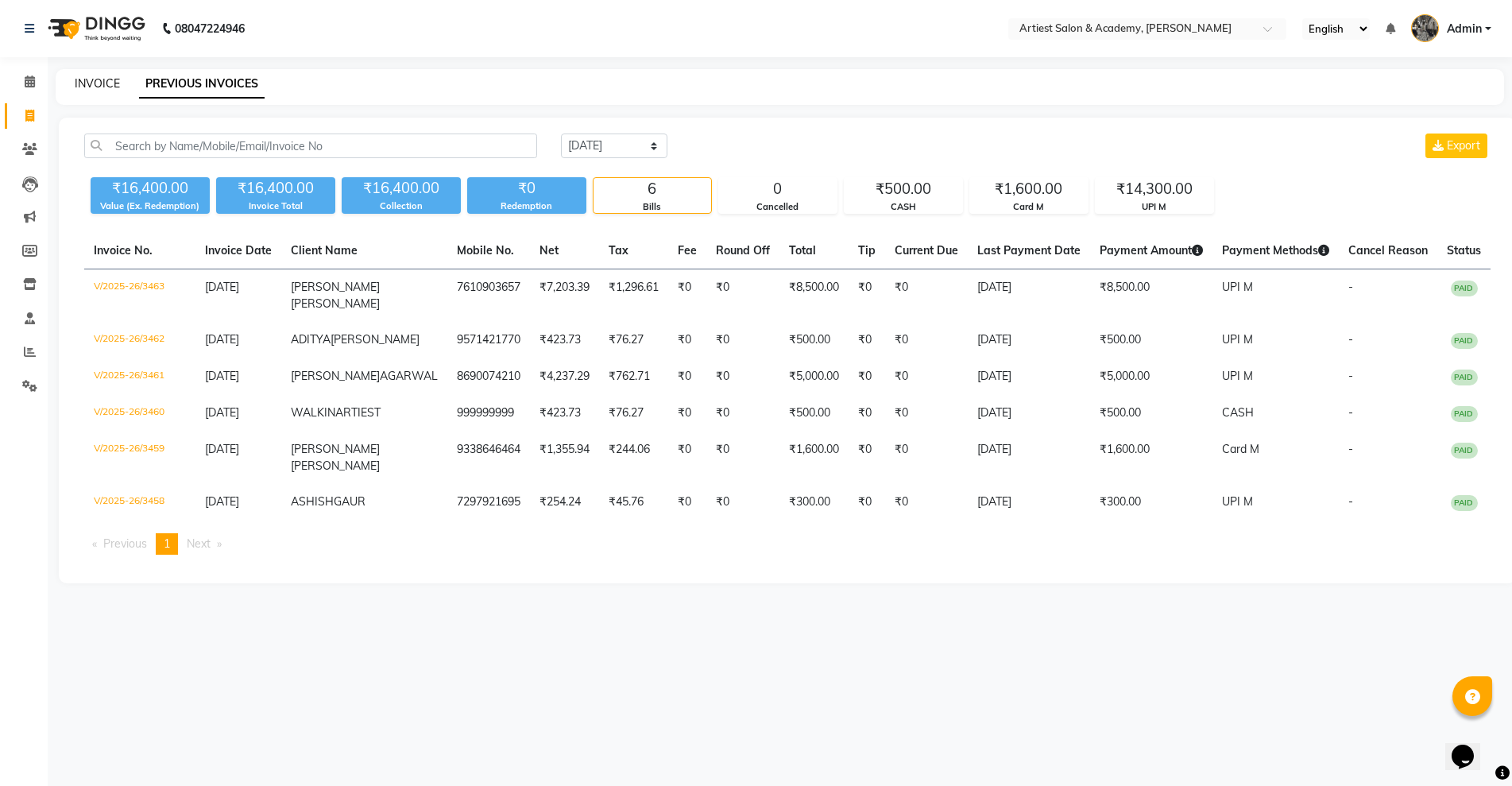
click at [84, 79] on link "INVOICE" at bounding box center [97, 83] width 45 height 14
select select "service"
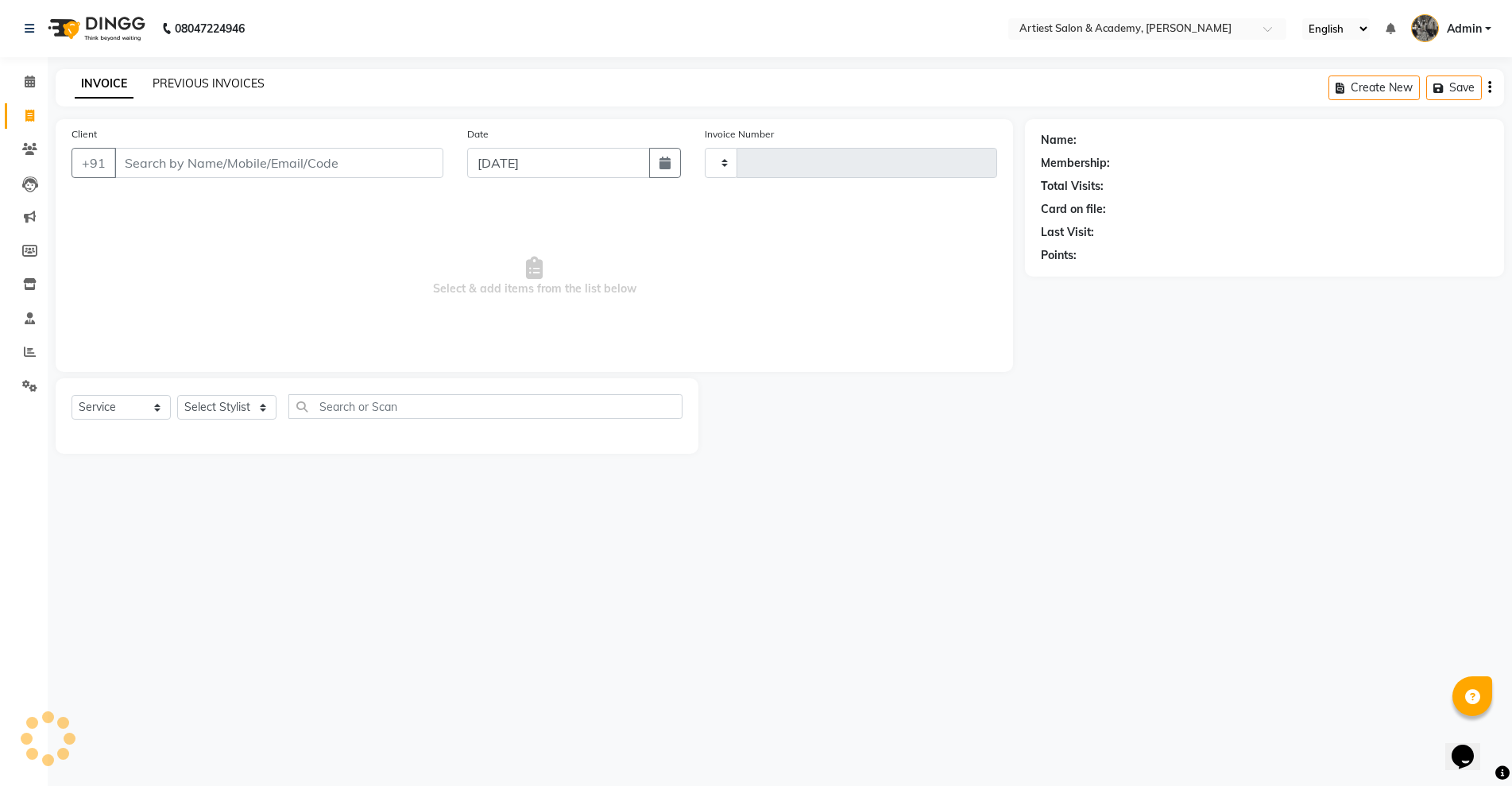
click at [216, 84] on link "PREVIOUS INVOICES" at bounding box center [208, 83] width 112 height 14
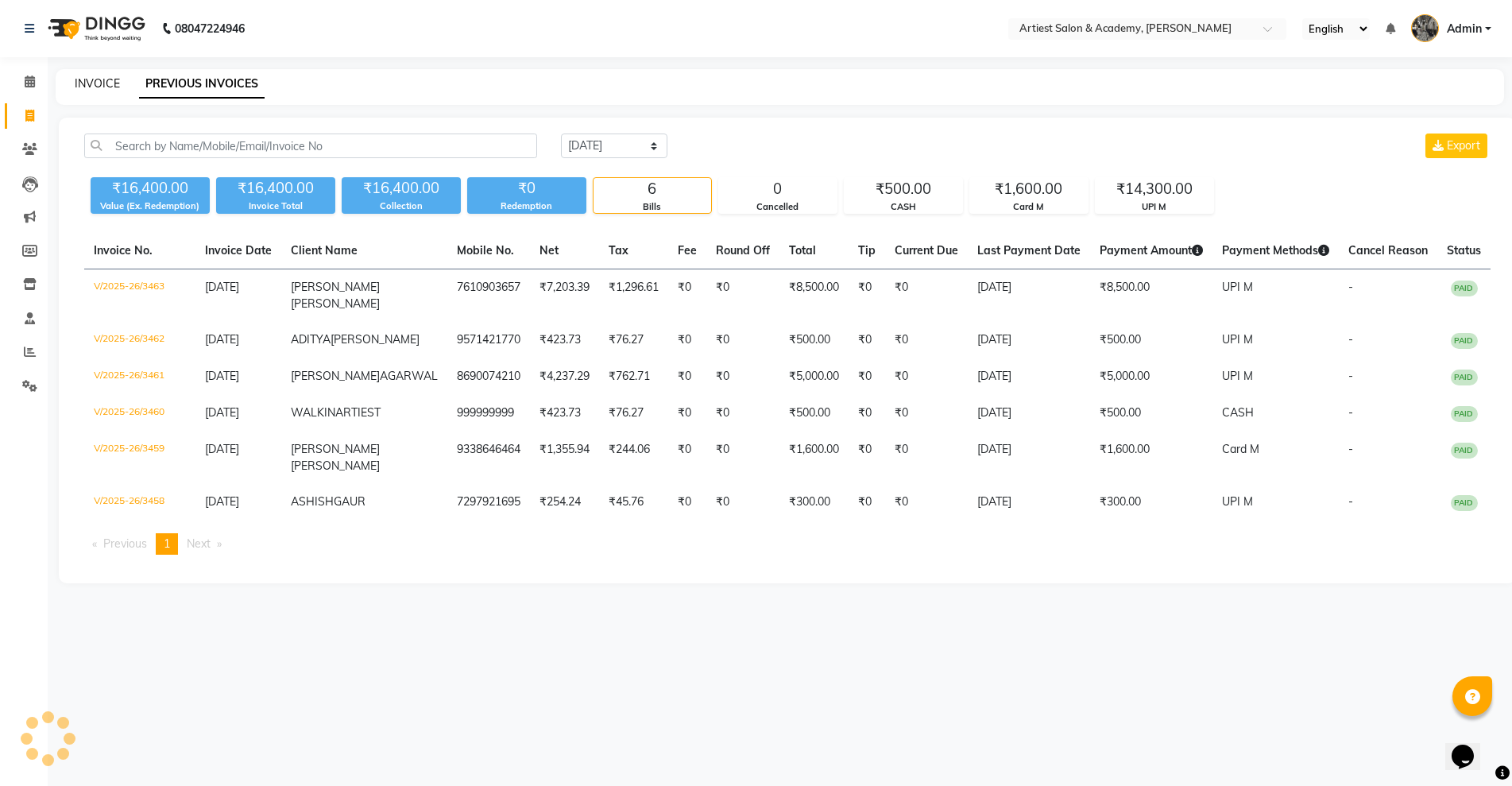
click at [99, 76] on link "INVOICE" at bounding box center [97, 83] width 45 height 14
select select "5123"
select select "service"
